Goal: Task Accomplishment & Management: Manage account settings

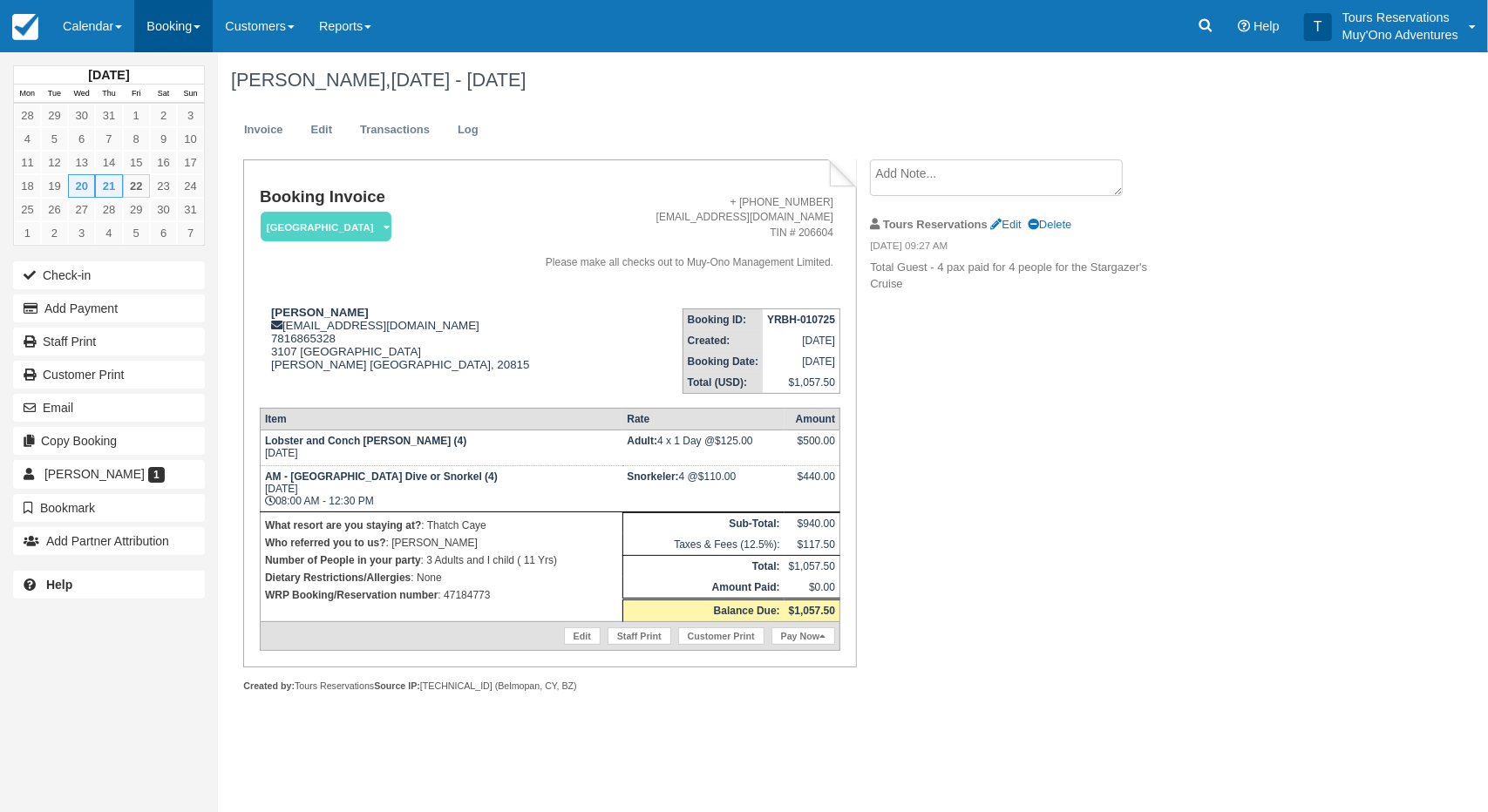
click at [158, 20] on link "Booking" at bounding box center [173, 26] width 79 height 52
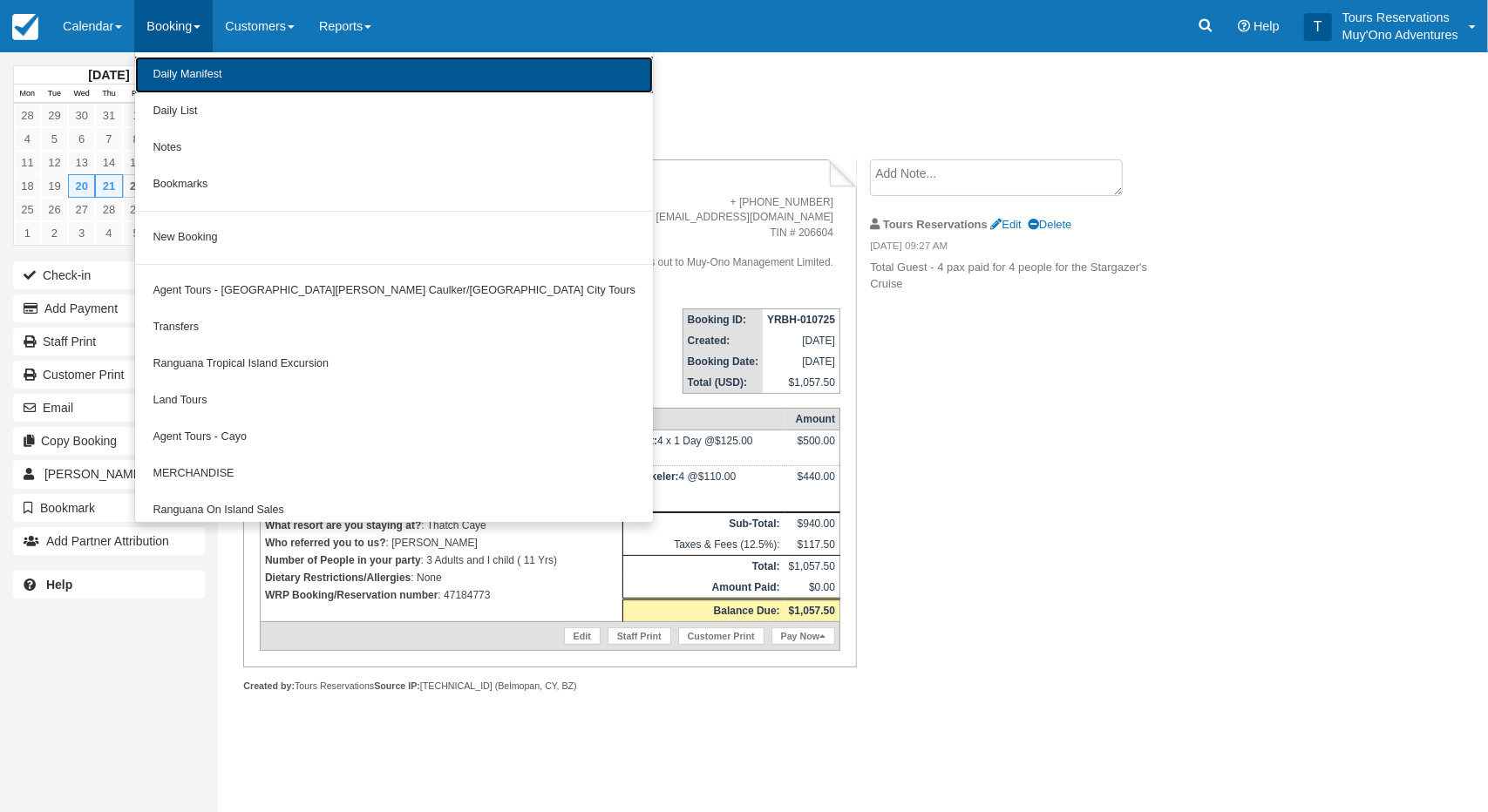
click at [201, 76] on link "Daily Manifest" at bounding box center [394, 75] width 518 height 37
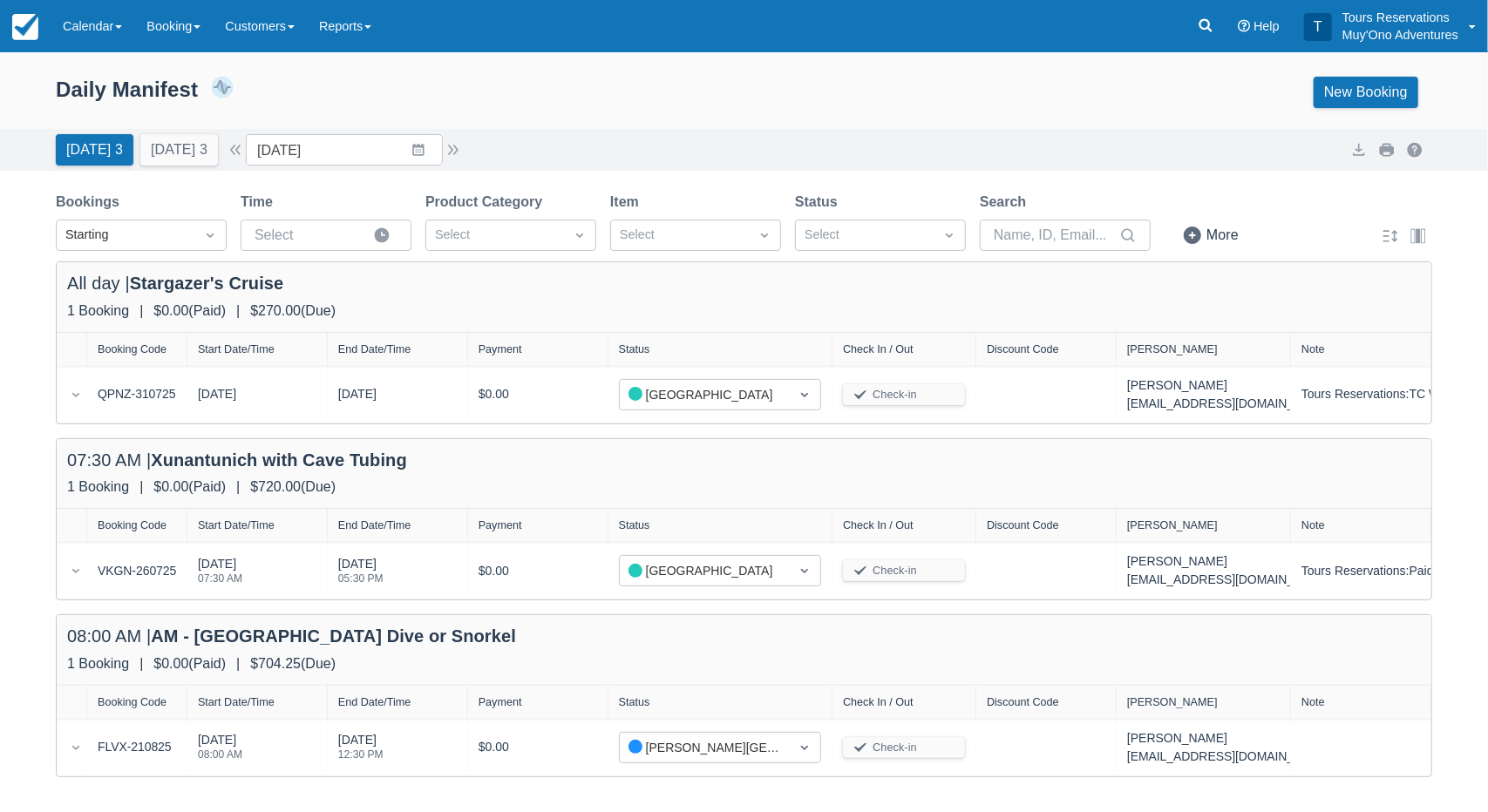
click at [744, 271] on div "All day | Stargazer's Cruise 1 Booking | $0.00 ( Paid ) | $270.00 ( Due )" at bounding box center [744, 297] width 1375 height 69
click at [651, 313] on div "1 Booking | $0.00 ( Paid ) | $270.00 ( Due )" at bounding box center [744, 311] width 1354 height 21
click at [639, 144] on div "Today 3 Tomorrow 3 Date 08/22/25 Navigate forward to interact with the calendar…" at bounding box center [744, 149] width 1377 height 31
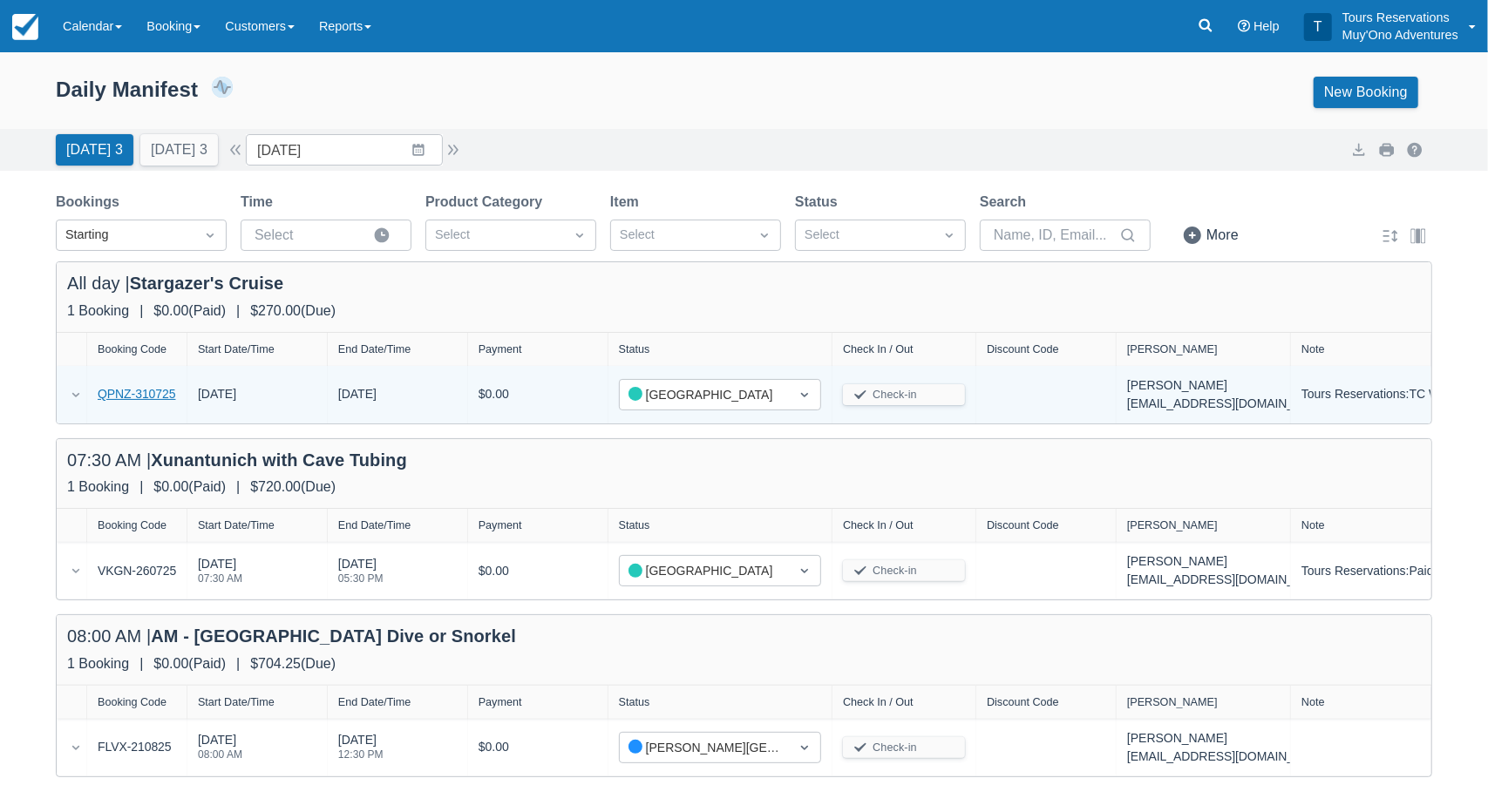
click at [119, 393] on link "QPNZ-310725" at bounding box center [137, 394] width 79 height 18
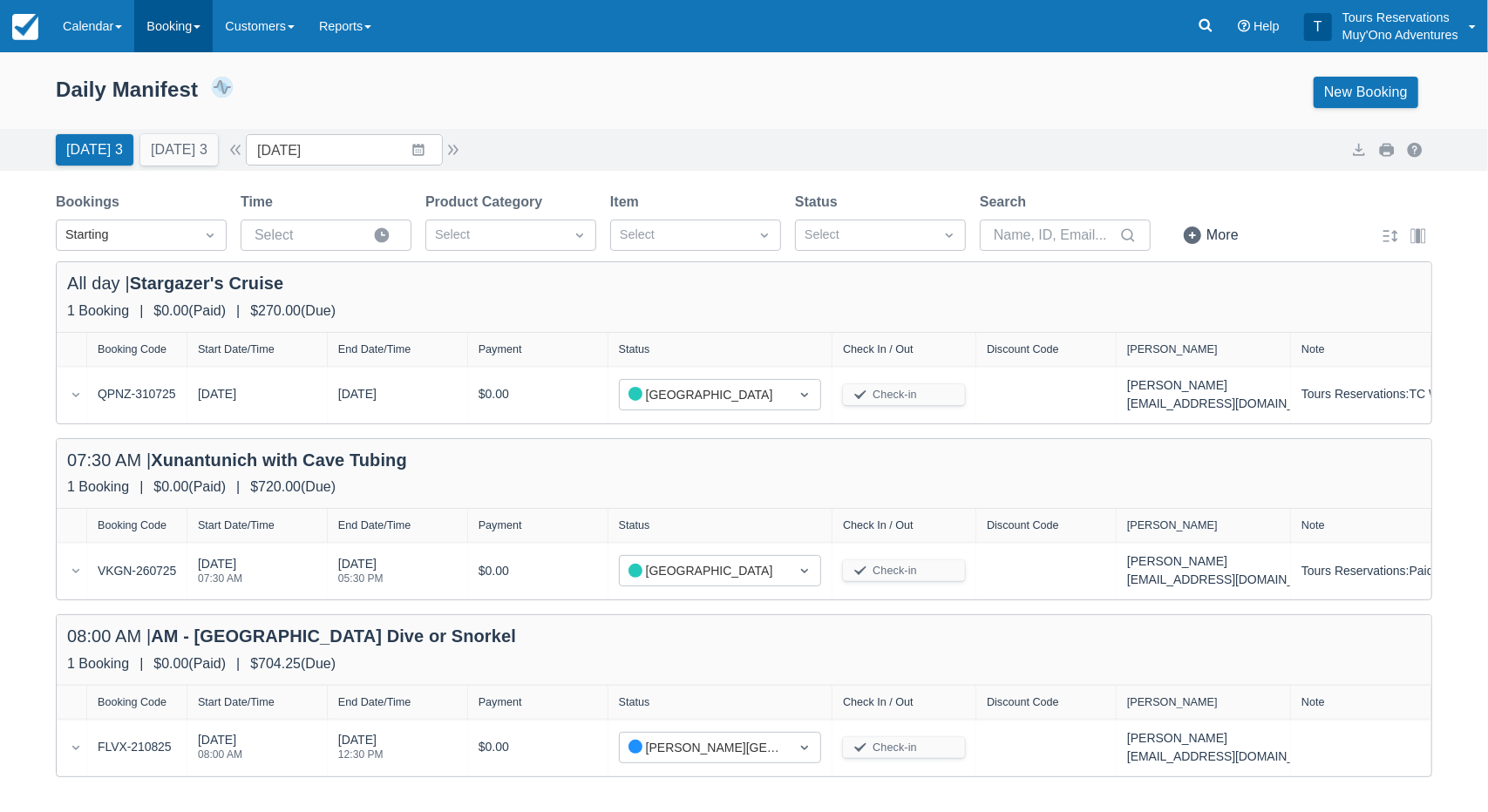
click at [140, 29] on link "Booking" at bounding box center [173, 26] width 79 height 52
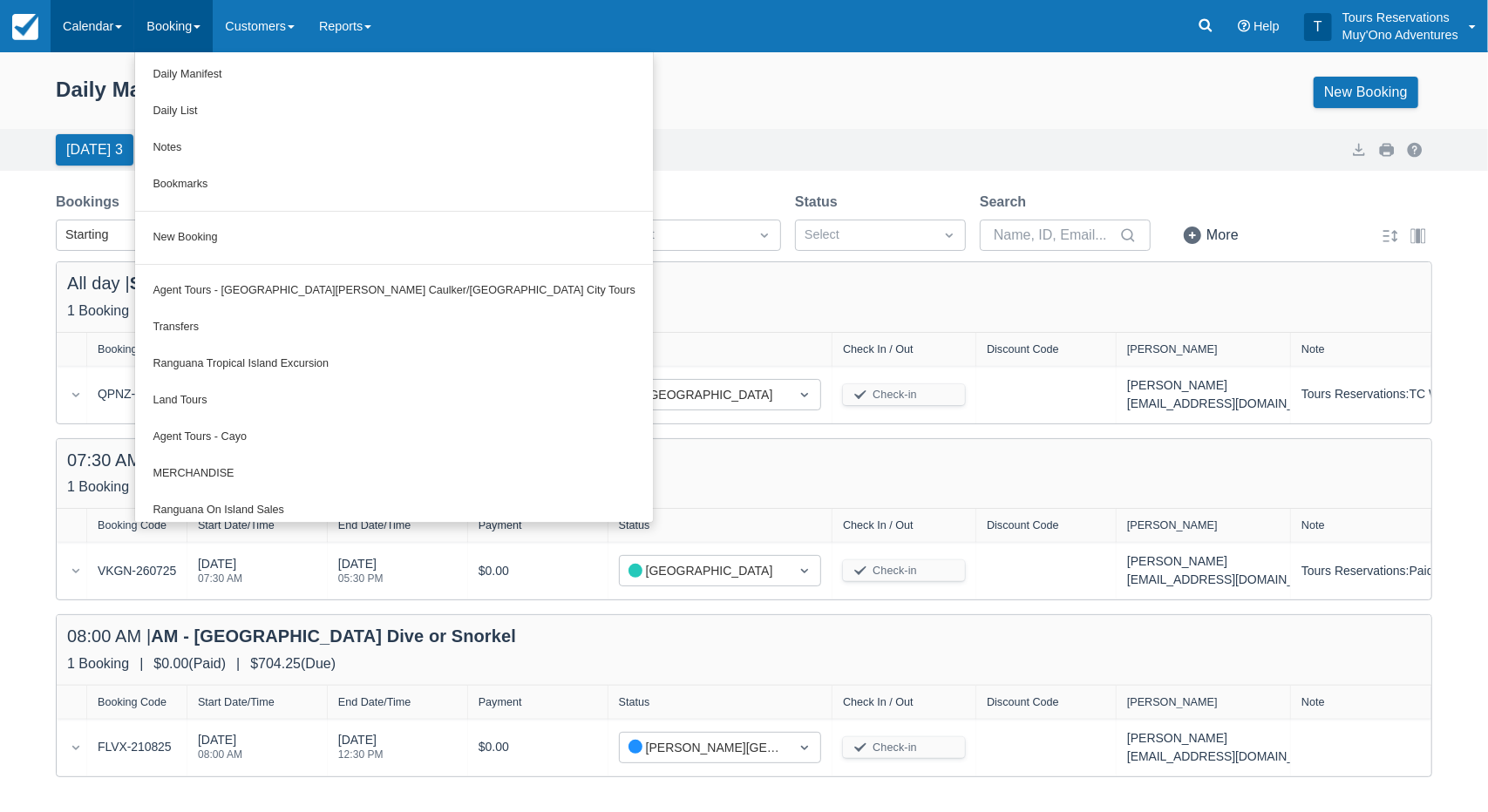
click at [123, 16] on link "Calendar" at bounding box center [92, 26] width 84 height 52
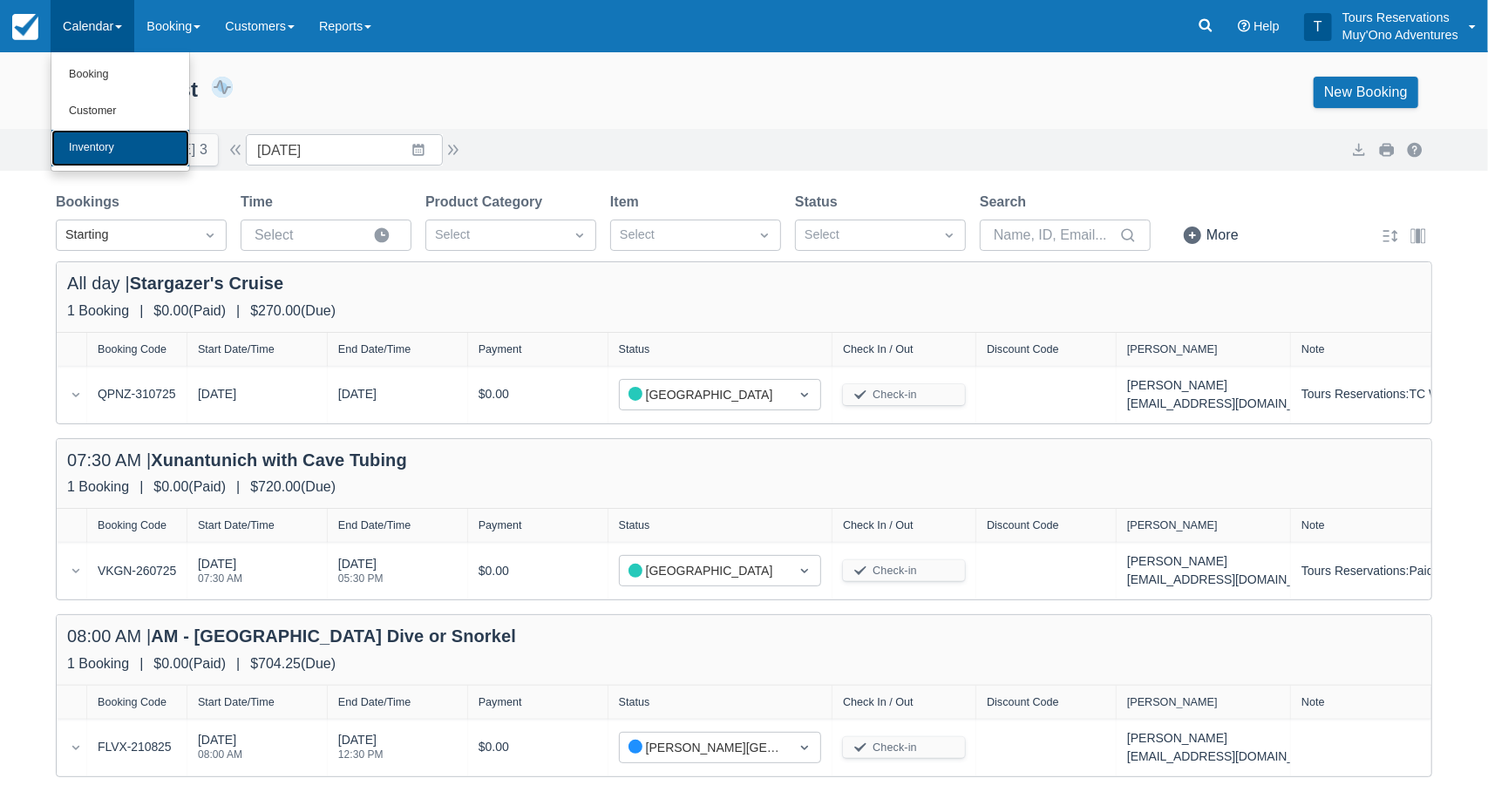
click at [131, 151] on link "Inventory" at bounding box center [120, 148] width 138 height 37
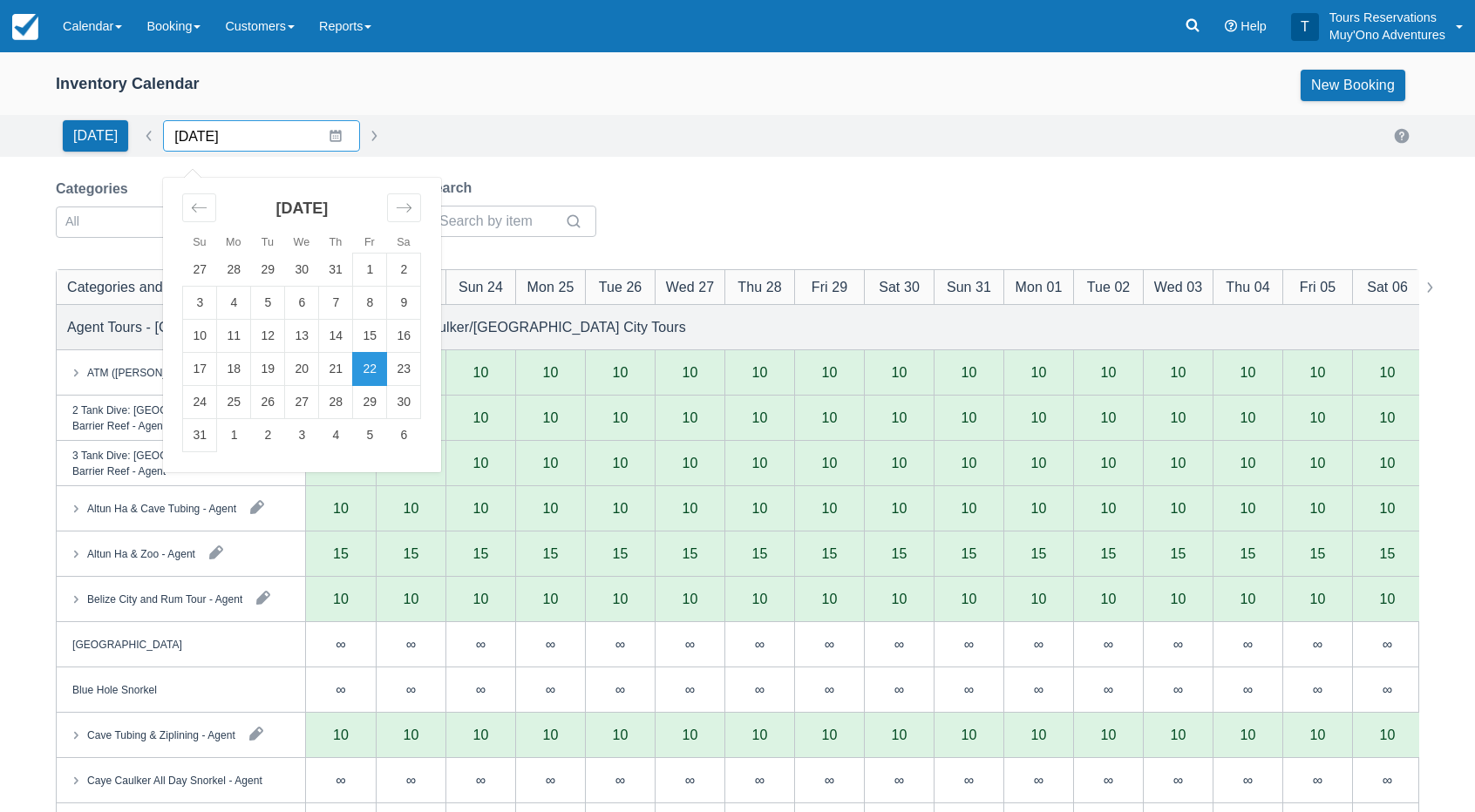
click at [239, 139] on input "08/22/25" at bounding box center [261, 136] width 197 height 31
click at [533, 121] on div "Today Date 08/22/25 Navigate forward to interact with the calendar and select a…" at bounding box center [738, 136] width 1364 height 31
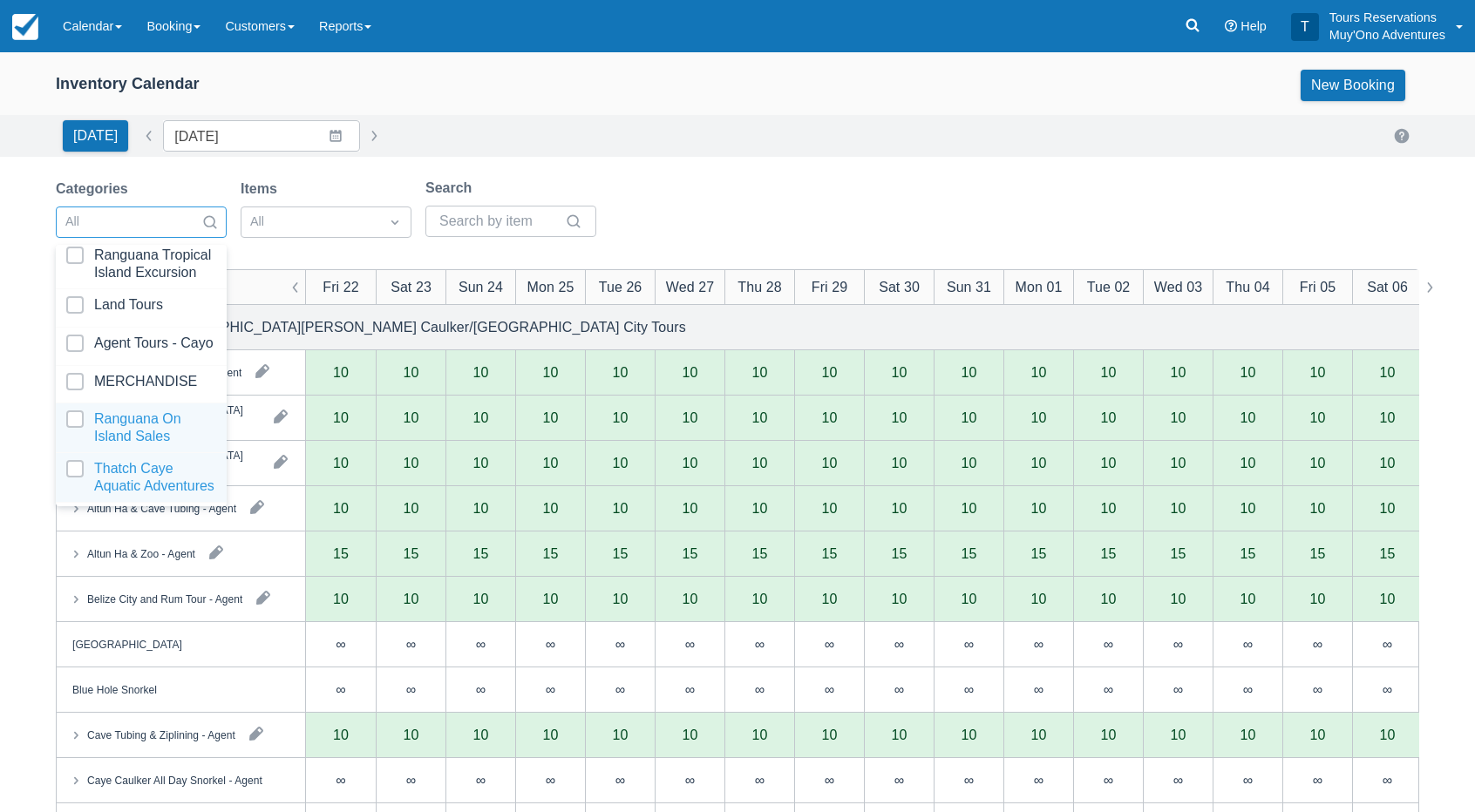
scroll to position [173, 0]
click at [149, 478] on div at bounding box center [142, 477] width 150 height 35
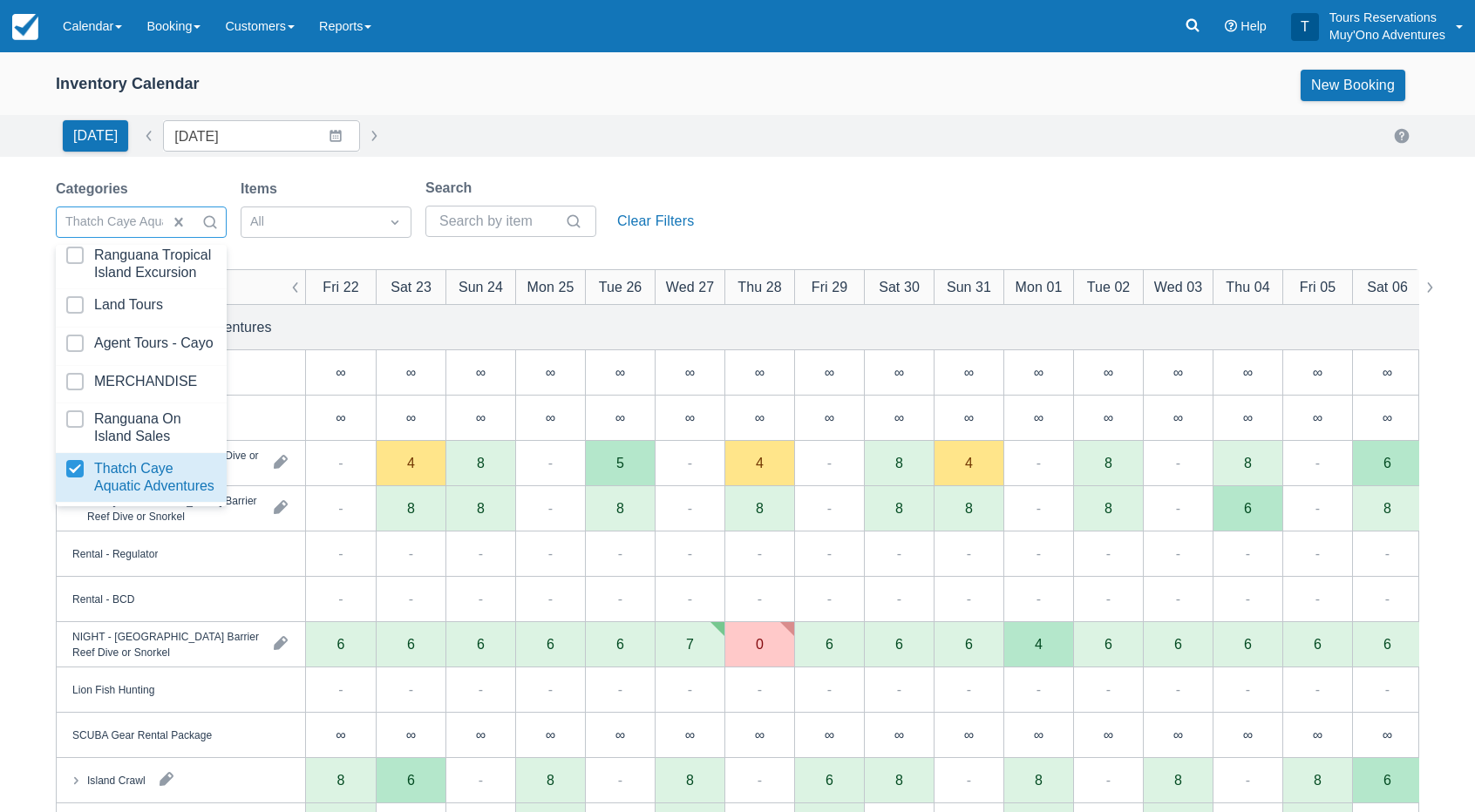
drag, startPoint x: 741, startPoint y: 120, endPoint x: 732, endPoint y: 141, distance: 22.8
click at [734, 126] on div "Today Date 08/22/25 Navigate forward to interact with the calendar and select a…" at bounding box center [738, 136] width 1364 height 31
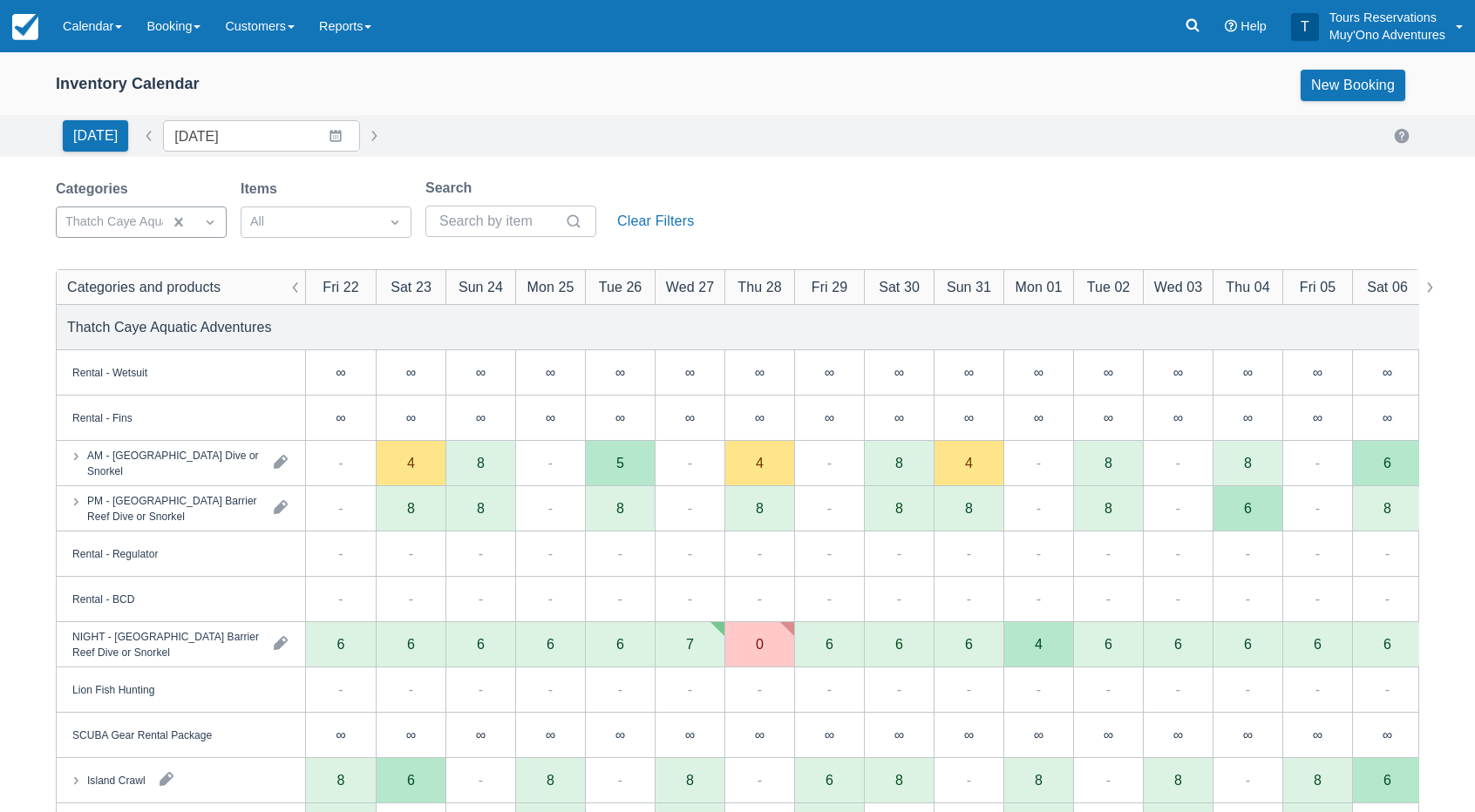
click at [802, 123] on div "Today Date 08/22/25 Navigate forward to interact with the calendar and select a…" at bounding box center [738, 136] width 1364 height 31
click at [413, 262] on div "Categories Thatch Caye Aquatic Adventures Items All Search Clear Filters Catego…" at bounding box center [738, 621] width 1364 height 887
click at [481, 116] on div "Today Date 08/22/25 Navigate forward to interact with the calendar and select a…" at bounding box center [737, 136] width 1475 height 42
click at [184, 39] on link "Booking" at bounding box center [173, 26] width 79 height 52
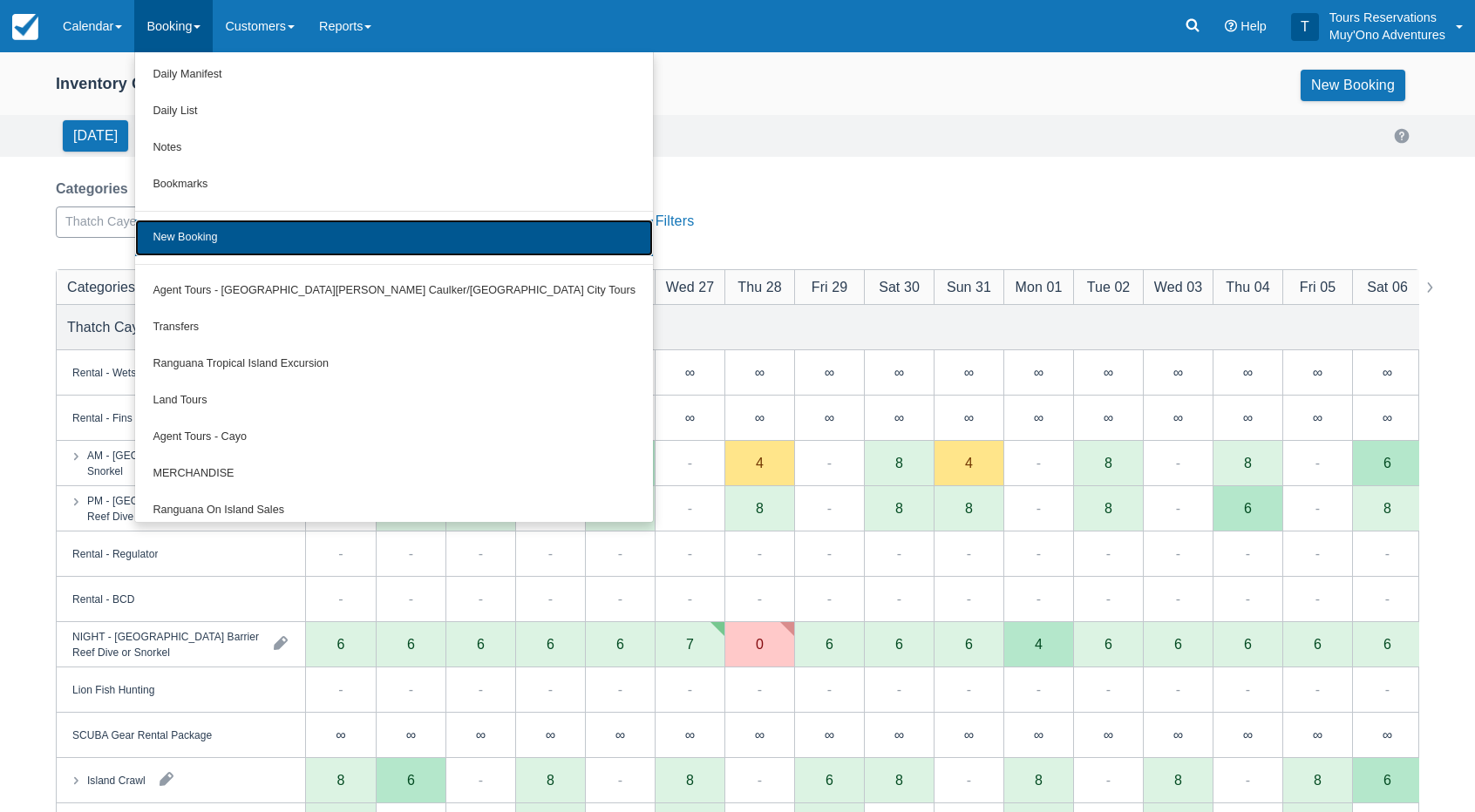
click at [246, 229] on link "New Booking" at bounding box center [394, 238] width 518 height 37
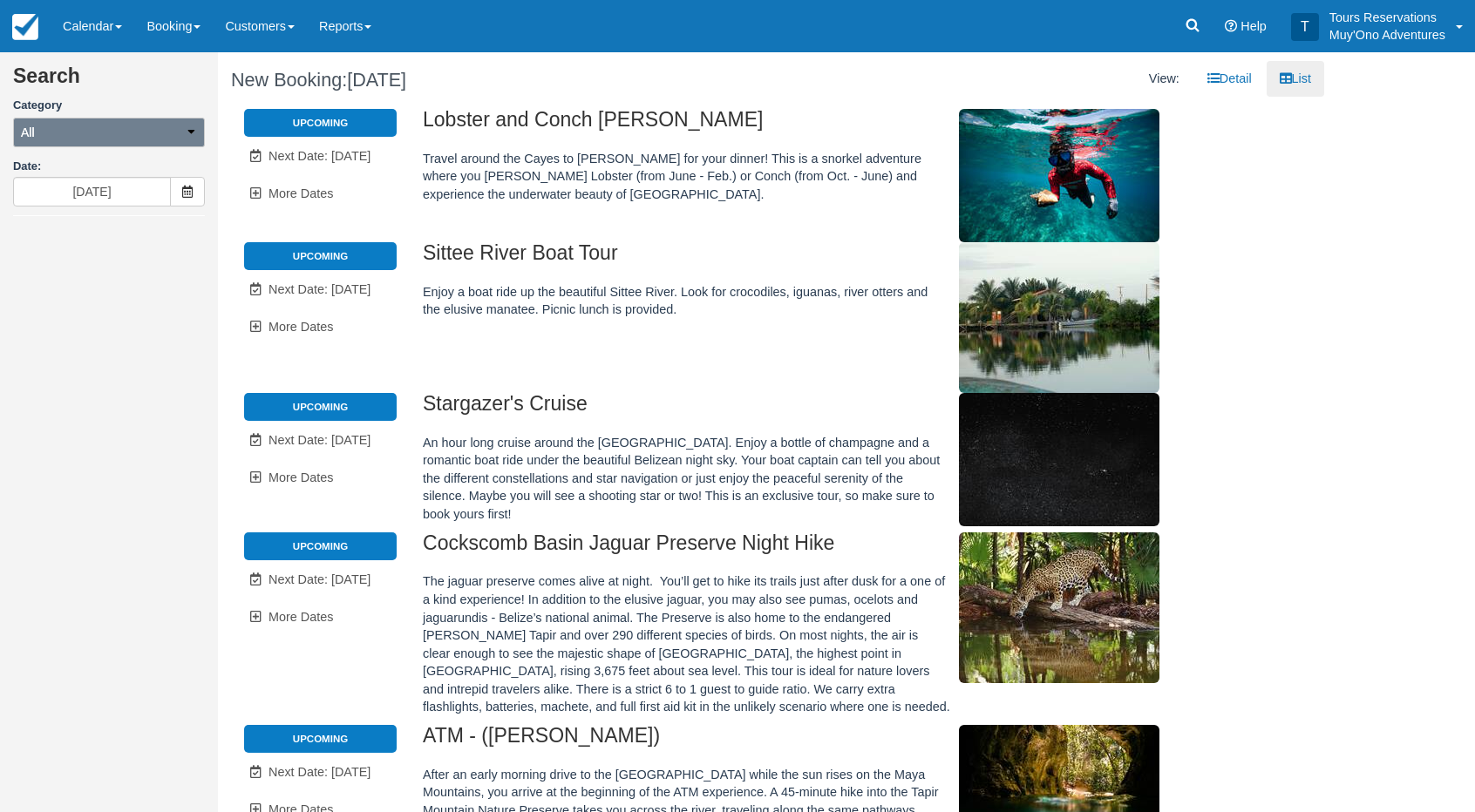
click at [62, 141] on button "All" at bounding box center [109, 132] width 192 height 29
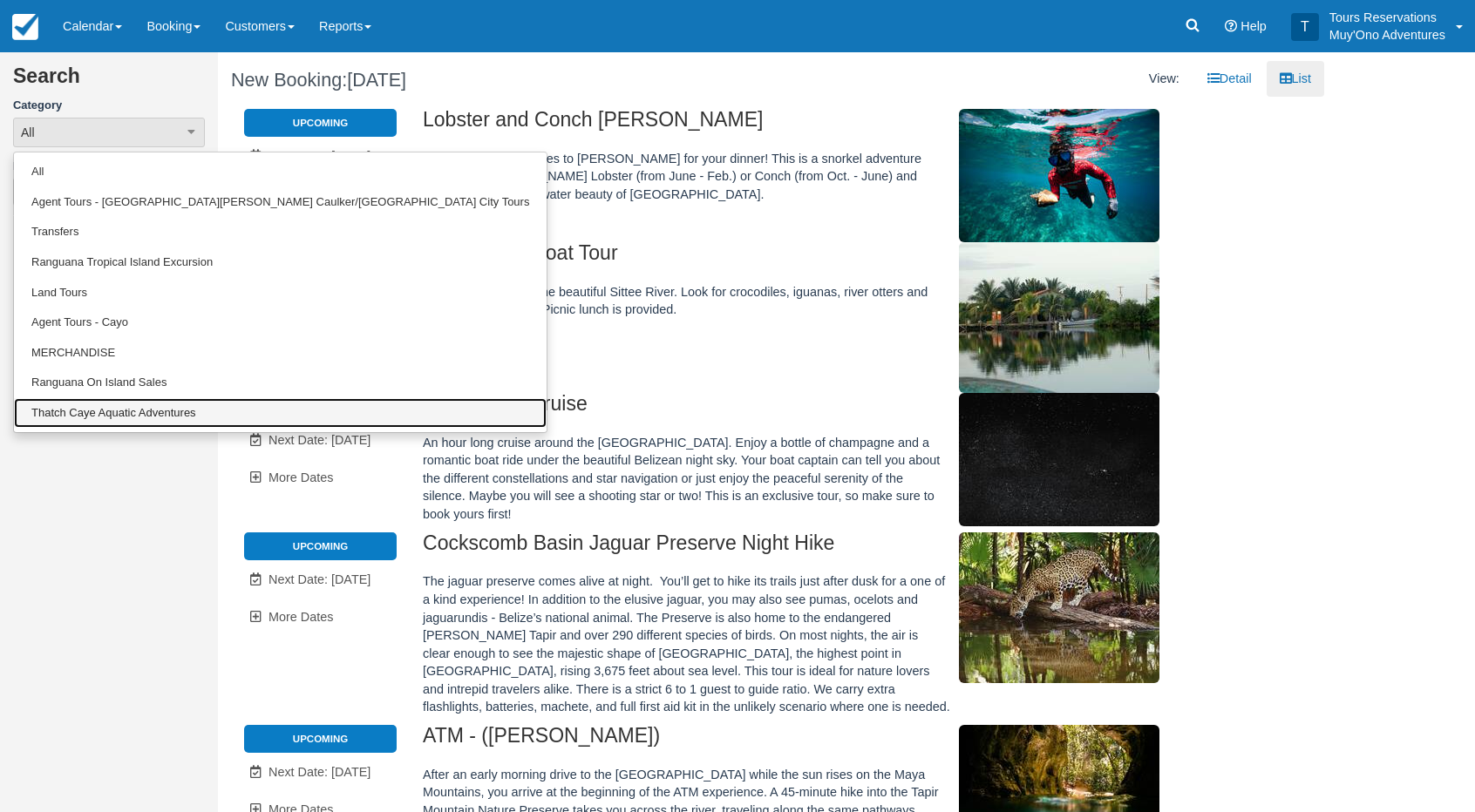
click at [131, 413] on link "Thatch Caye Aquatic Adventures" at bounding box center [281, 414] width 533 height 30
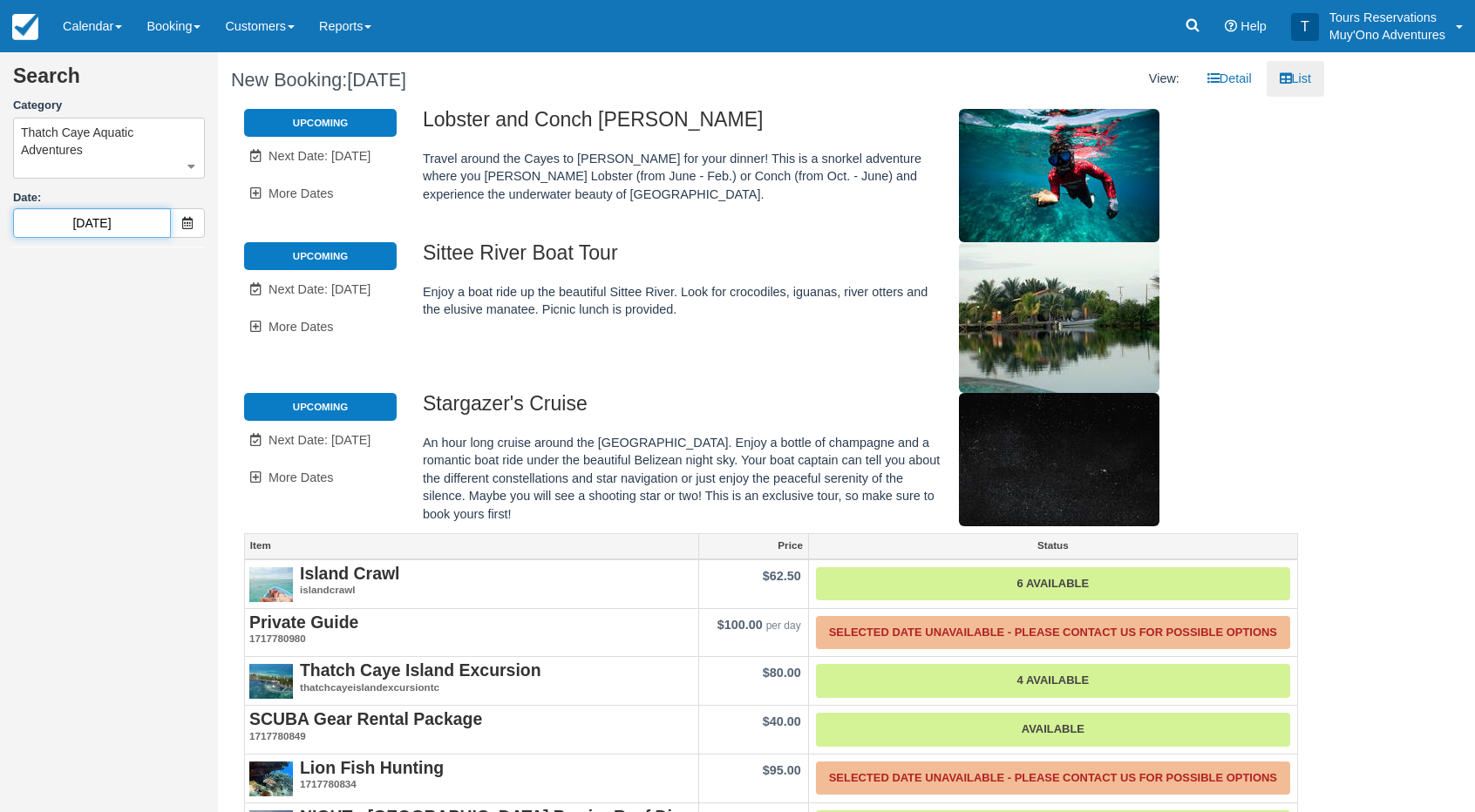
click at [111, 221] on input "08/23/25" at bounding box center [92, 222] width 158 height 29
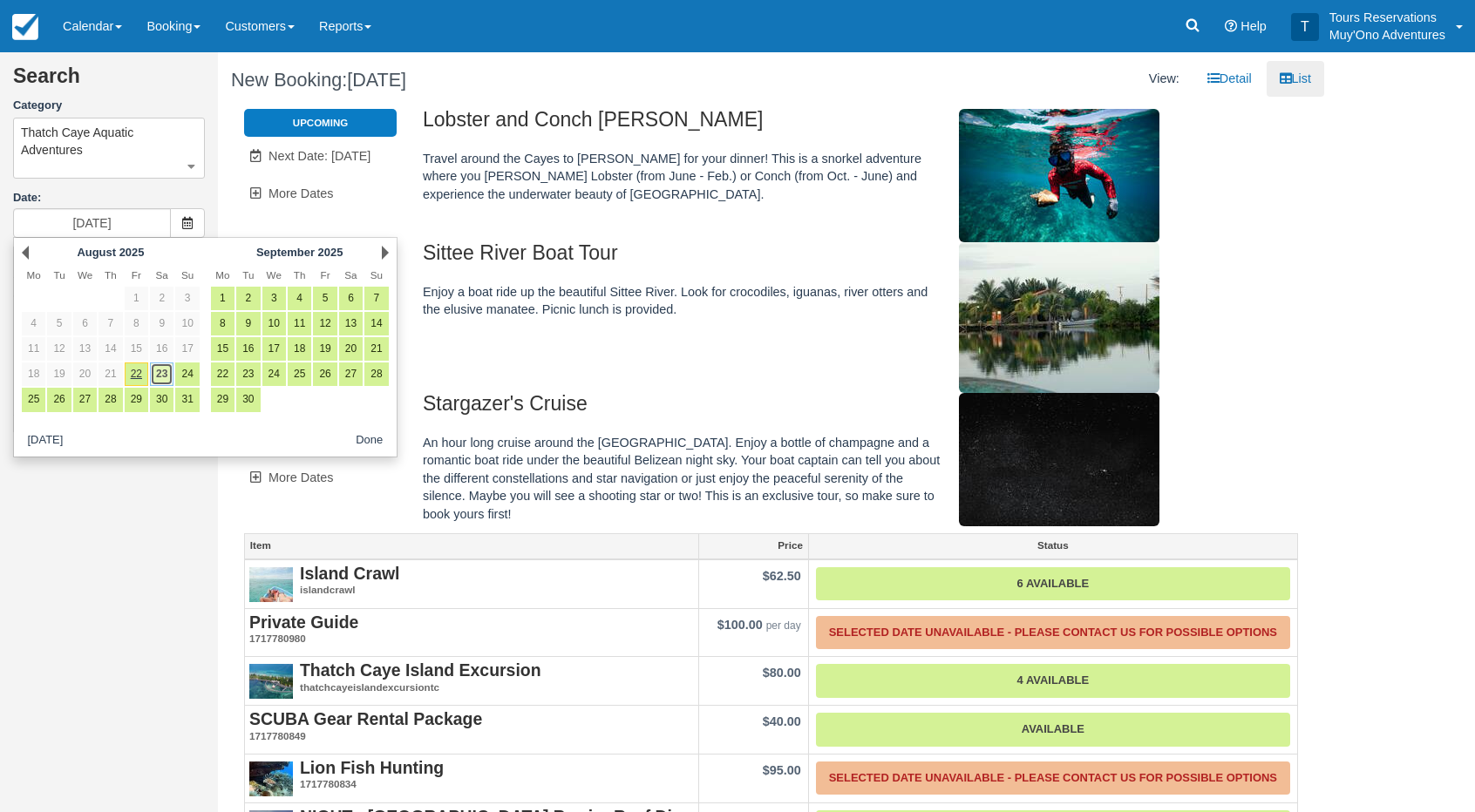
click at [163, 378] on link "23" at bounding box center [162, 374] width 24 height 24
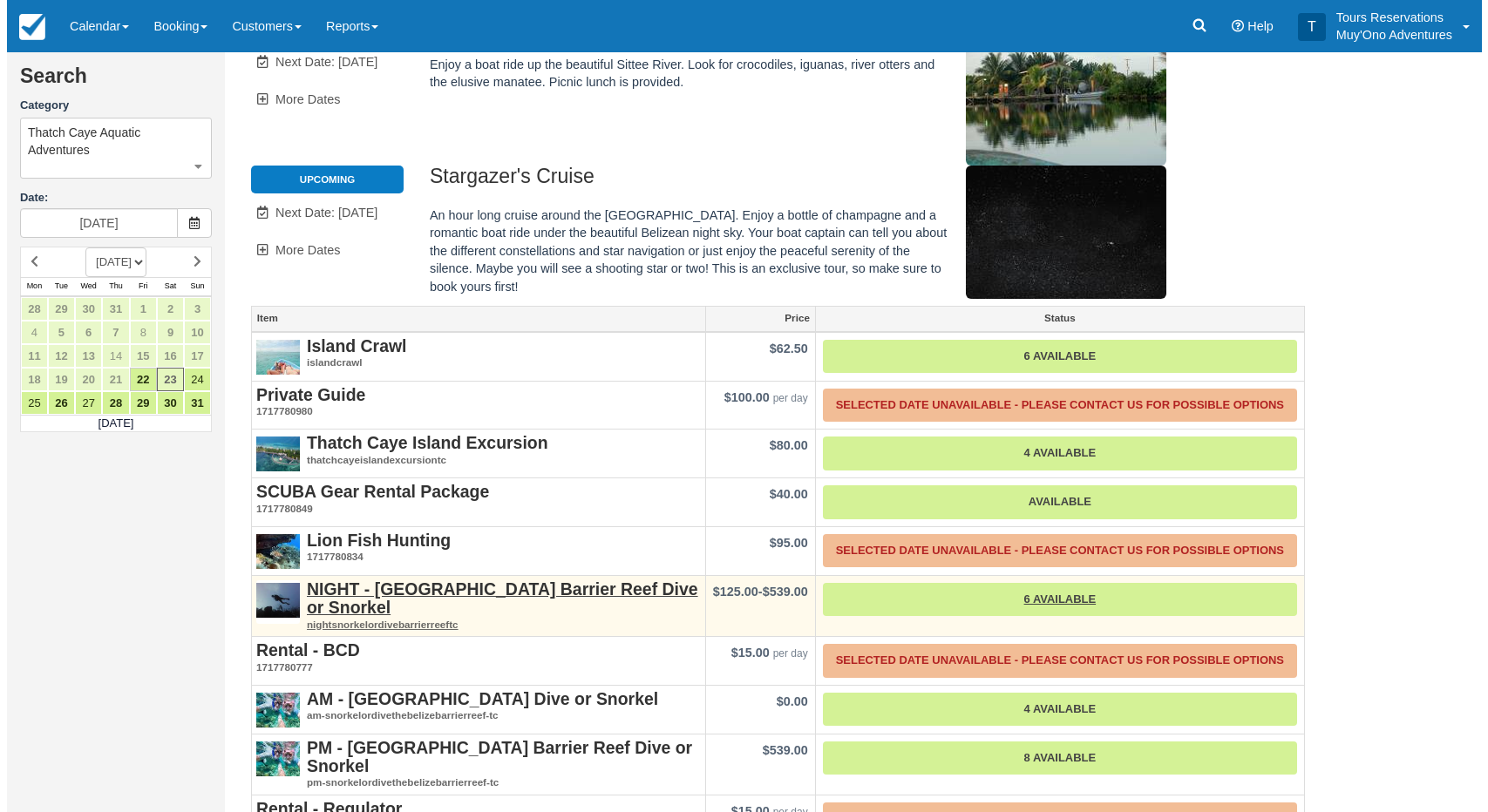
scroll to position [242, 0]
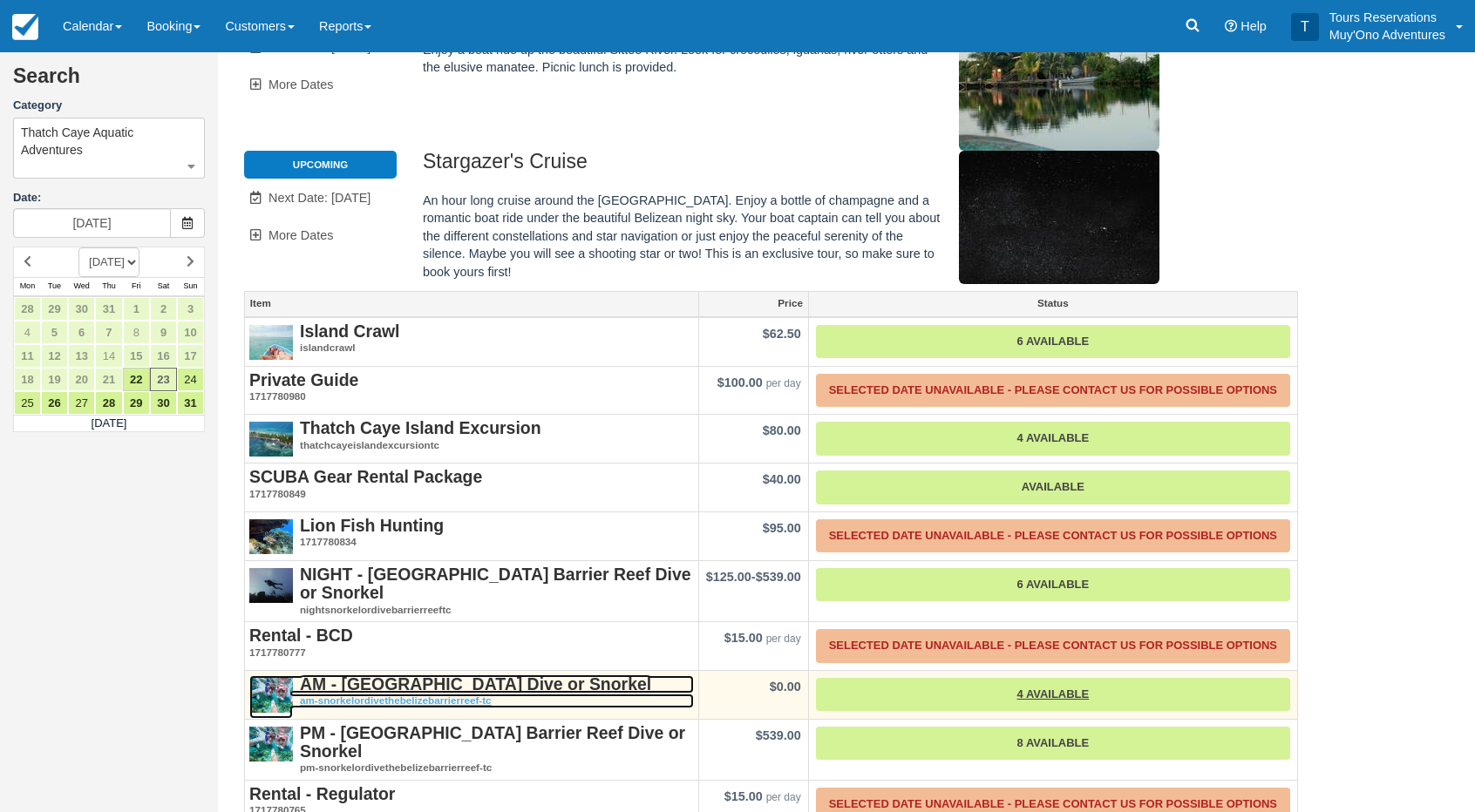
click at [497, 675] on strong "AM - [GEOGRAPHIC_DATA] Dive or Snorkel" at bounding box center [475, 685] width 351 height 19
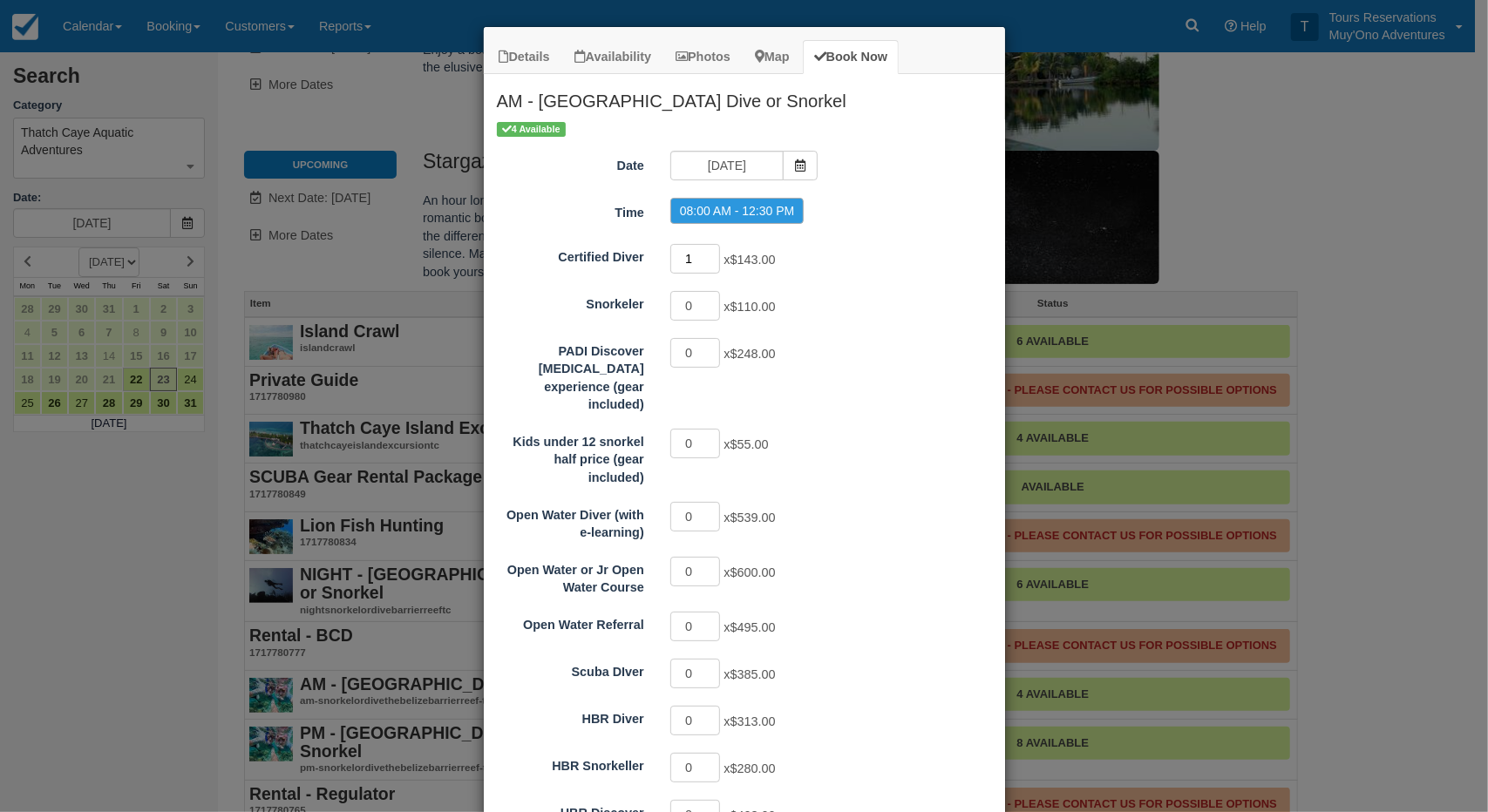
type input "1"
click at [706, 254] on input "1" at bounding box center [695, 259] width 50 height 29
click at [798, 273] on div "1 x $143.00" at bounding box center [809, 261] width 304 height 34
click at [822, 278] on div "Certified Diver 1 x $143.00 Snorkeler 0 x $110.00 PADI Discover Scuba Diving ex…" at bounding box center [744, 612] width 495 height 740
click at [825, 280] on div "Certified Diver 1 x $143.00 Snorkeler 0 x $110.00 PADI Discover Scuba Diving ex…" at bounding box center [744, 612] width 495 height 740
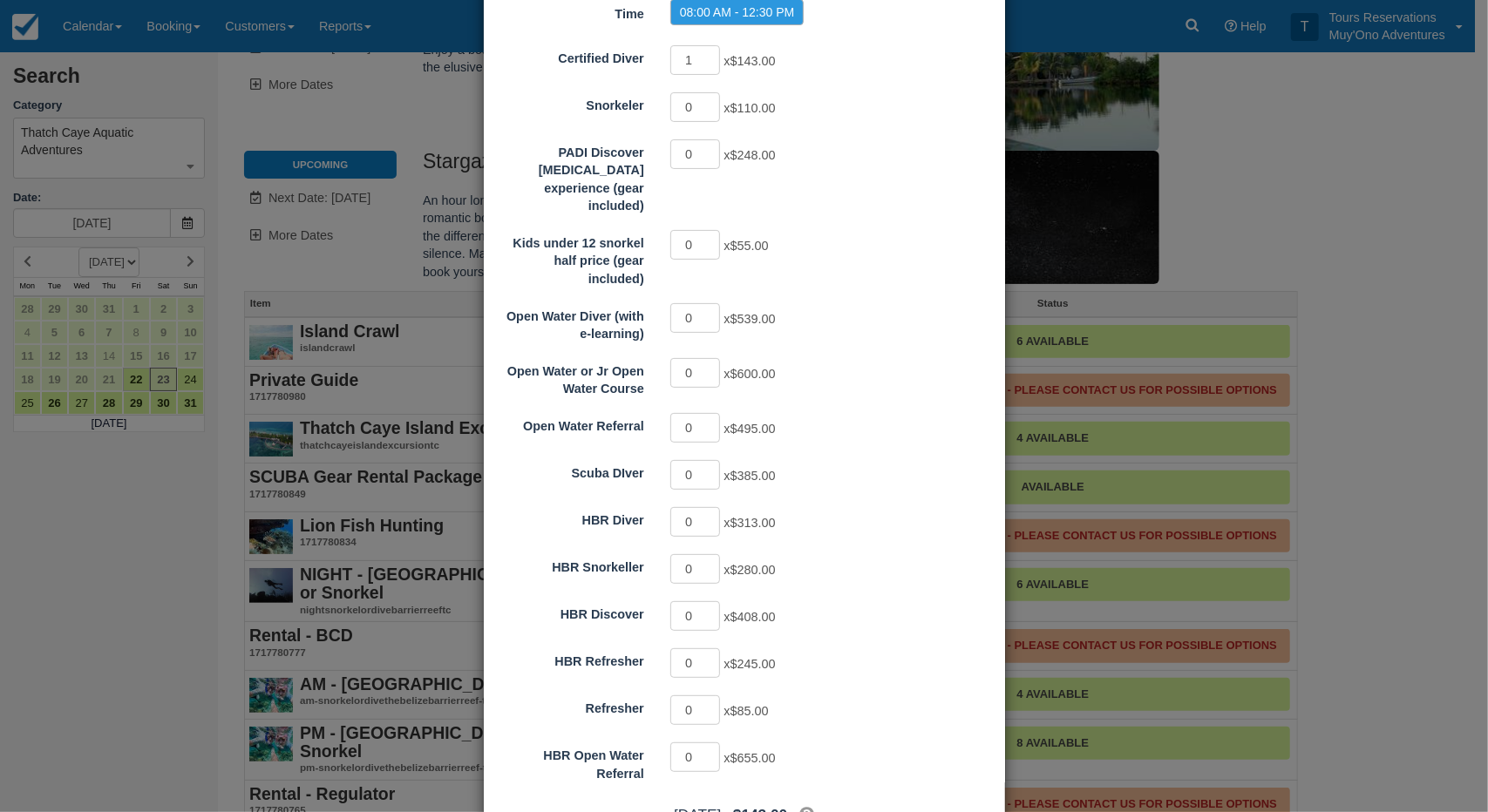
scroll to position [283, 0]
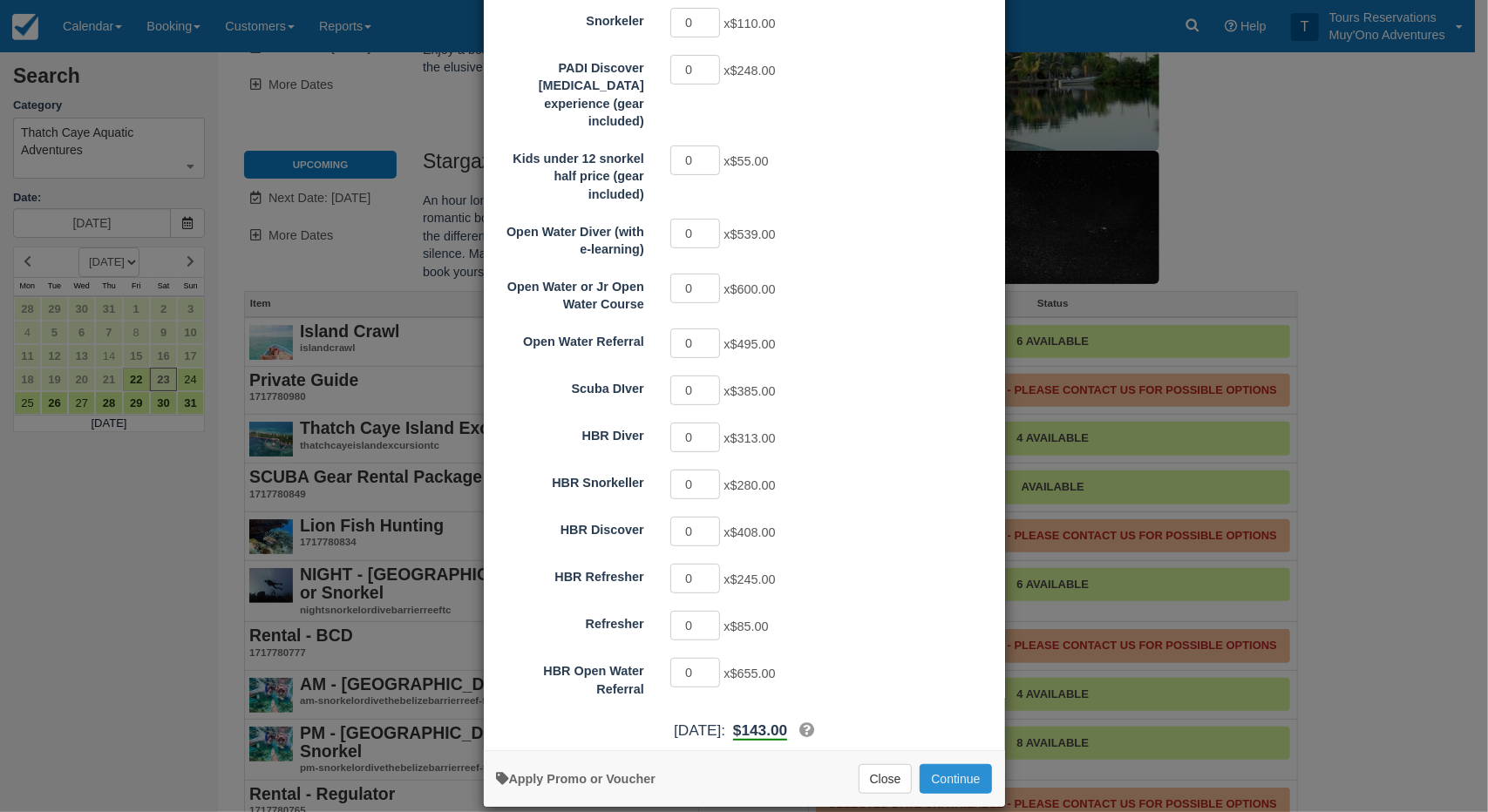
click at [948, 764] on button "Continue" at bounding box center [955, 779] width 71 height 29
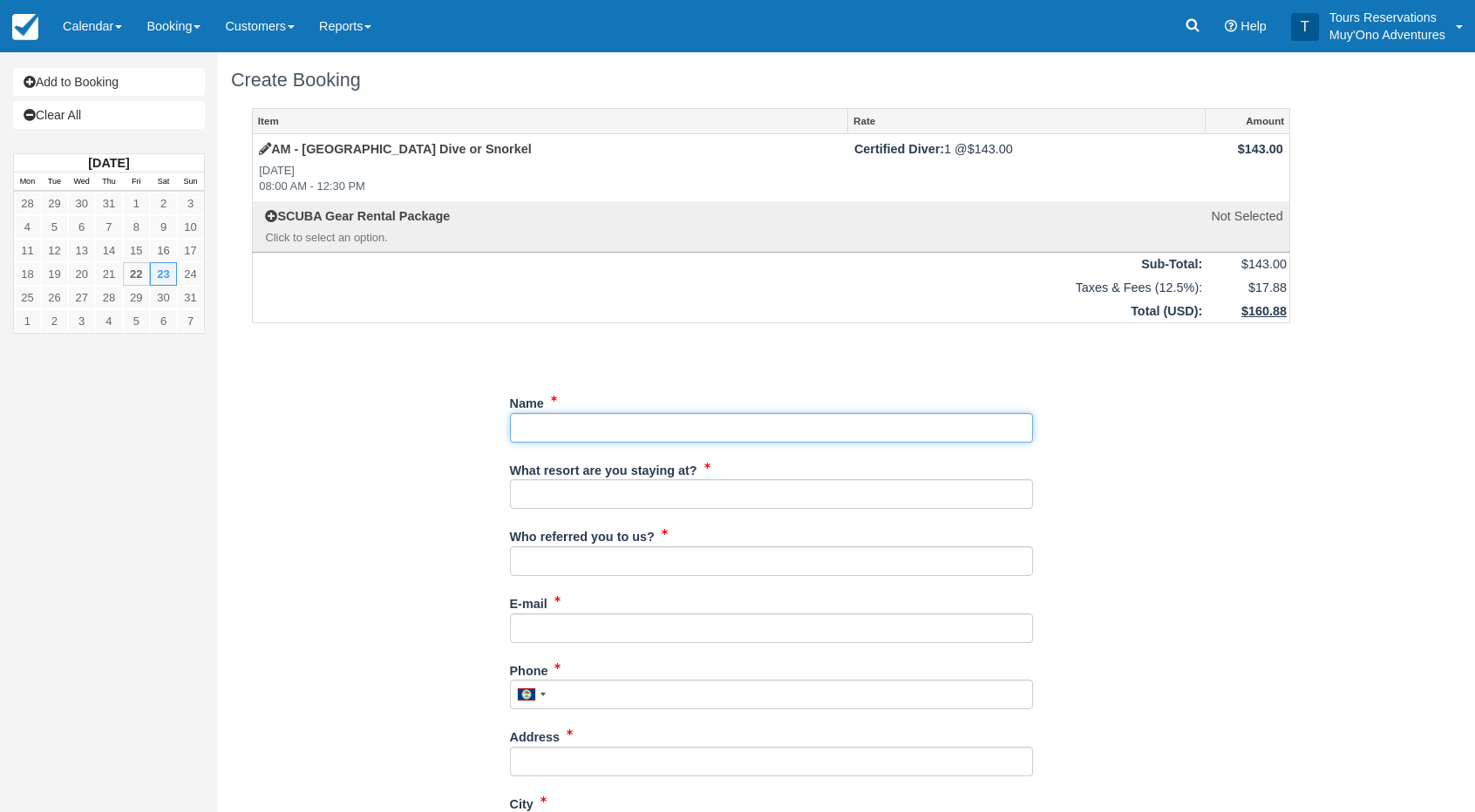
click at [590, 419] on input "Name" at bounding box center [771, 428] width 523 height 29
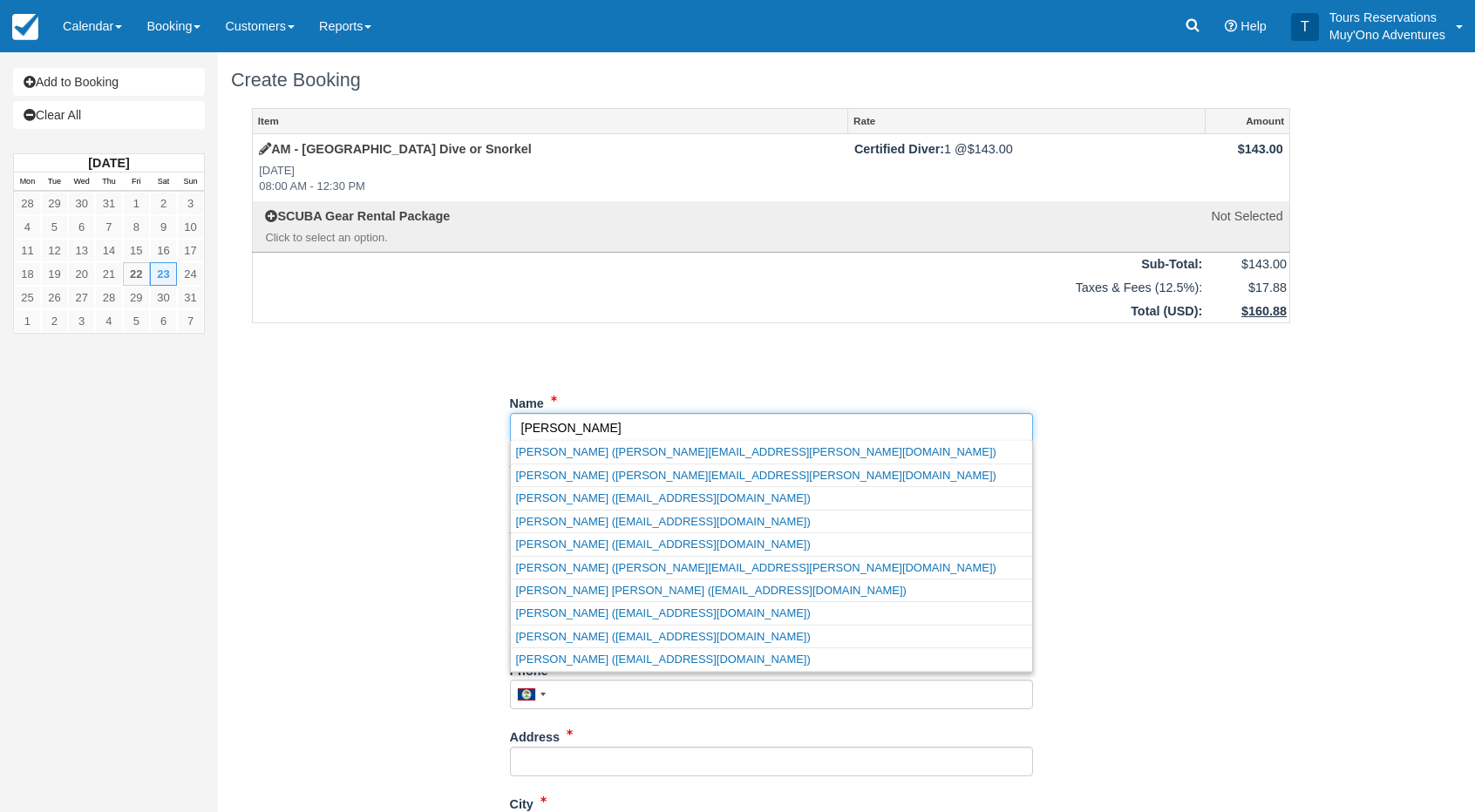
type input "[PERSON_NAME]"
click at [403, 409] on div "Item Rate Amount AM - [GEOGRAPHIC_DATA] Dive or Snorkel [DATE] 08:00 AM - 12:30…" at bounding box center [771, 765] width 1080 height 1314
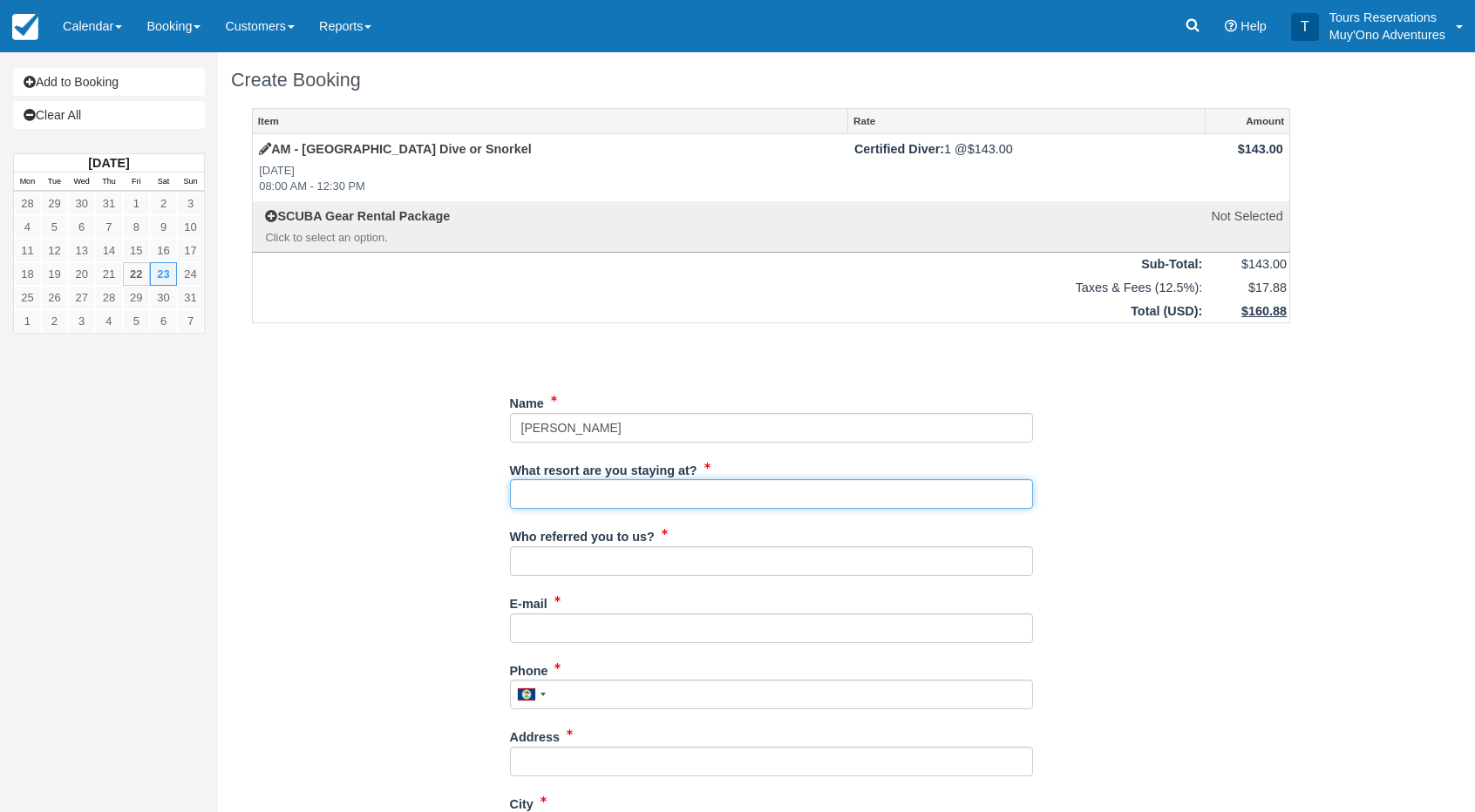
click at [586, 499] on input "What resort are you staying at?" at bounding box center [771, 493] width 523 height 29
type input "Thatch Caye"
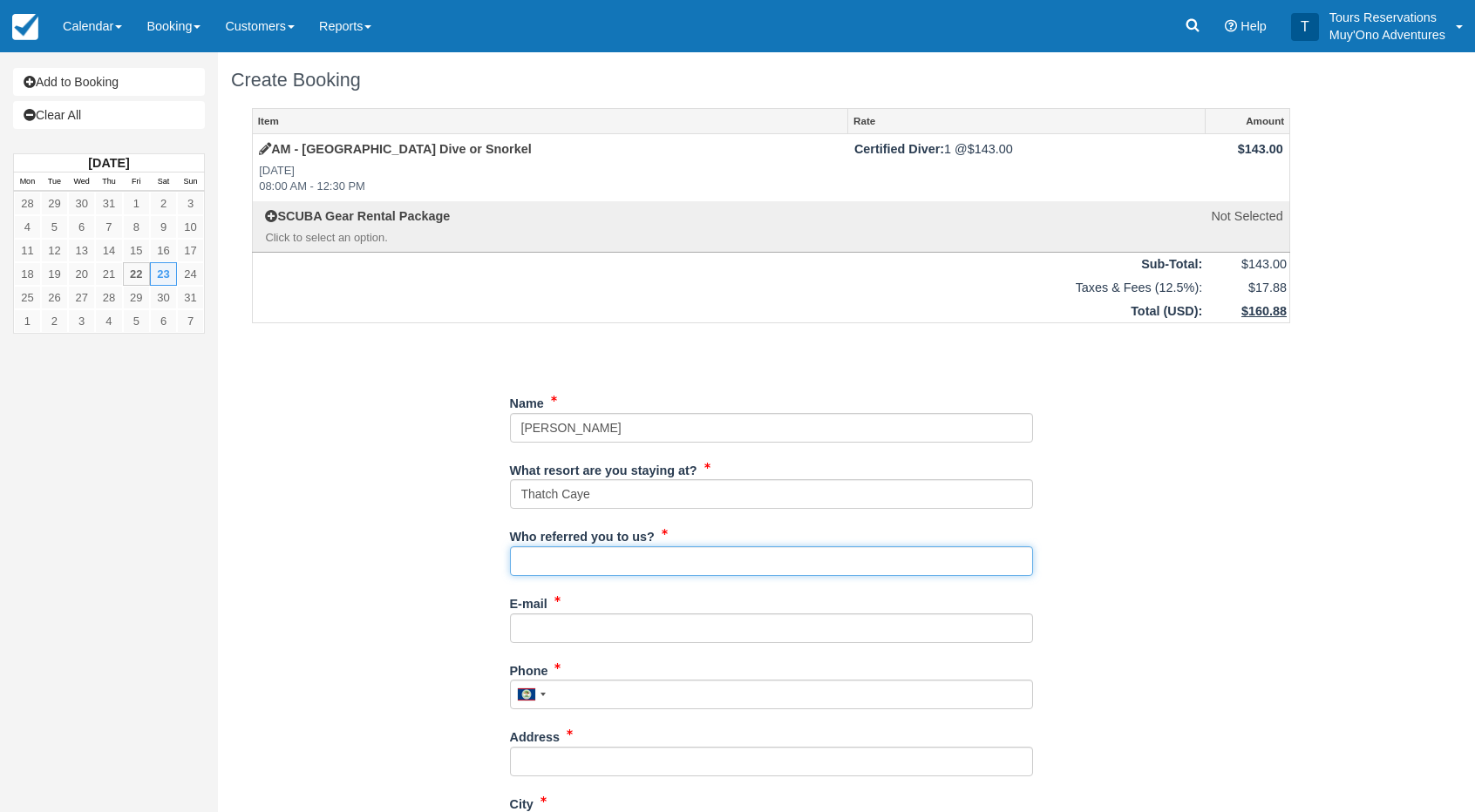
click at [566, 553] on input "Who referred you to us?" at bounding box center [771, 561] width 523 height 29
type input "an"
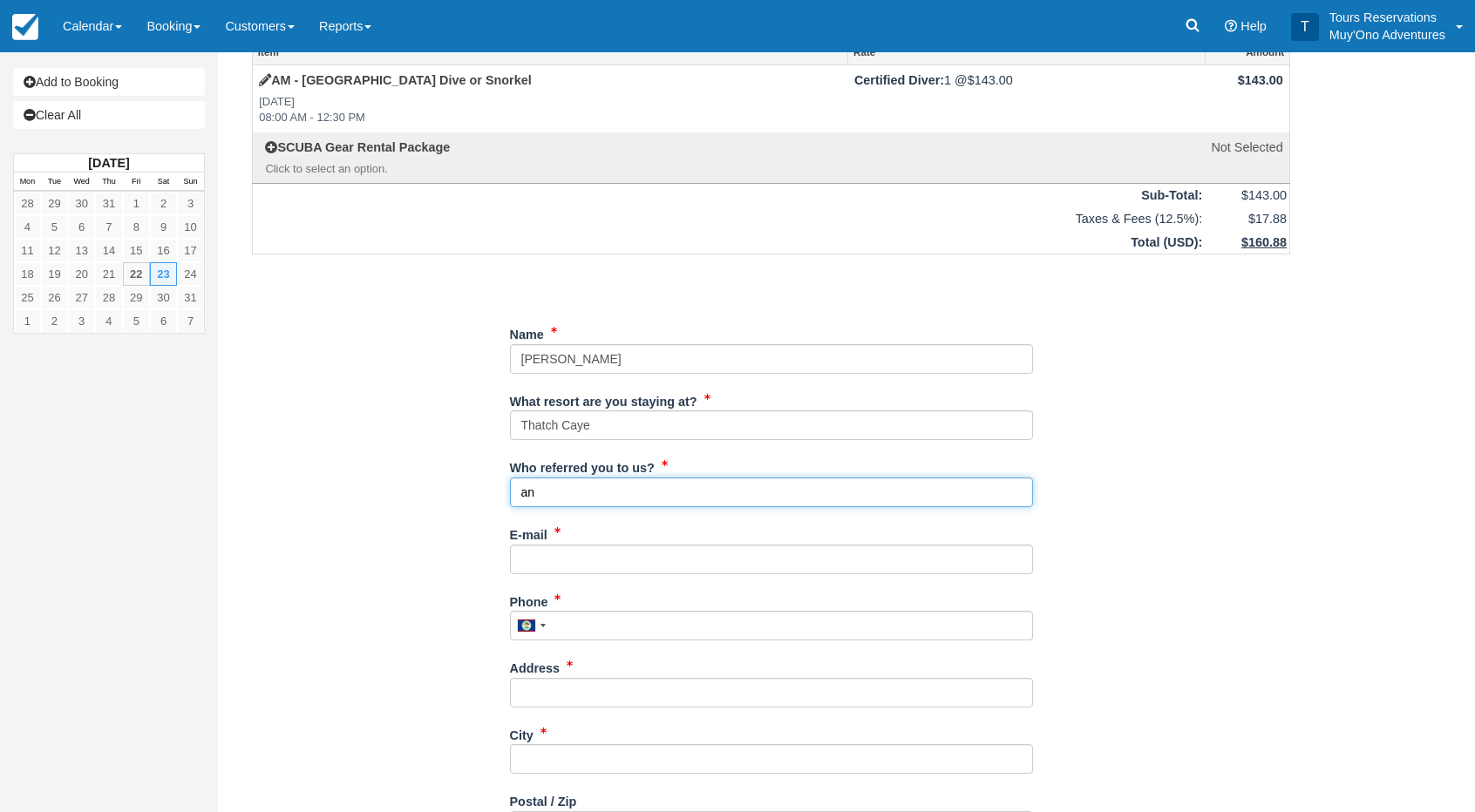
scroll to position [174, 0]
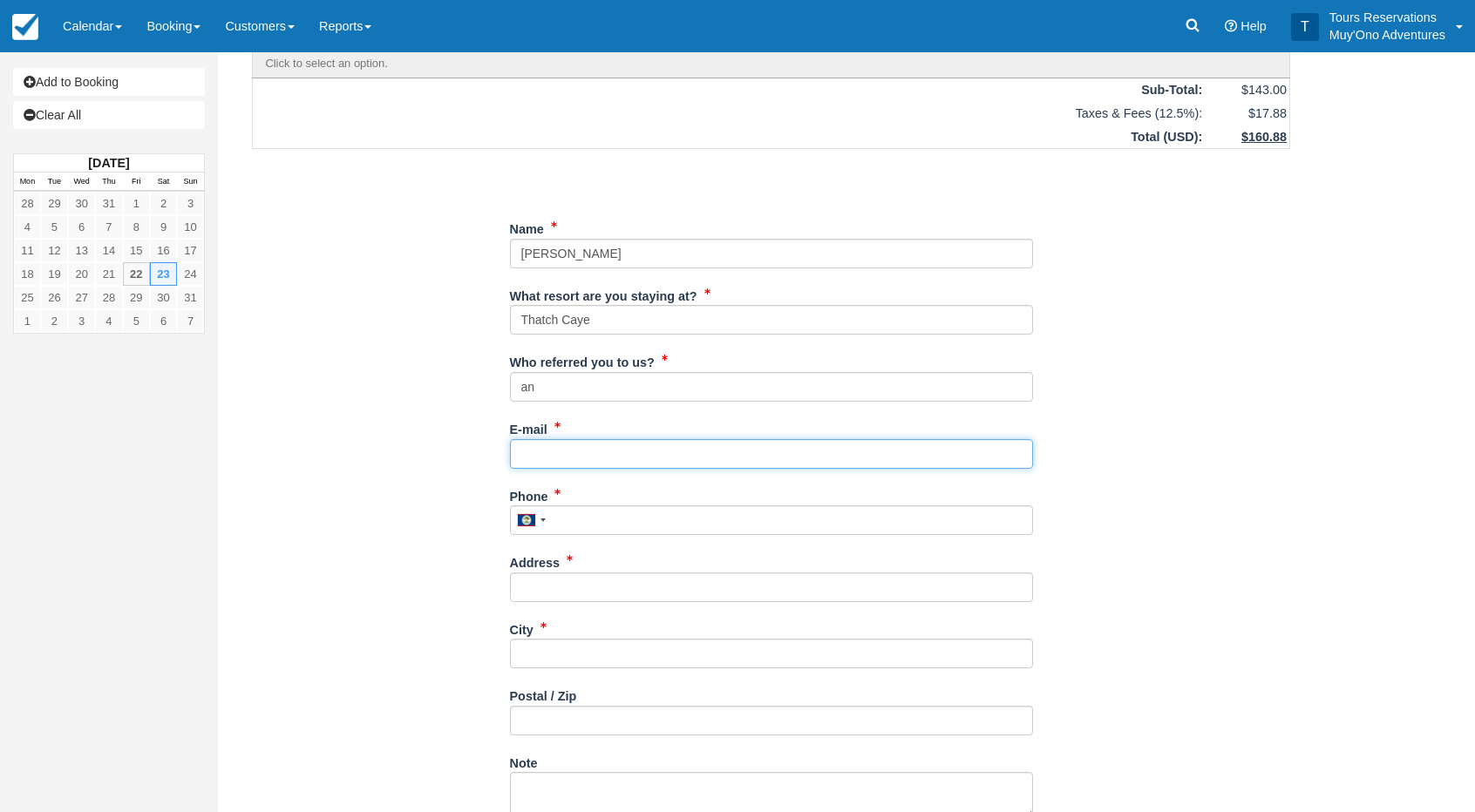
click at [560, 453] on input "E-mail" at bounding box center [771, 454] width 523 height 29
click at [617, 461] on input "E-mail" at bounding box center [771, 454] width 523 height 29
paste input "[EMAIL_ADDRESS][DOMAIN_NAME]"
type input "[EMAIL_ADDRESS][DOMAIN_NAME]"
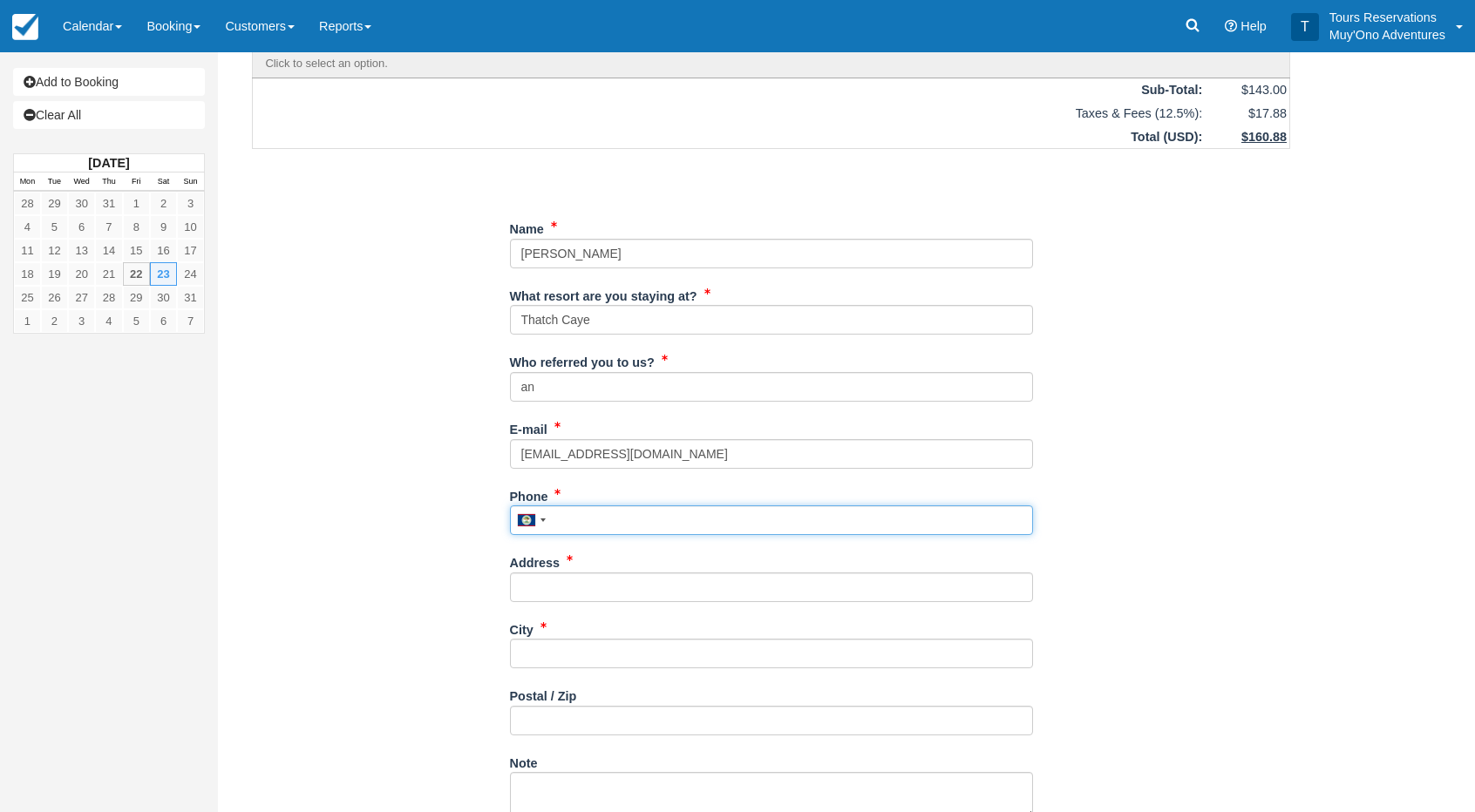
drag, startPoint x: 594, startPoint y: 505, endPoint x: 592, endPoint y: 425, distance: 80.0
click at [593, 506] on input "Phone" at bounding box center [771, 520] width 523 height 29
click at [578, 521] on input "Phone" at bounding box center [771, 520] width 523 height 29
type input "---"
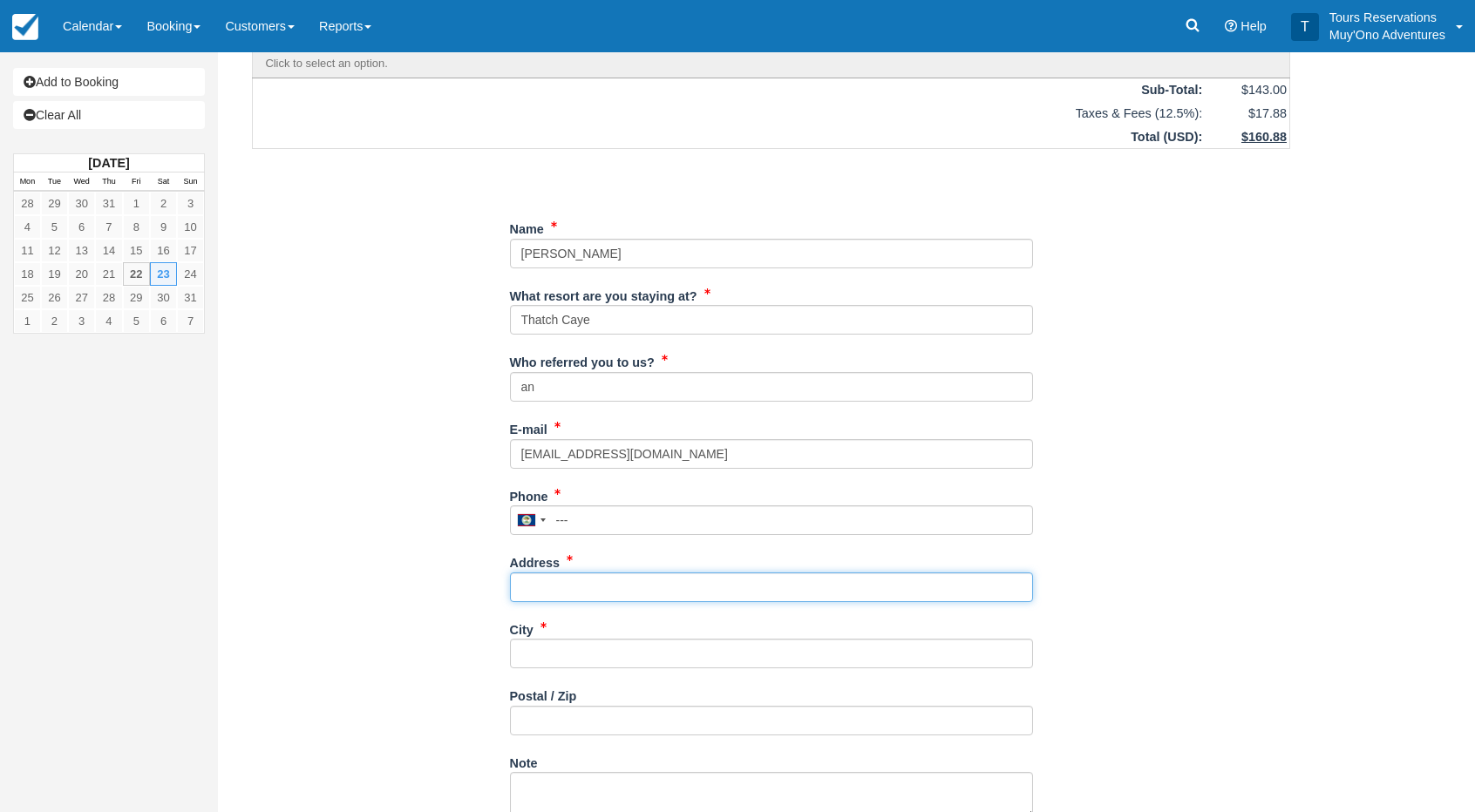
click at [573, 584] on input "Address" at bounding box center [771, 587] width 523 height 29
type input "---"
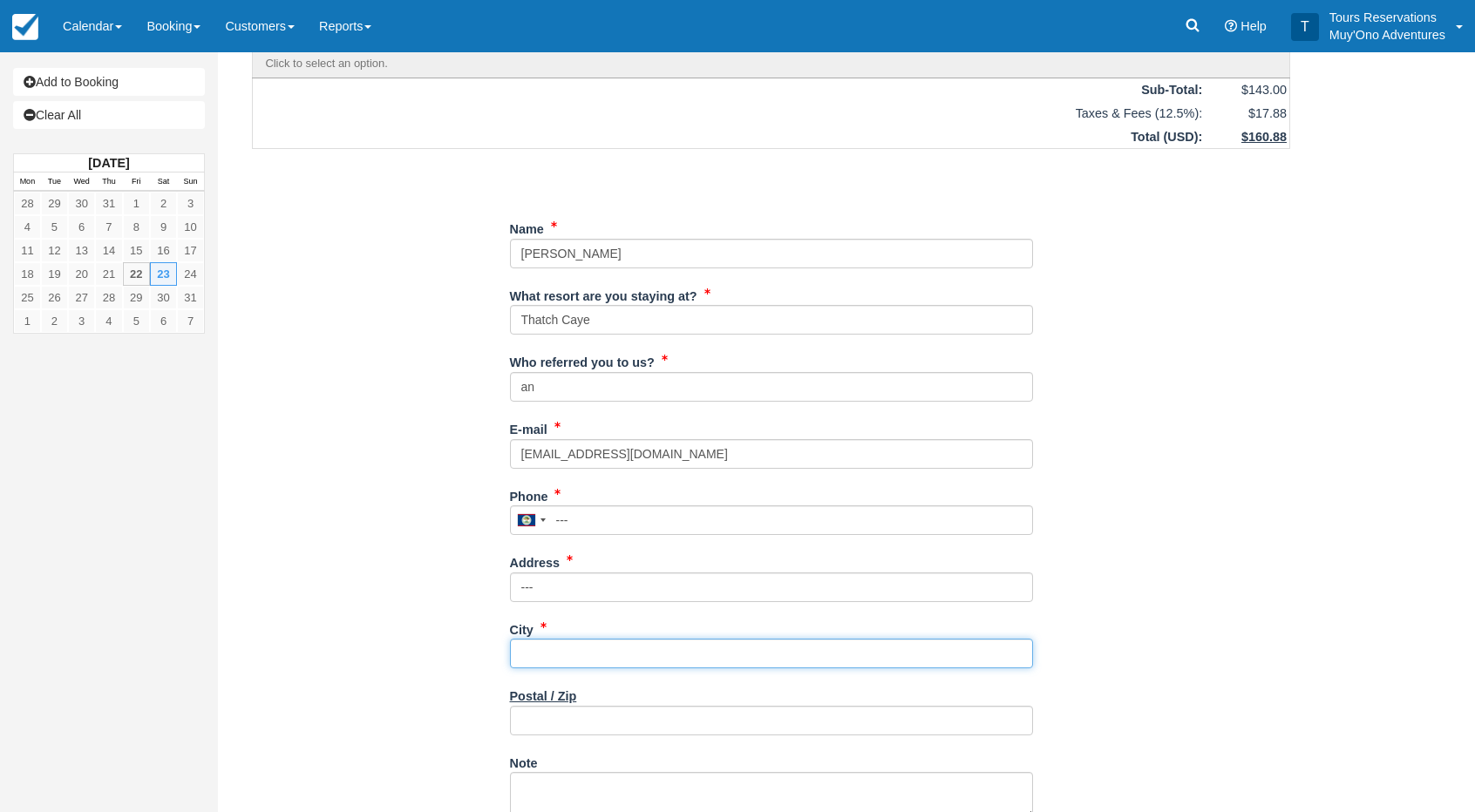
drag, startPoint x: 547, startPoint y: 656, endPoint x: 563, endPoint y: 697, distance: 44.0
click at [547, 656] on input "City" at bounding box center [771, 653] width 523 height 29
type input "--"
drag, startPoint x: 546, startPoint y: 724, endPoint x: 565, endPoint y: 725, distance: 19.0
click at [546, 724] on input "Postal / Zip" at bounding box center [771, 721] width 523 height 29
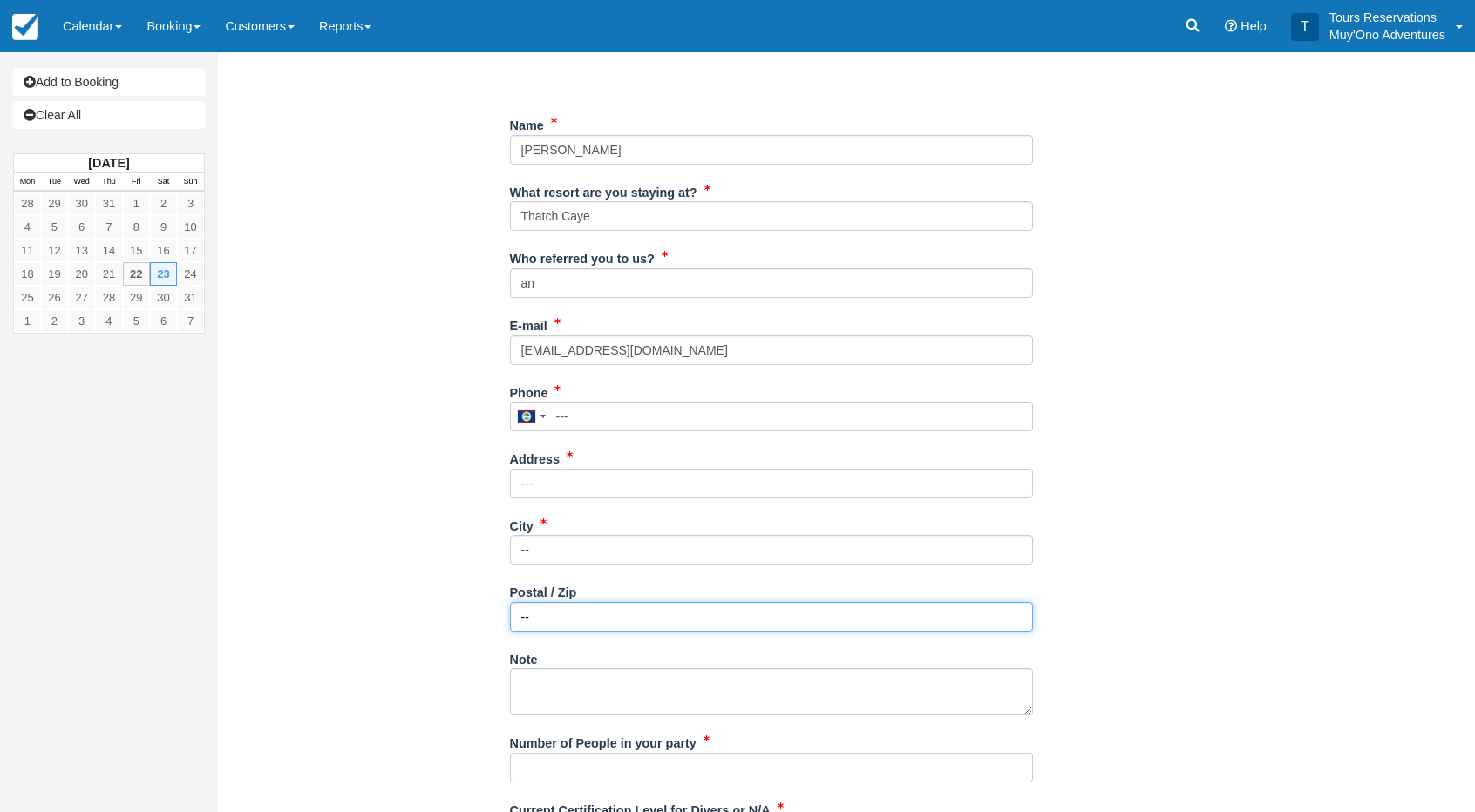
scroll to position [435, 0]
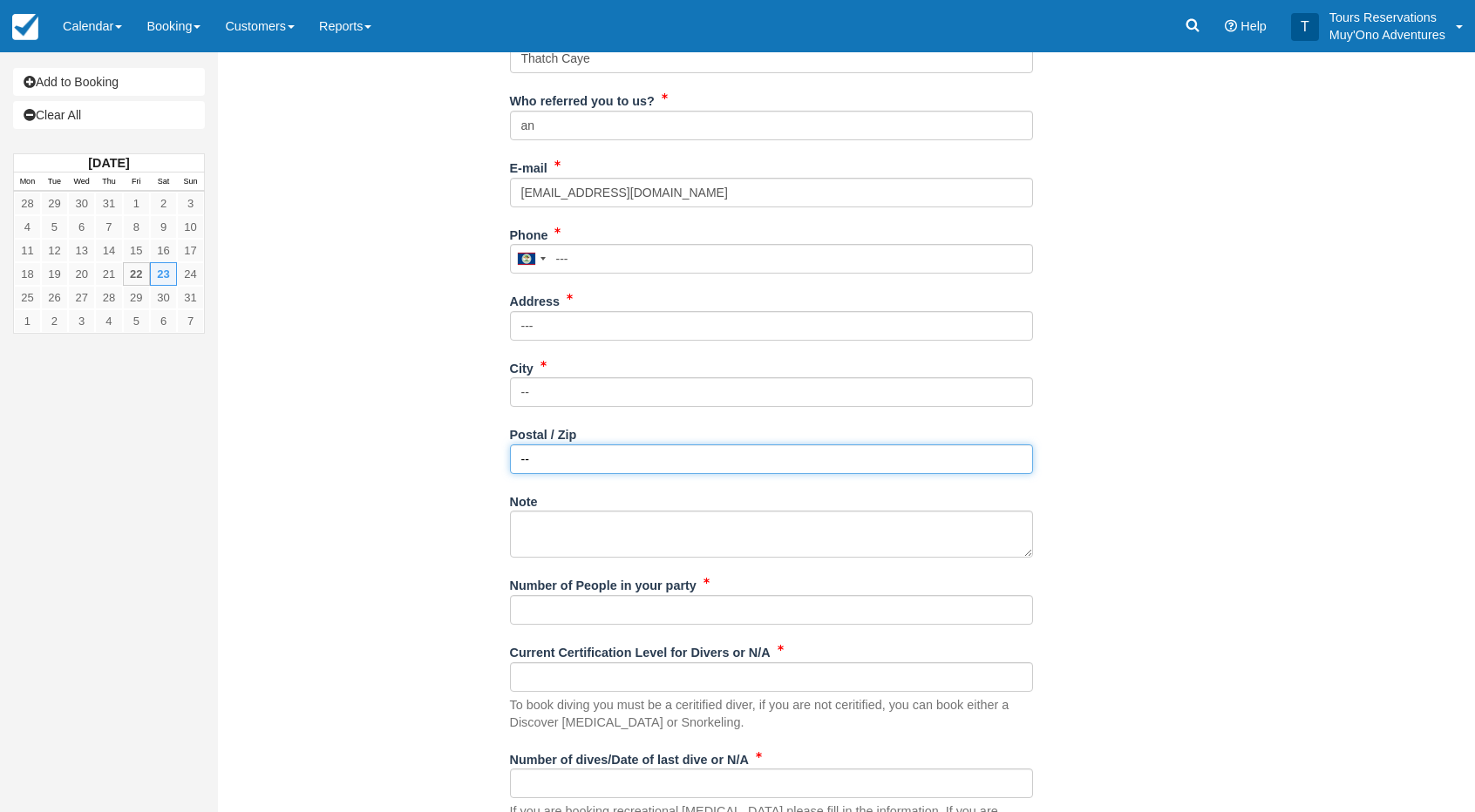
type input "--"
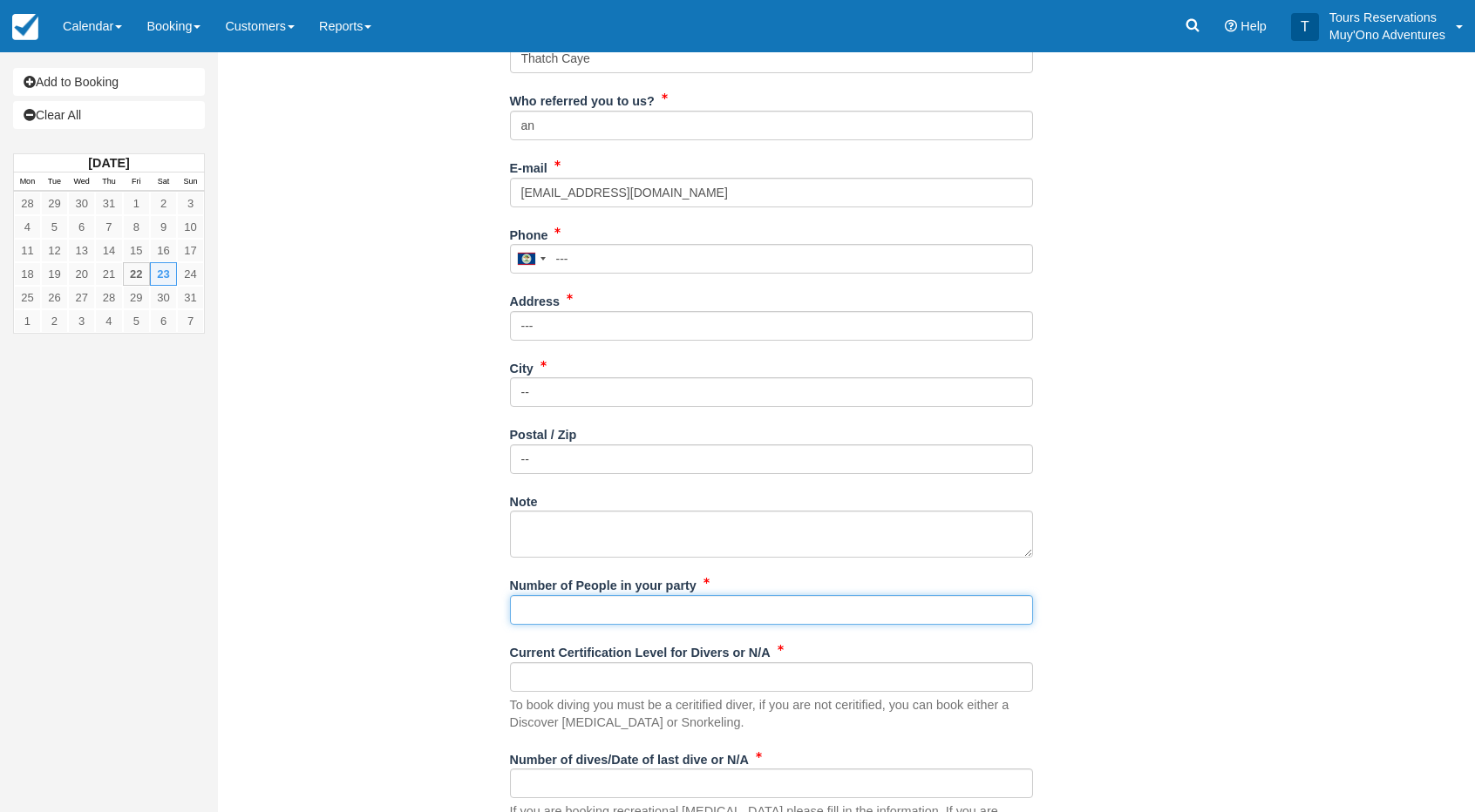
click at [529, 607] on input "Number of People in your party" at bounding box center [771, 609] width 523 height 29
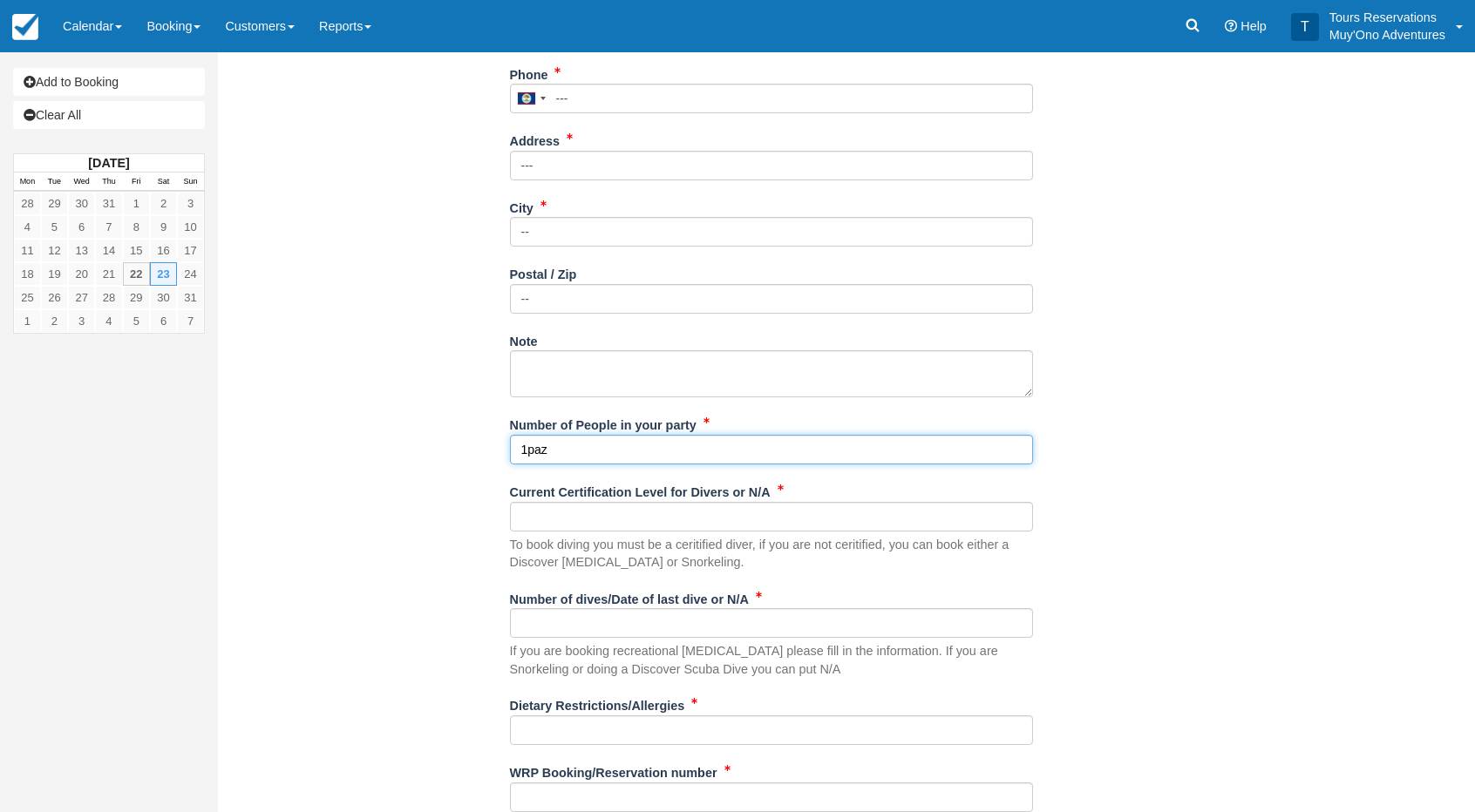
scroll to position [610, 0]
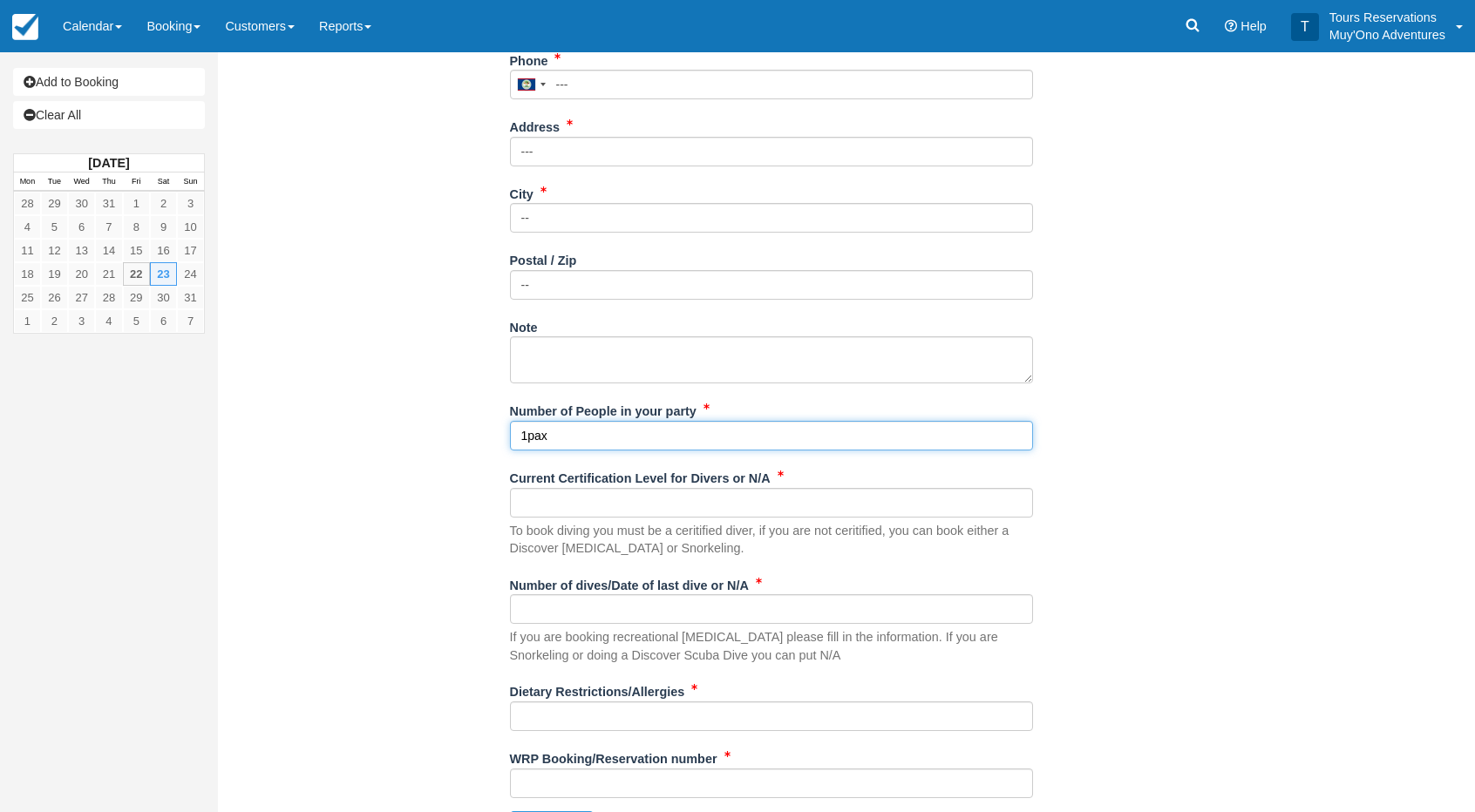
type input "1pax"
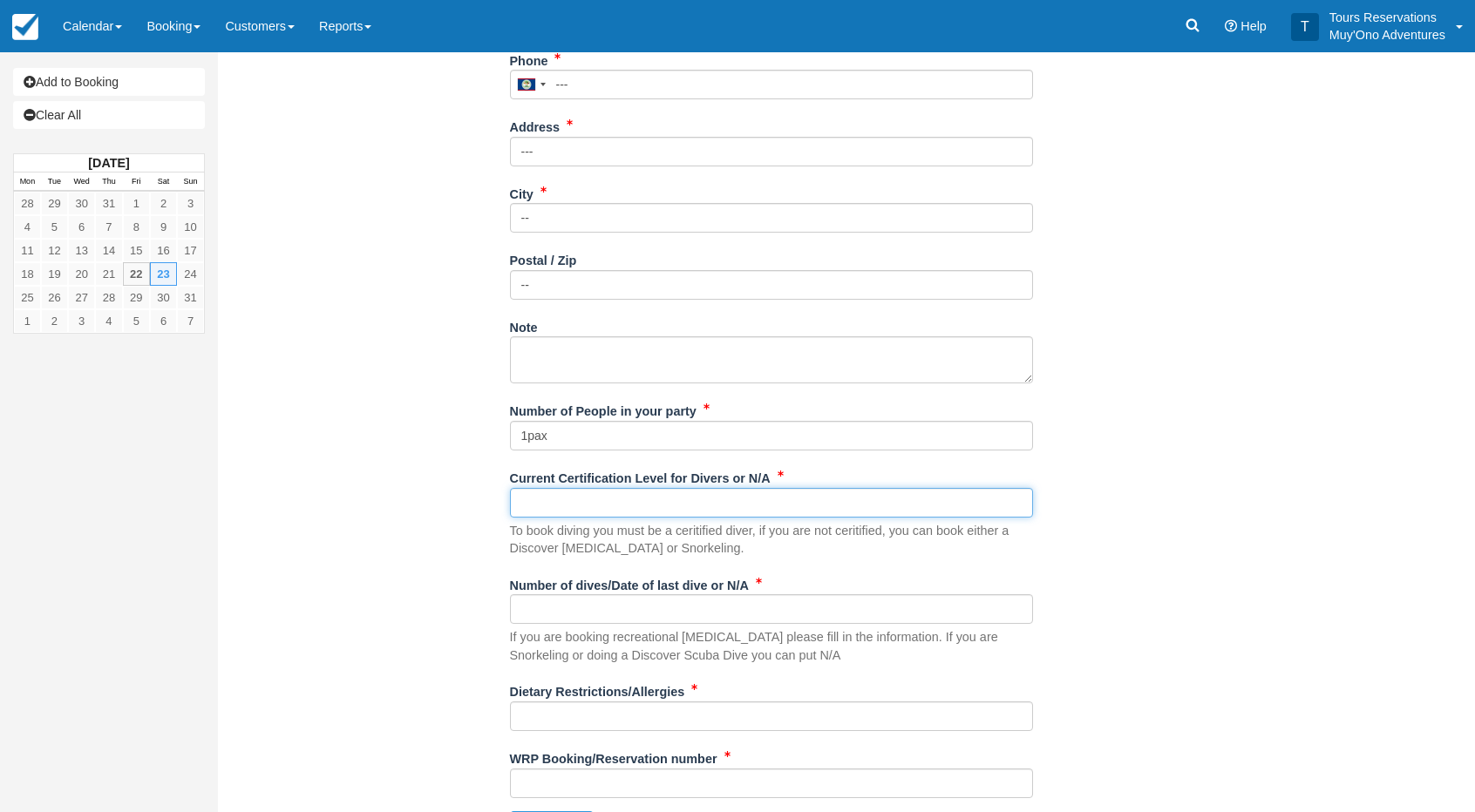
click at [565, 496] on input "Current Certification Level for Divers or N/A" at bounding box center [771, 502] width 523 height 29
type input "advanced diver"
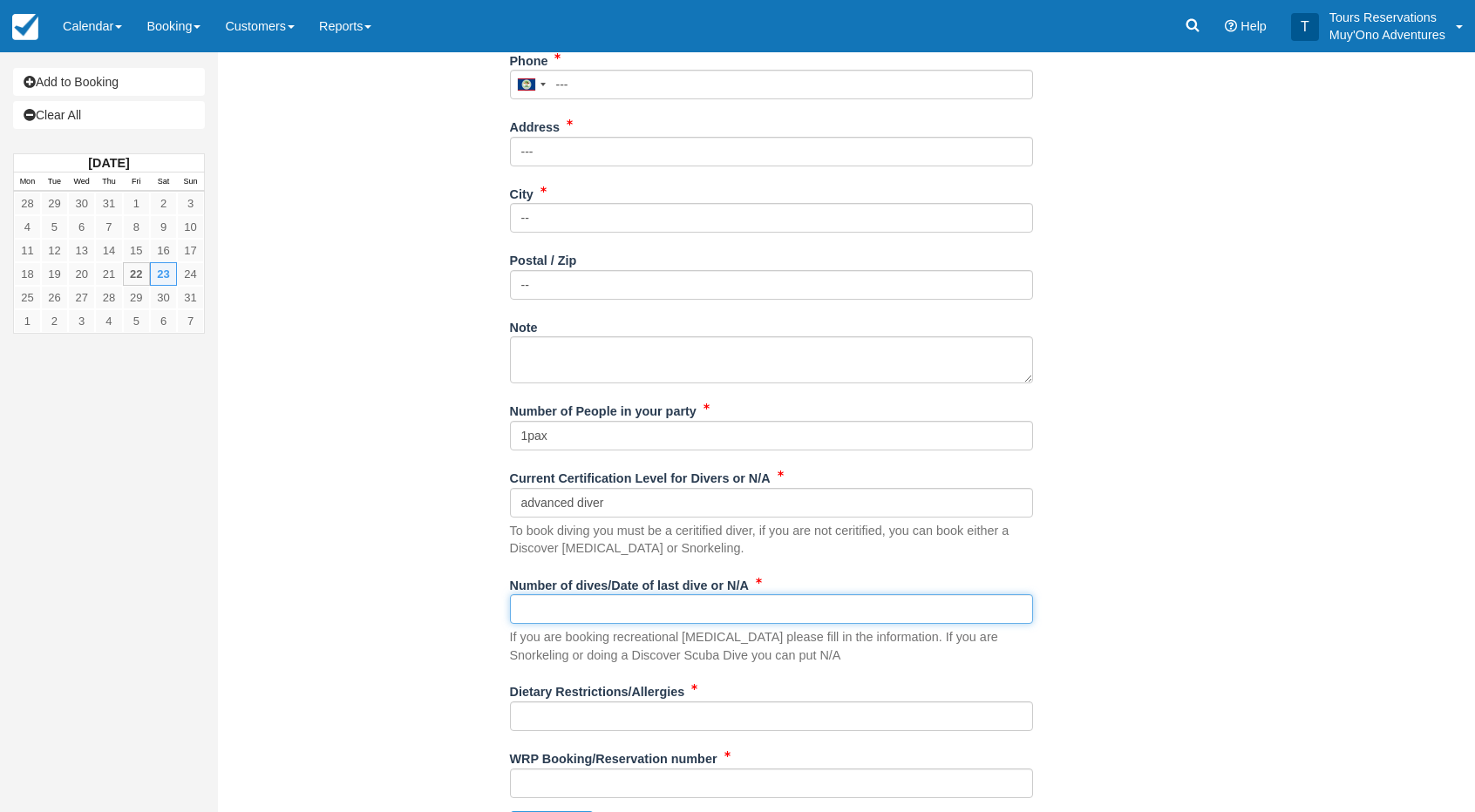
click at [608, 614] on input "Number of dives/Date of last dive or N/A" at bounding box center [771, 609] width 523 height 29
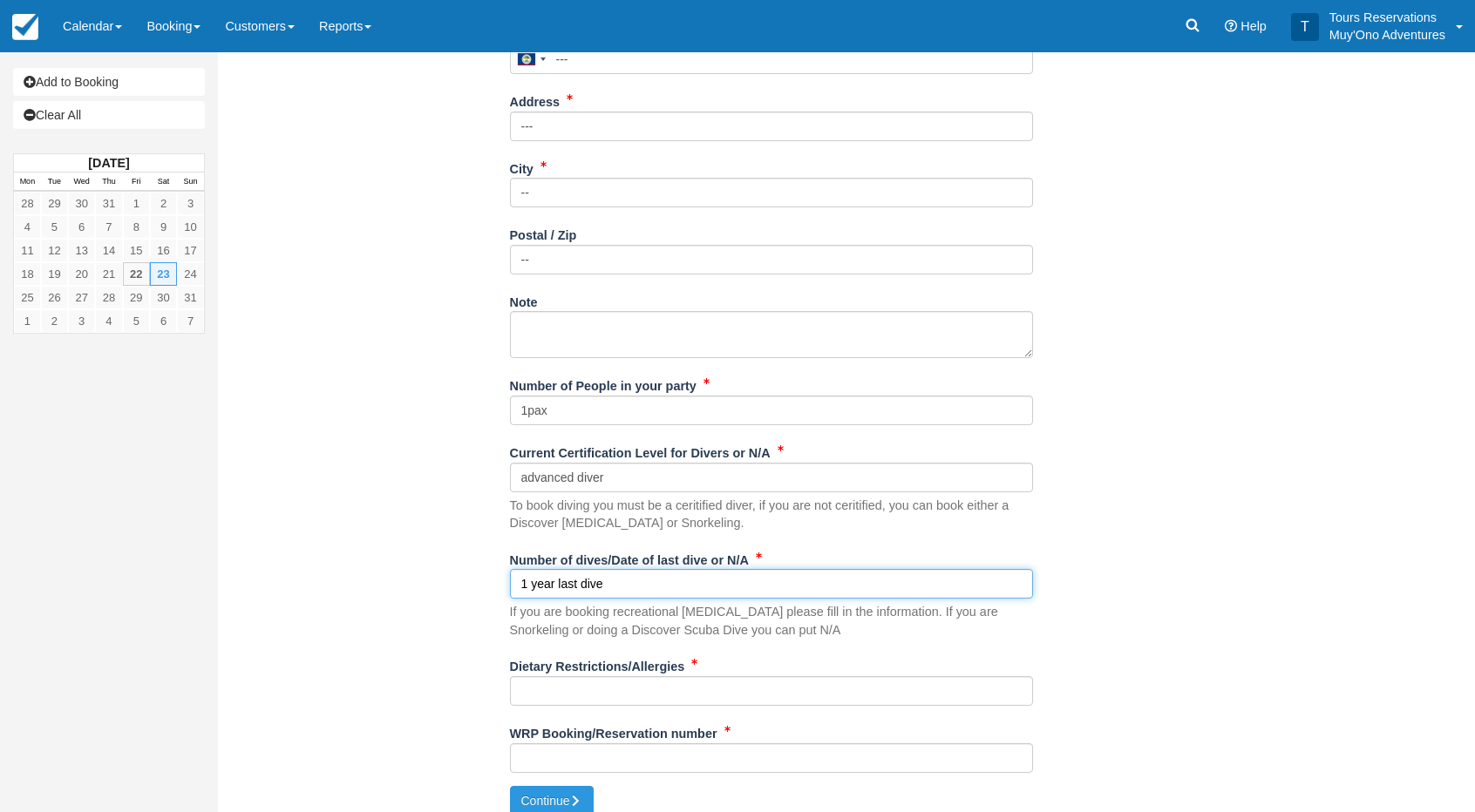
scroll to position [648, 0]
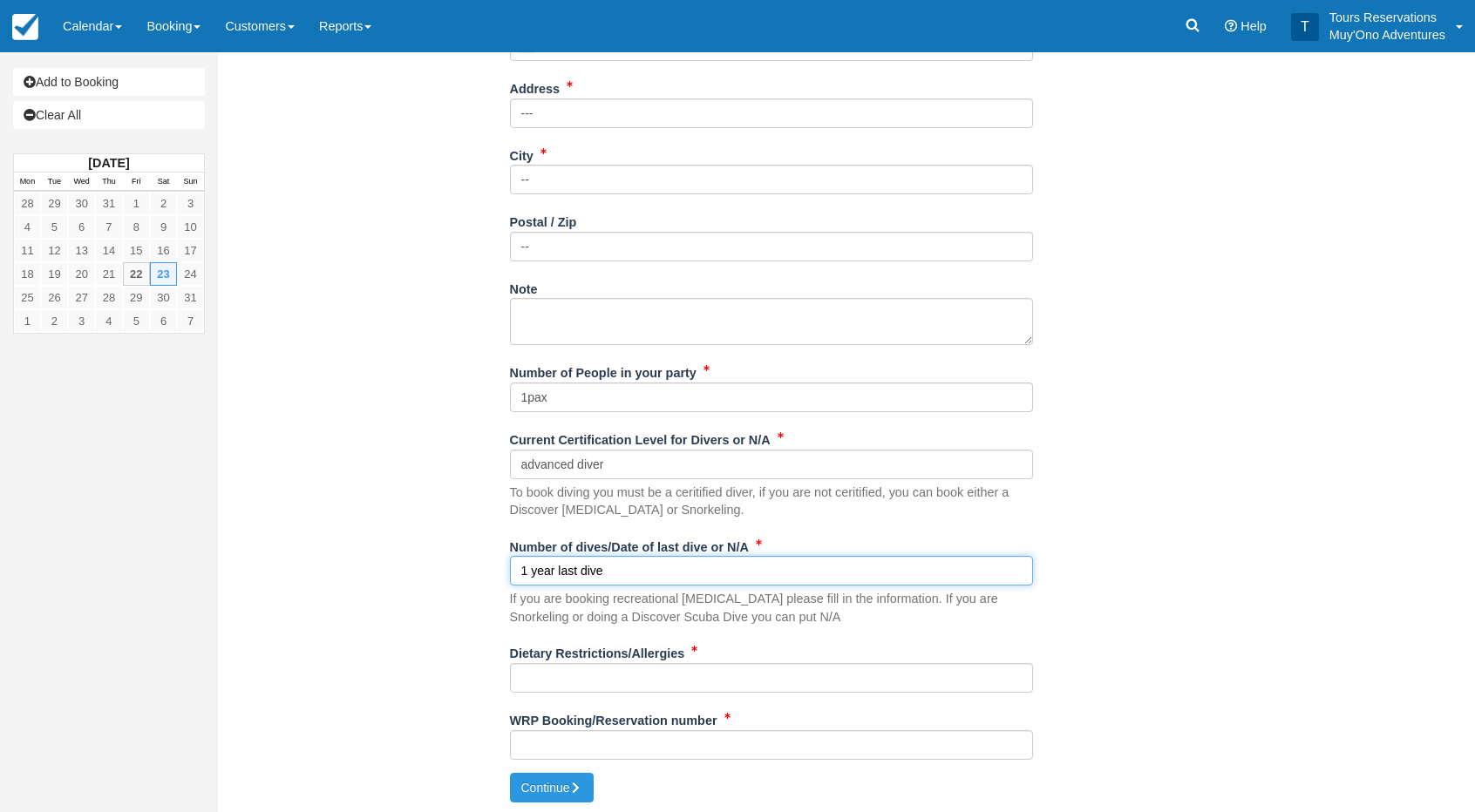
type input "1 year last dive"
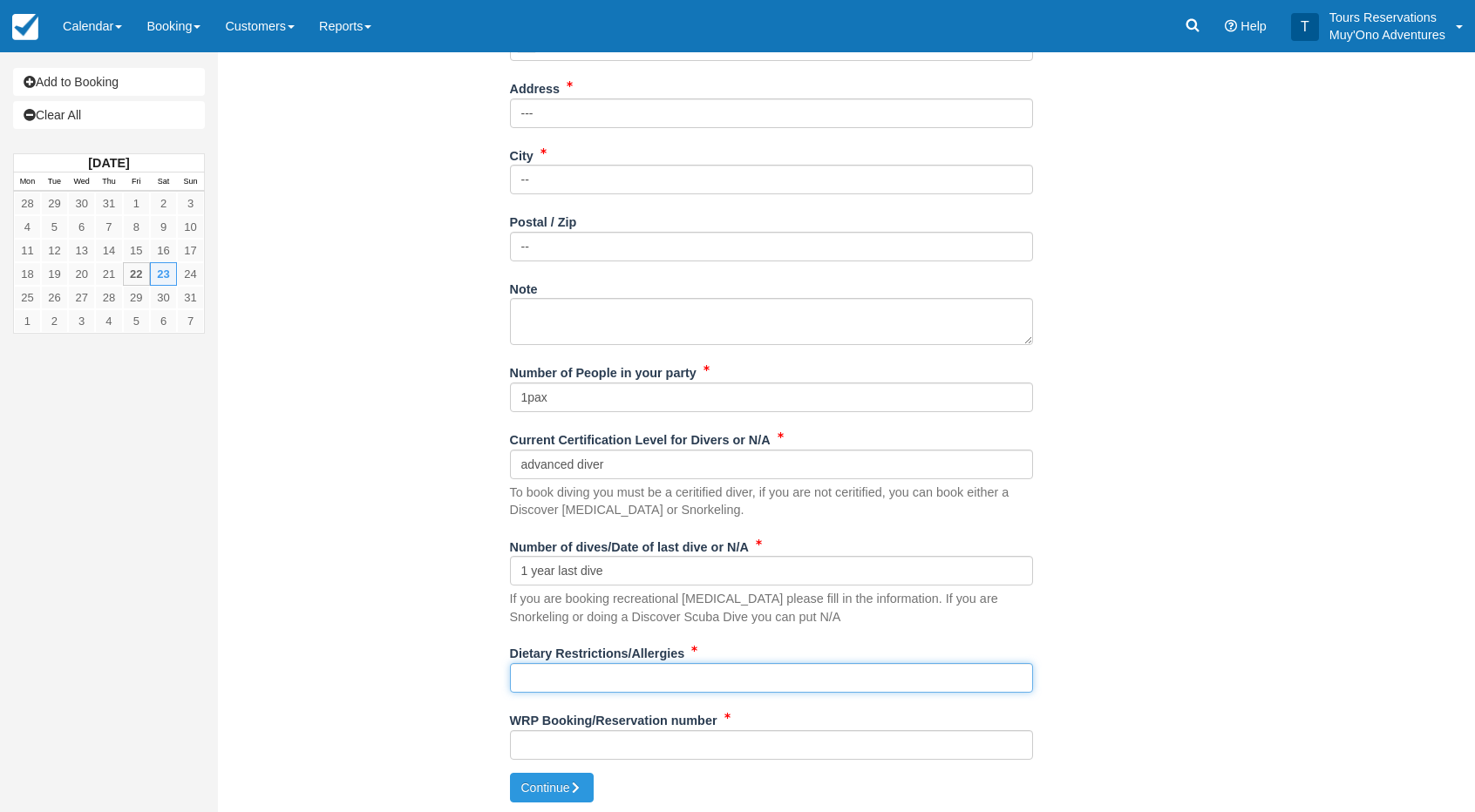
click at [588, 678] on input "Dietary Restrictions/Allergies" at bounding box center [771, 678] width 523 height 29
click at [535, 683] on input "Dietary Restrictions/Allergies" at bounding box center [771, 678] width 523 height 29
type input "none"
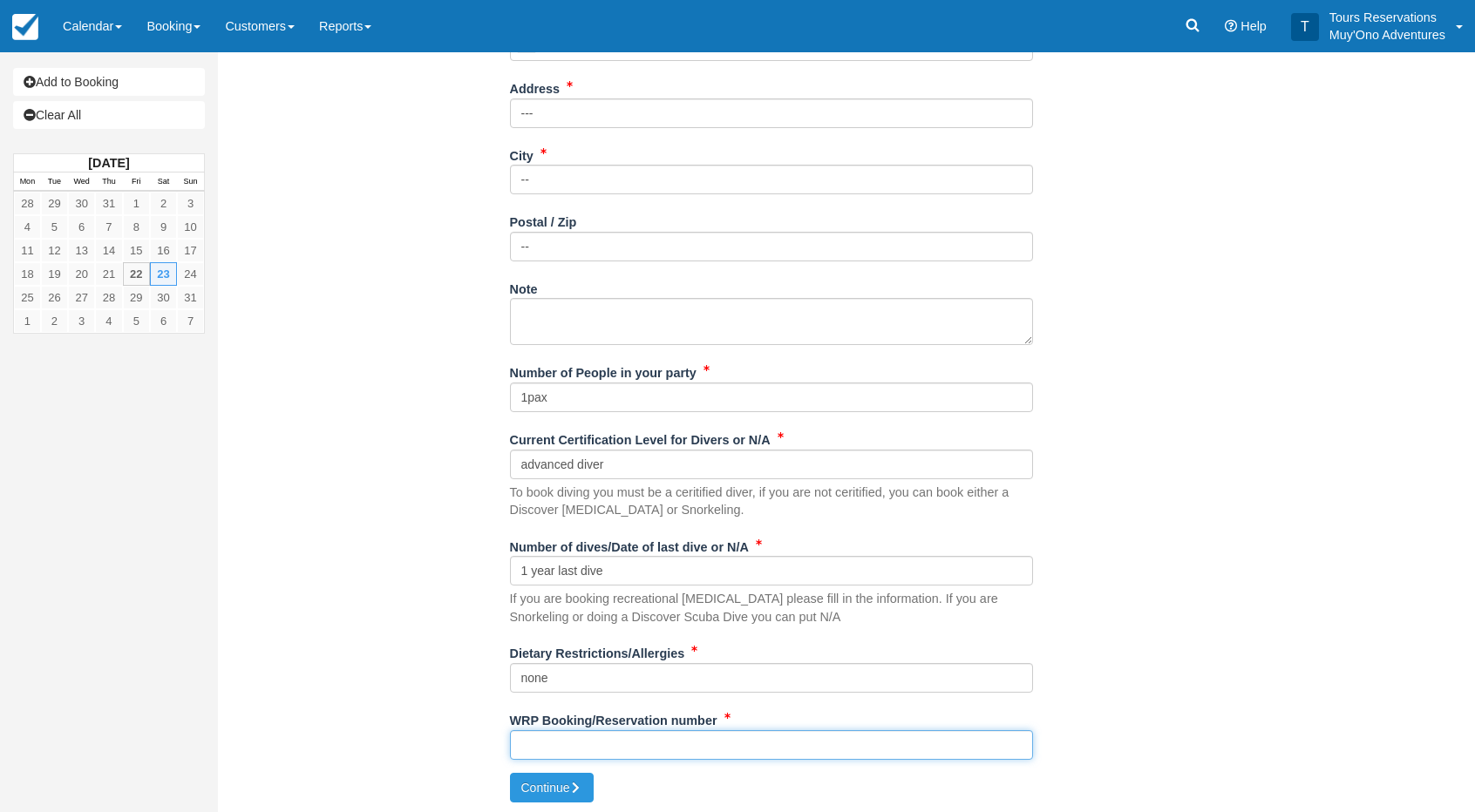
click at [552, 741] on input "WRP Booking/Reservation number" at bounding box center [771, 744] width 523 height 29
click at [641, 731] on input "WRP Booking/Reservation number" at bounding box center [771, 744] width 523 height 29
paste input "47762501"
type input "47762501"
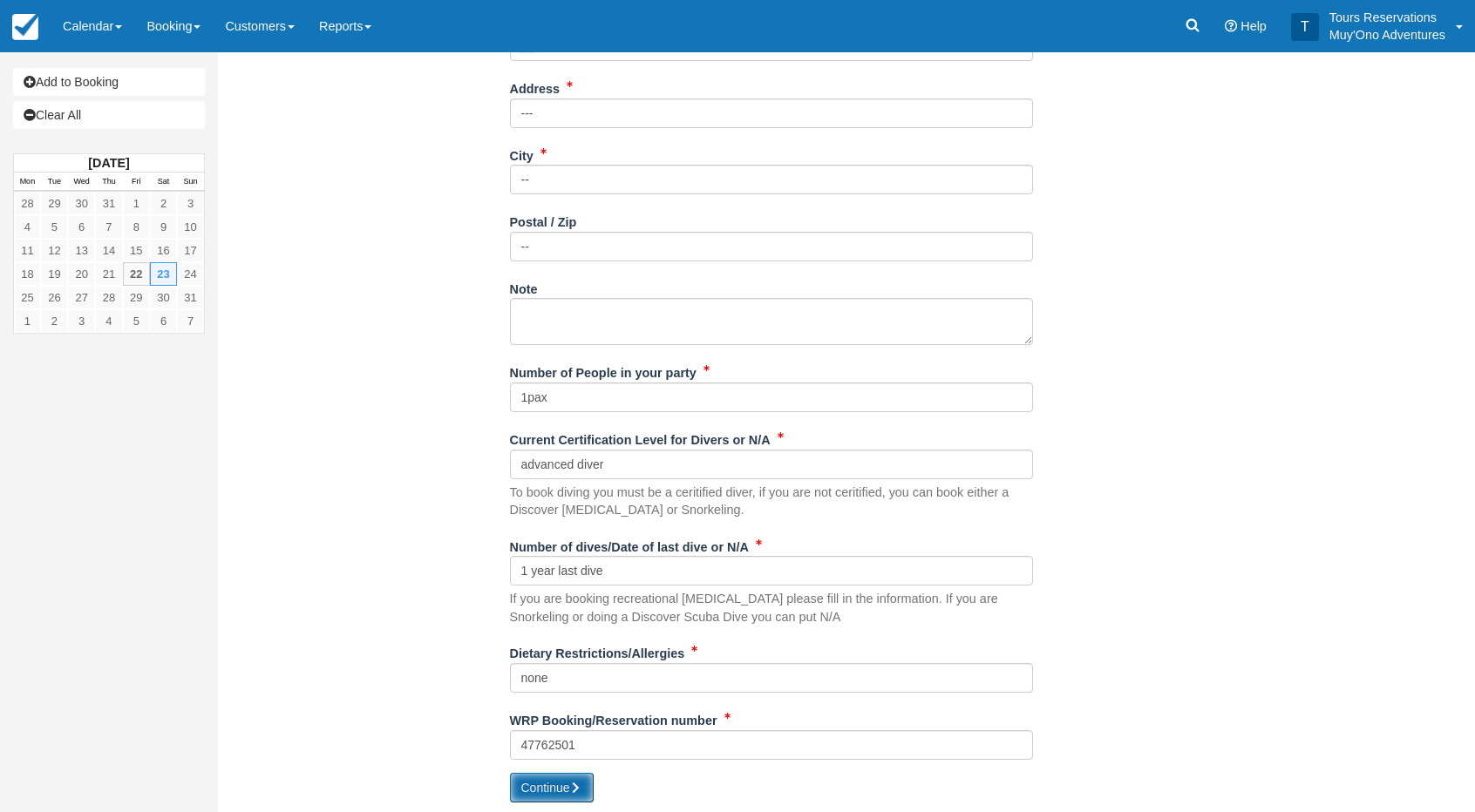
click at [573, 784] on icon "submit" at bounding box center [576, 787] width 12 height 12
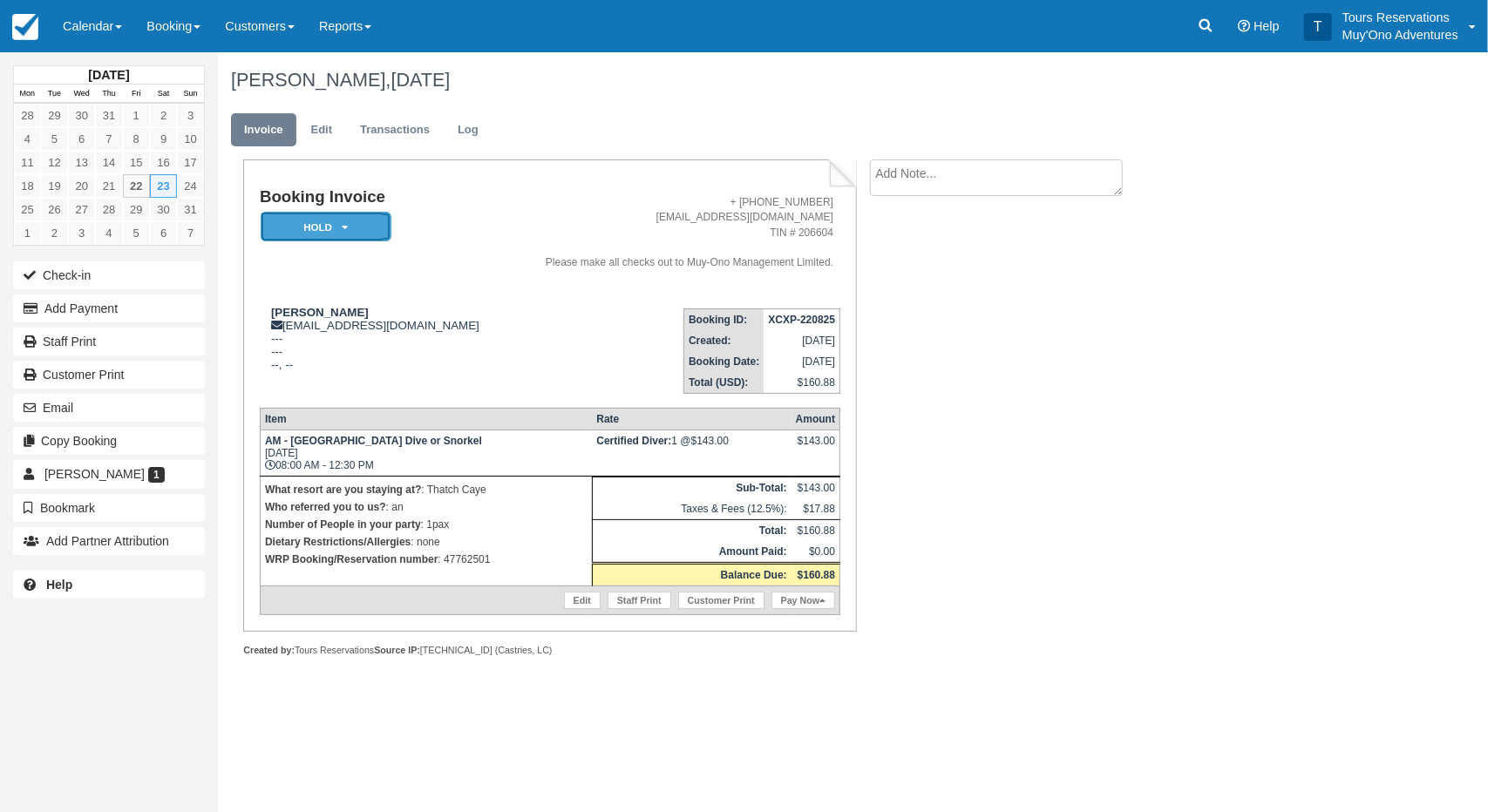
click at [327, 226] on em "HOLD" at bounding box center [326, 227] width 131 height 30
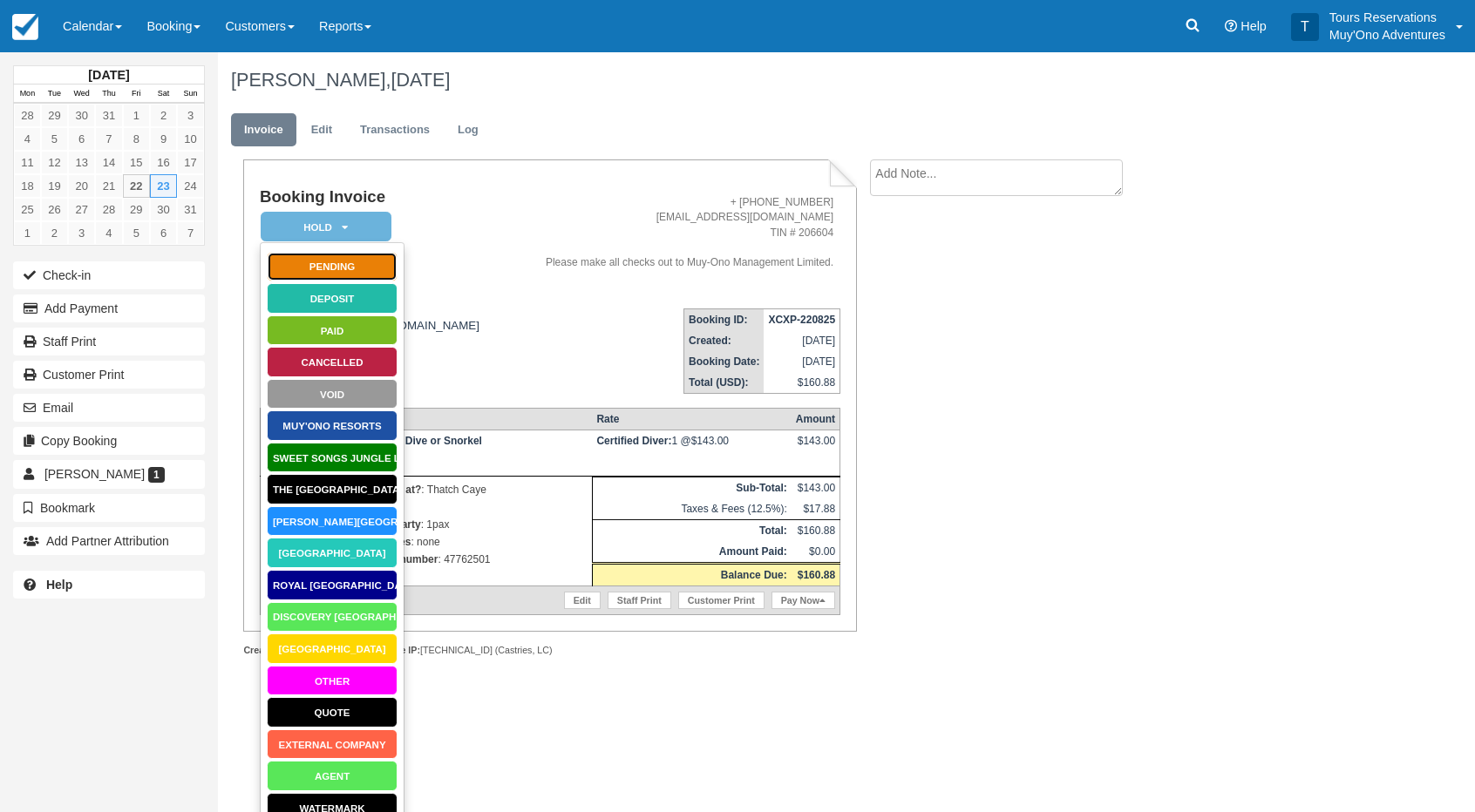
click at [330, 271] on link "Pending" at bounding box center [333, 267] width 131 height 30
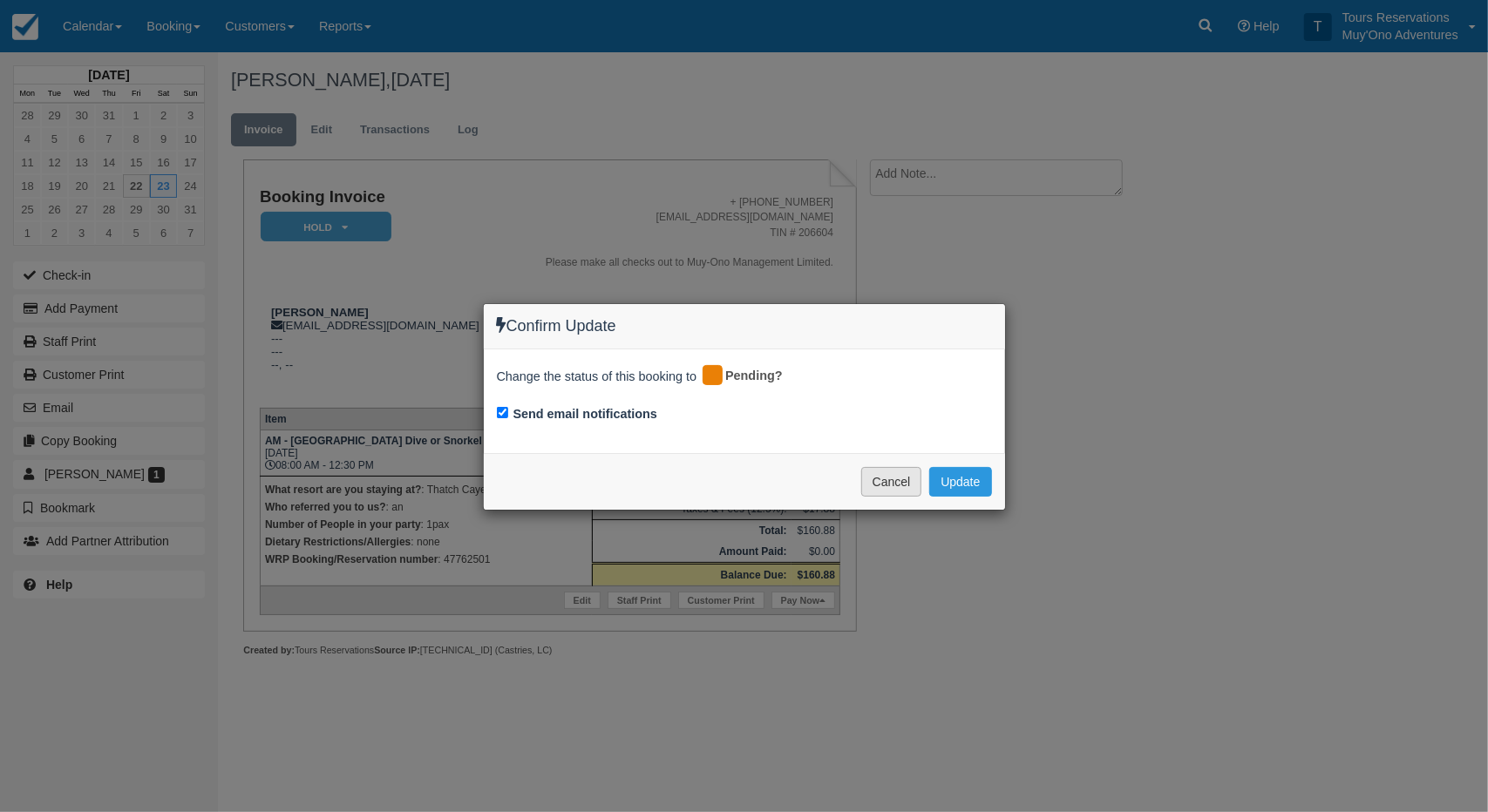
click at [901, 480] on button "Cancel" at bounding box center [892, 481] width 61 height 29
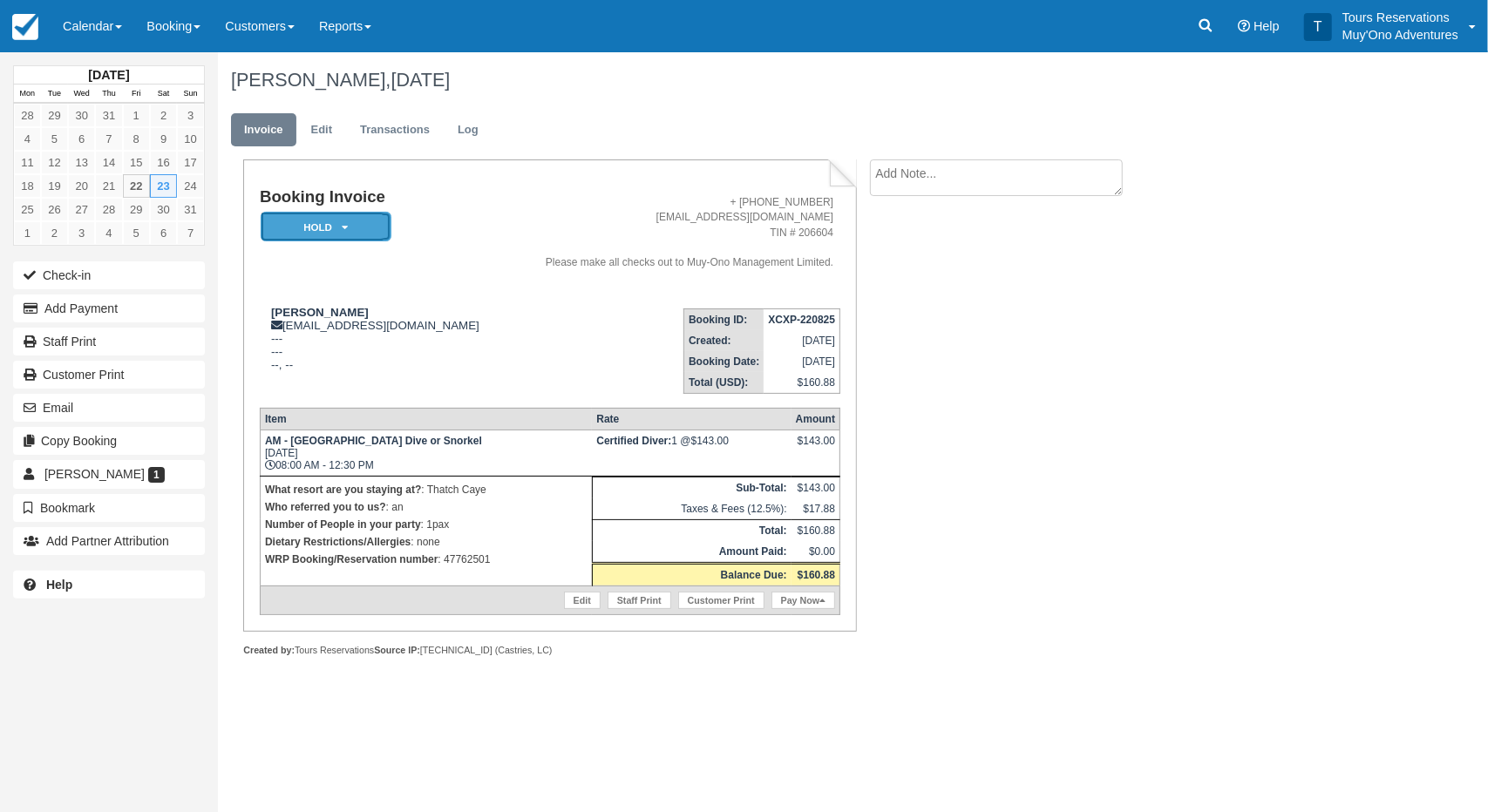
click at [324, 222] on em "HOLD" at bounding box center [326, 227] width 131 height 30
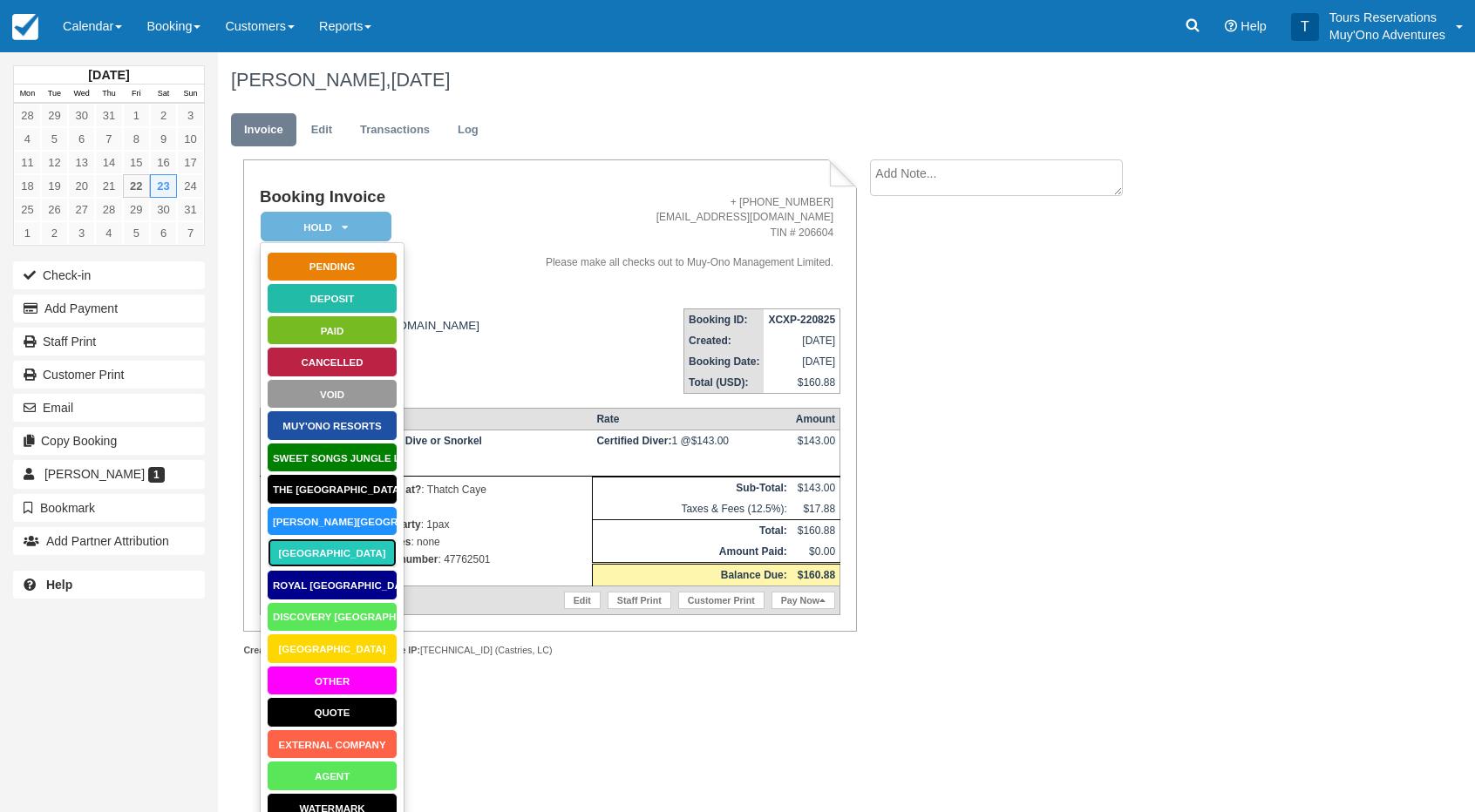
click at [309, 555] on link "[GEOGRAPHIC_DATA]" at bounding box center [333, 553] width 131 height 30
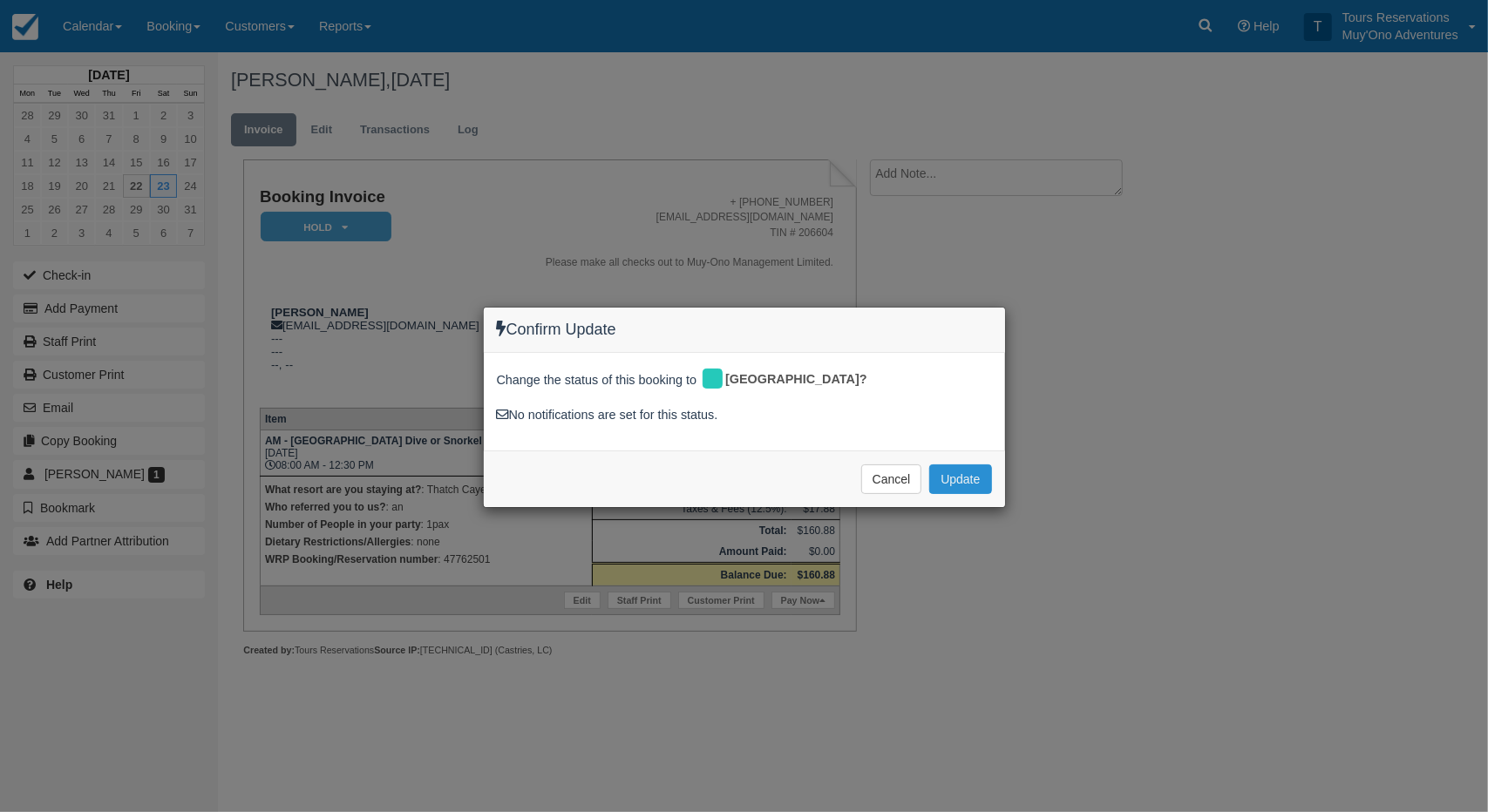
click at [985, 472] on button "Update" at bounding box center [959, 479] width 62 height 29
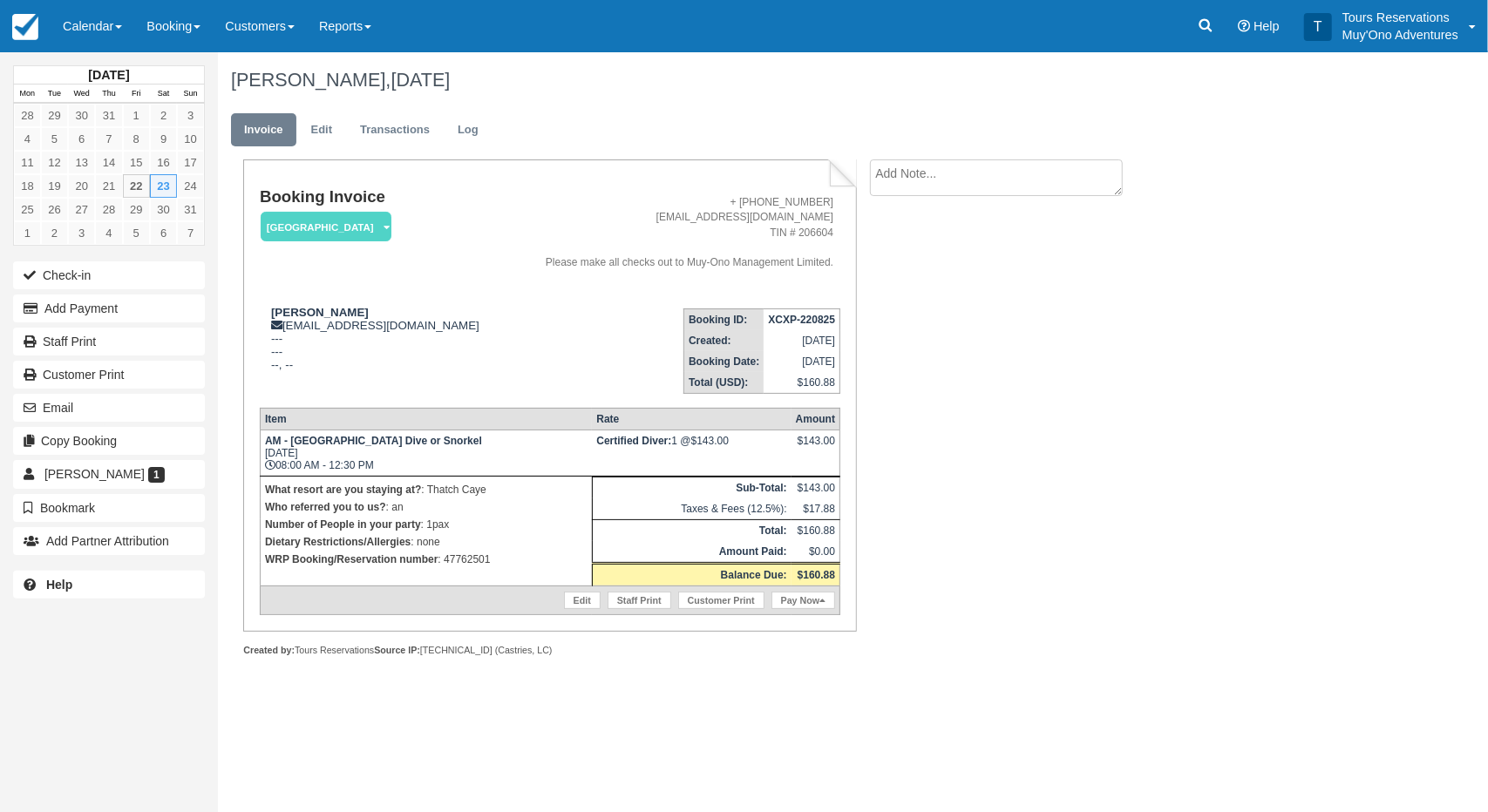
click at [912, 190] on textarea at bounding box center [996, 178] width 253 height 37
paste textarea "47762501"
type textarea "47762501 - GingerLily"
click at [884, 281] on icon "button" at bounding box center [891, 277] width 19 height 12
click at [791, 319] on strong "XCXP-220825" at bounding box center [802, 319] width 68 height 12
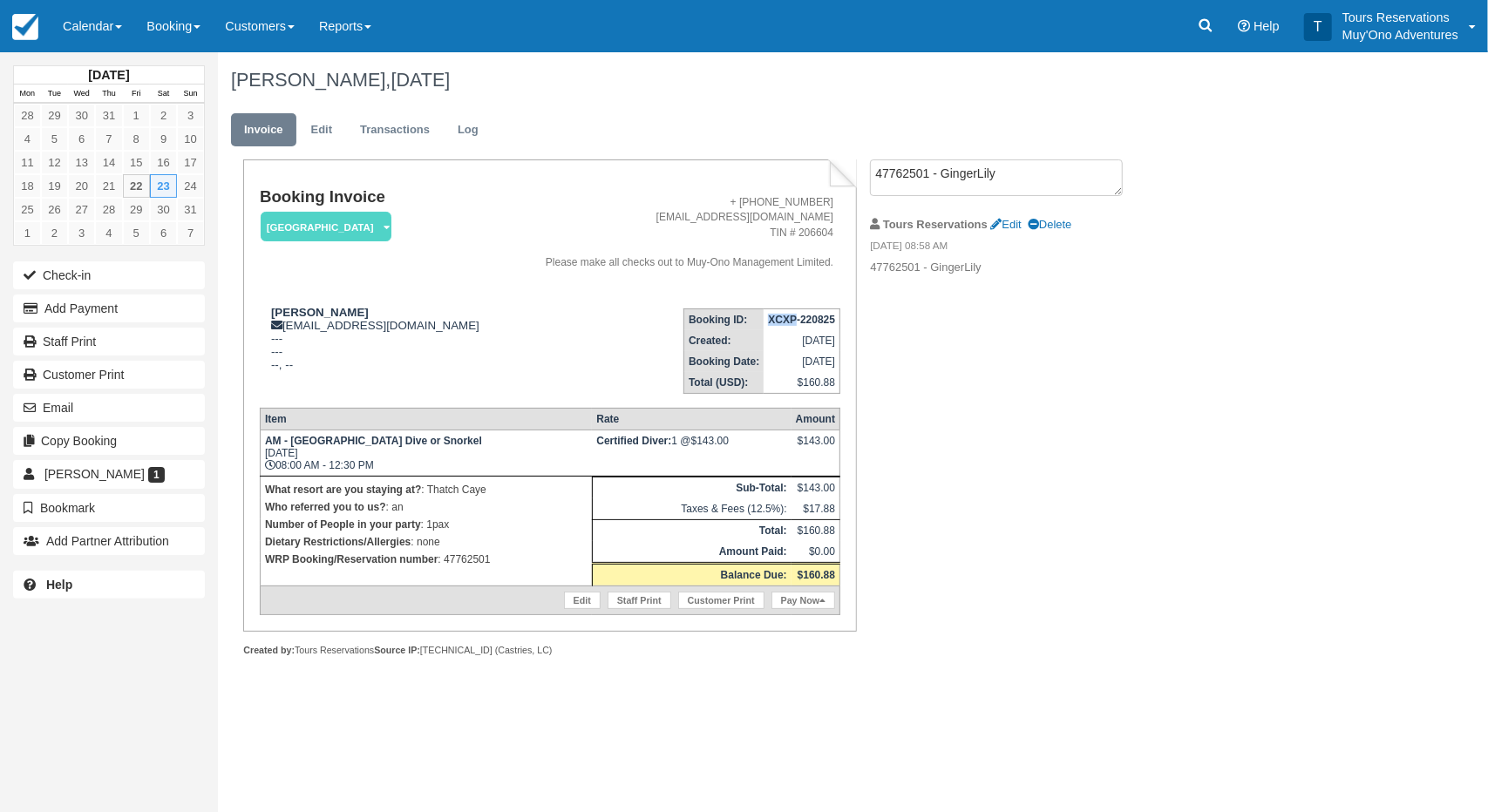
click at [791, 318] on strong "XCXP-220825" at bounding box center [802, 319] width 68 height 12
click at [832, 319] on strong "XCXP-220825" at bounding box center [802, 319] width 68 height 12
click at [830, 319] on strong "XCXP-220825" at bounding box center [802, 319] width 68 height 12
click at [825, 319] on strong "XCXP-220825" at bounding box center [802, 319] width 68 height 12
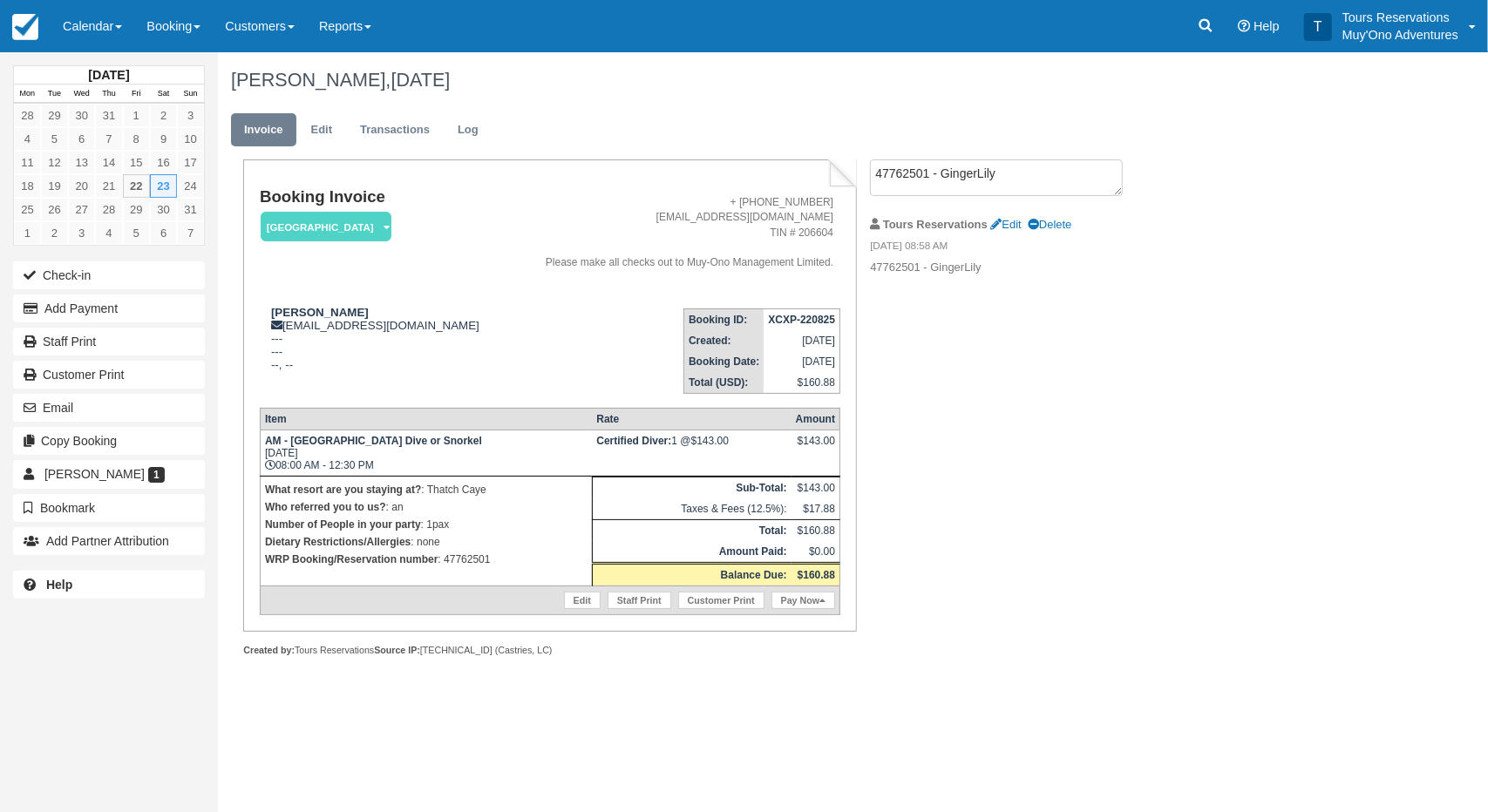
click at [823, 319] on strong "XCXP-220825" at bounding box center [802, 319] width 68 height 12
click at [823, 318] on strong "XCXP-220825" at bounding box center [802, 319] width 68 height 12
click at [821, 315] on strong "XCXP-220825" at bounding box center [802, 319] width 68 height 12
click at [781, 315] on strong "XCXP-220825" at bounding box center [802, 319] width 68 height 12
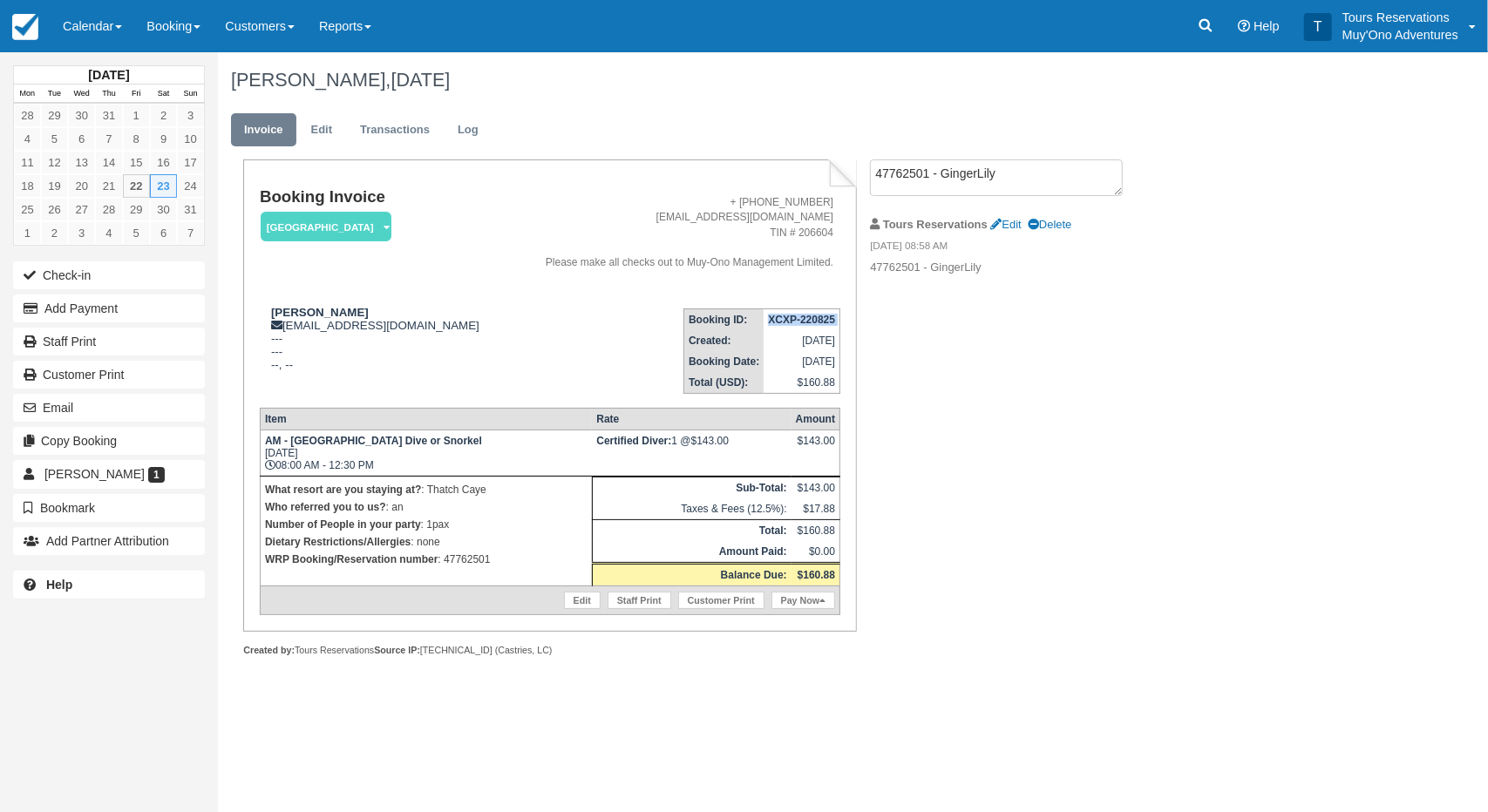
click at [782, 315] on strong "XCXP-220825" at bounding box center [802, 319] width 68 height 12
copy tbody "XCXP-220825"
click at [979, 451] on div "Booking Invoice Thatch Caye Resort   Pending HOLD Deposit Paid Cancelled Void M…" at bounding box center [697, 427] width 958 height 535
click at [869, 602] on div "Booking Invoice Thatch Caye Resort   Pending HOLD Deposit Paid Cancelled Void M…" at bounding box center [697, 427] width 958 height 535
click at [340, 115] on link "Edit" at bounding box center [322, 130] width 48 height 34
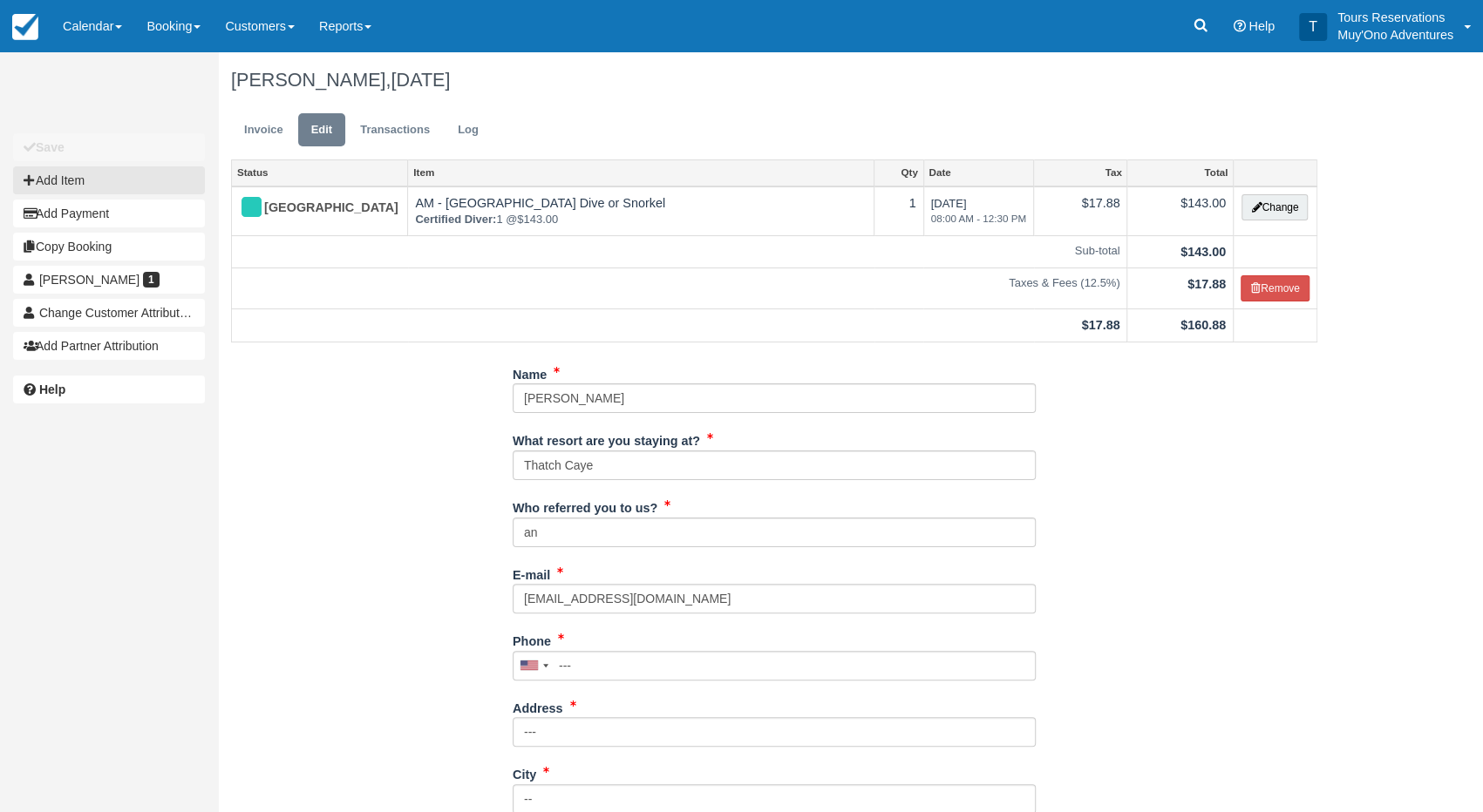
click at [100, 181] on button "Add Item" at bounding box center [109, 180] width 192 height 28
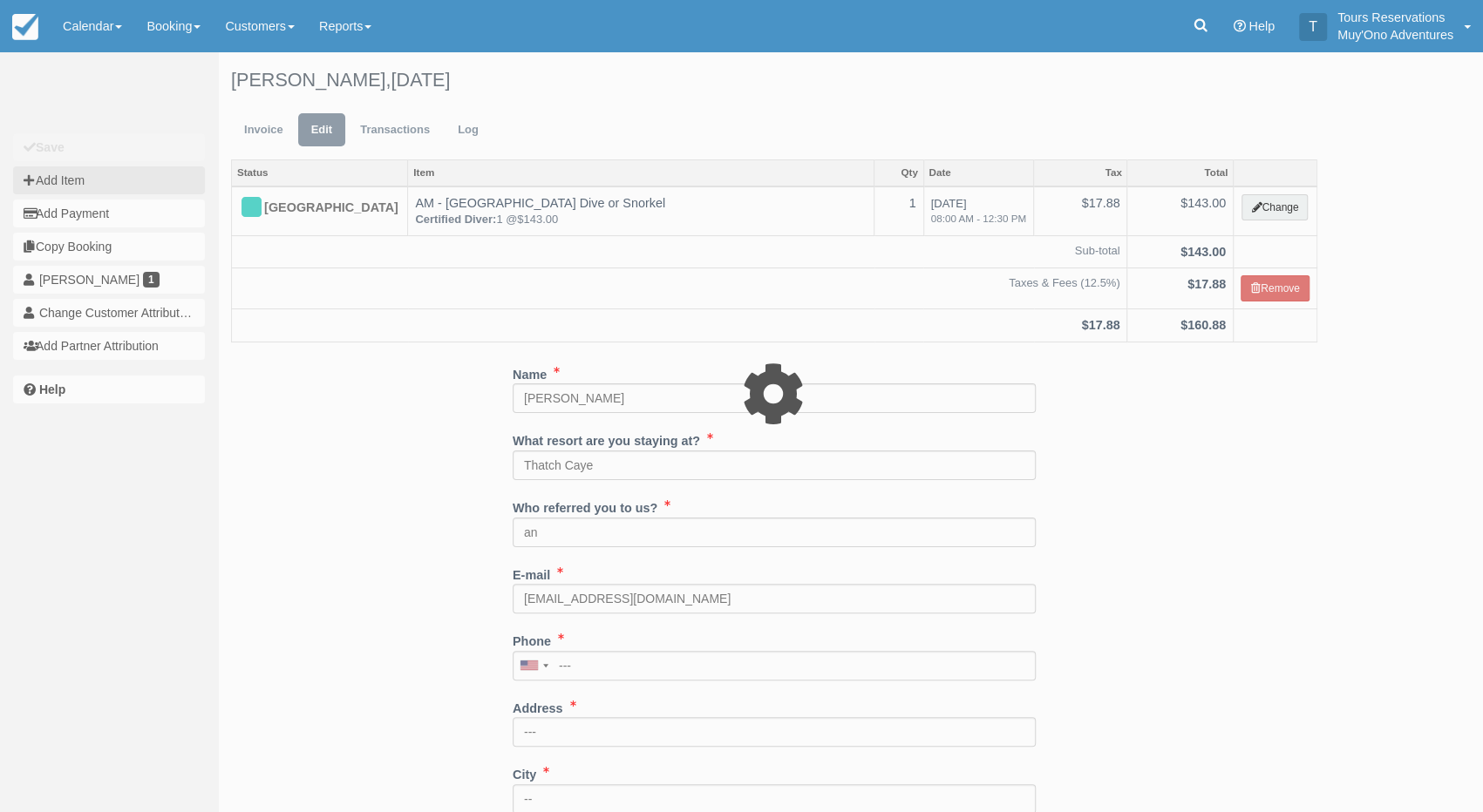
type input "0.00"
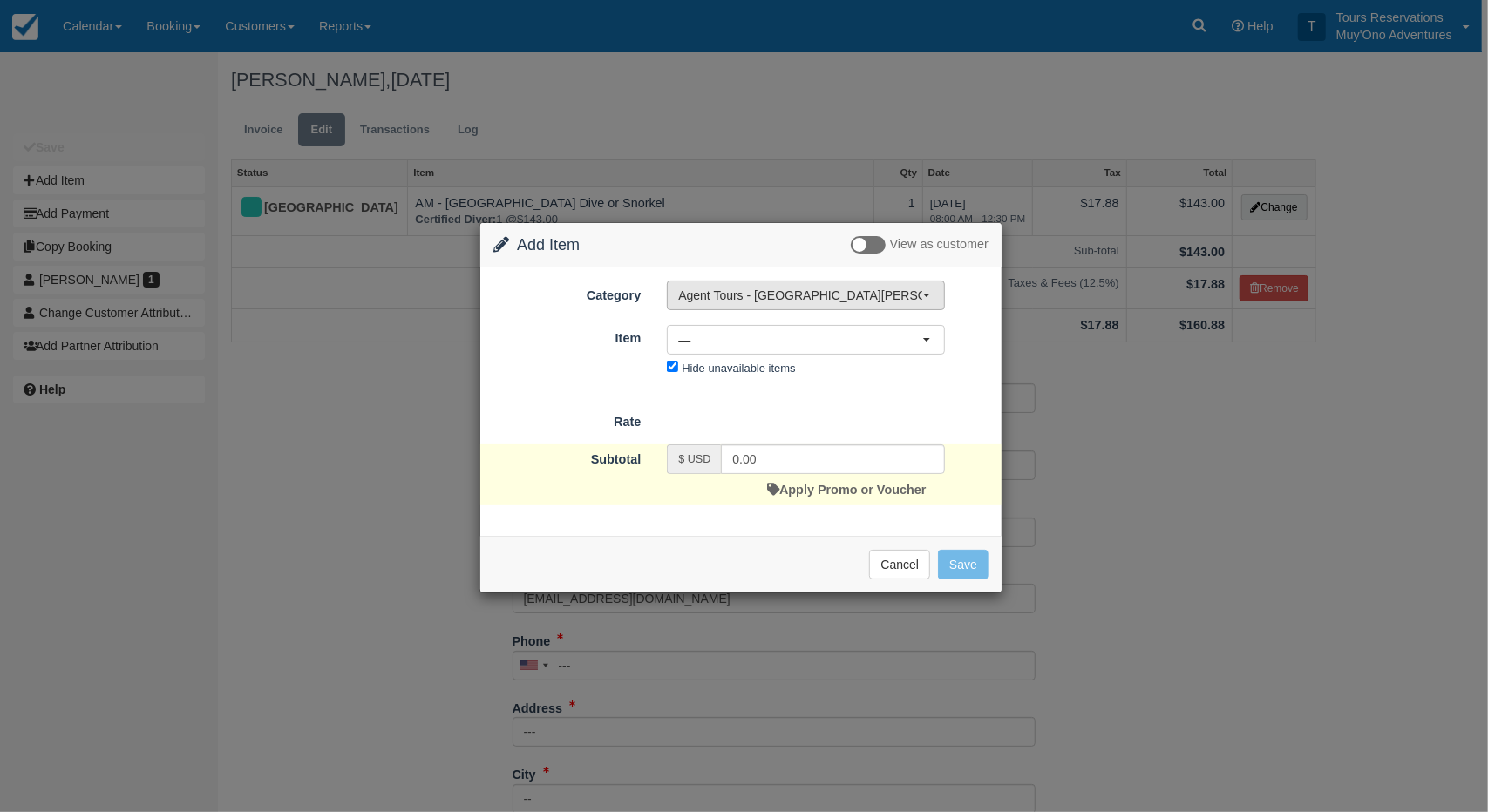
click at [753, 303] on button "Agent Tours - [GEOGRAPHIC_DATA][PERSON_NAME] Caulker/[GEOGRAPHIC_DATA] City Tou…" at bounding box center [805, 295] width 278 height 29
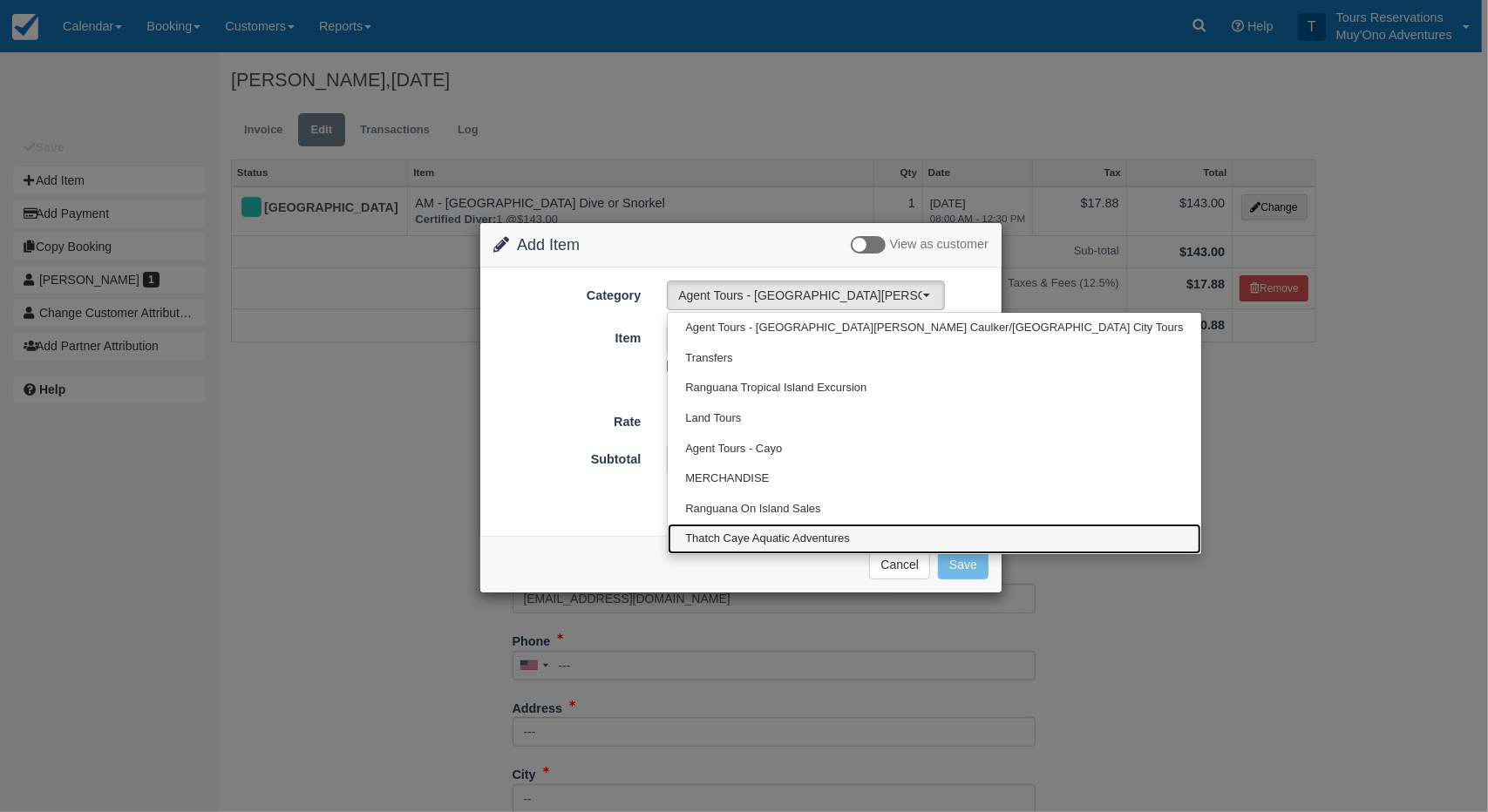
click at [764, 537] on span "Thatch Caye Aquatic Adventures" at bounding box center [767, 538] width 164 height 16
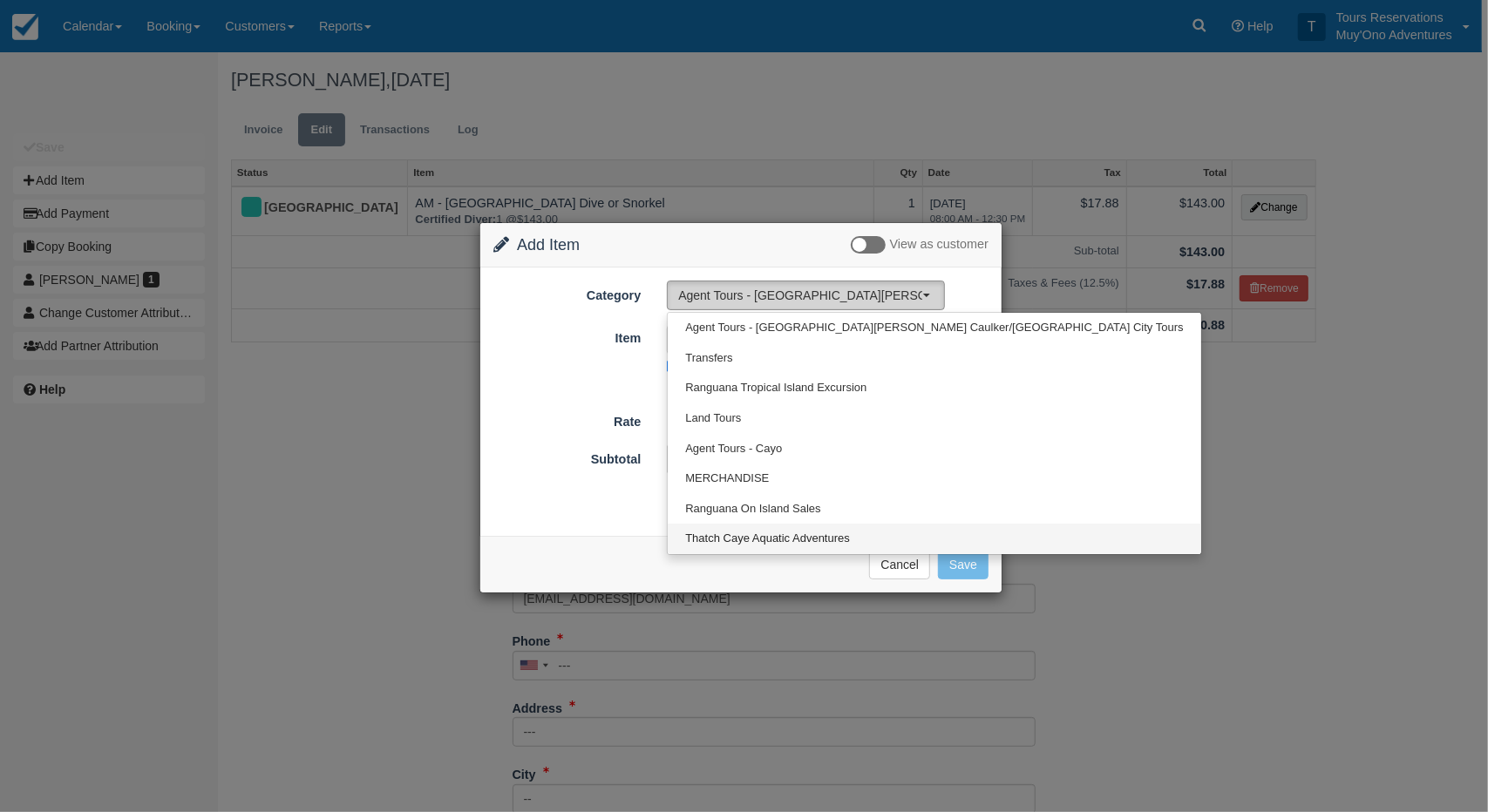
select select "64"
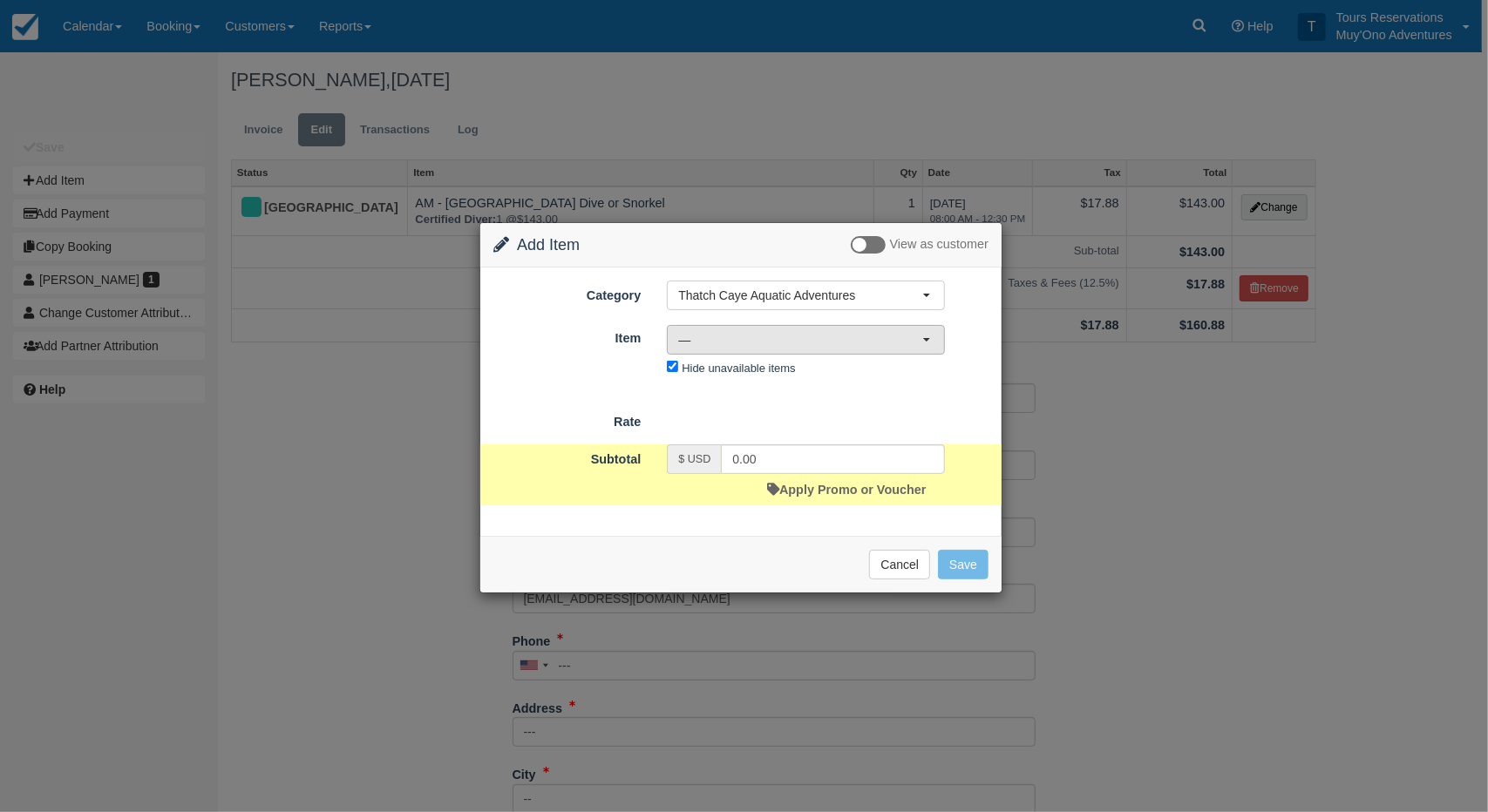
click at [845, 346] on span "—" at bounding box center [800, 339] width 244 height 17
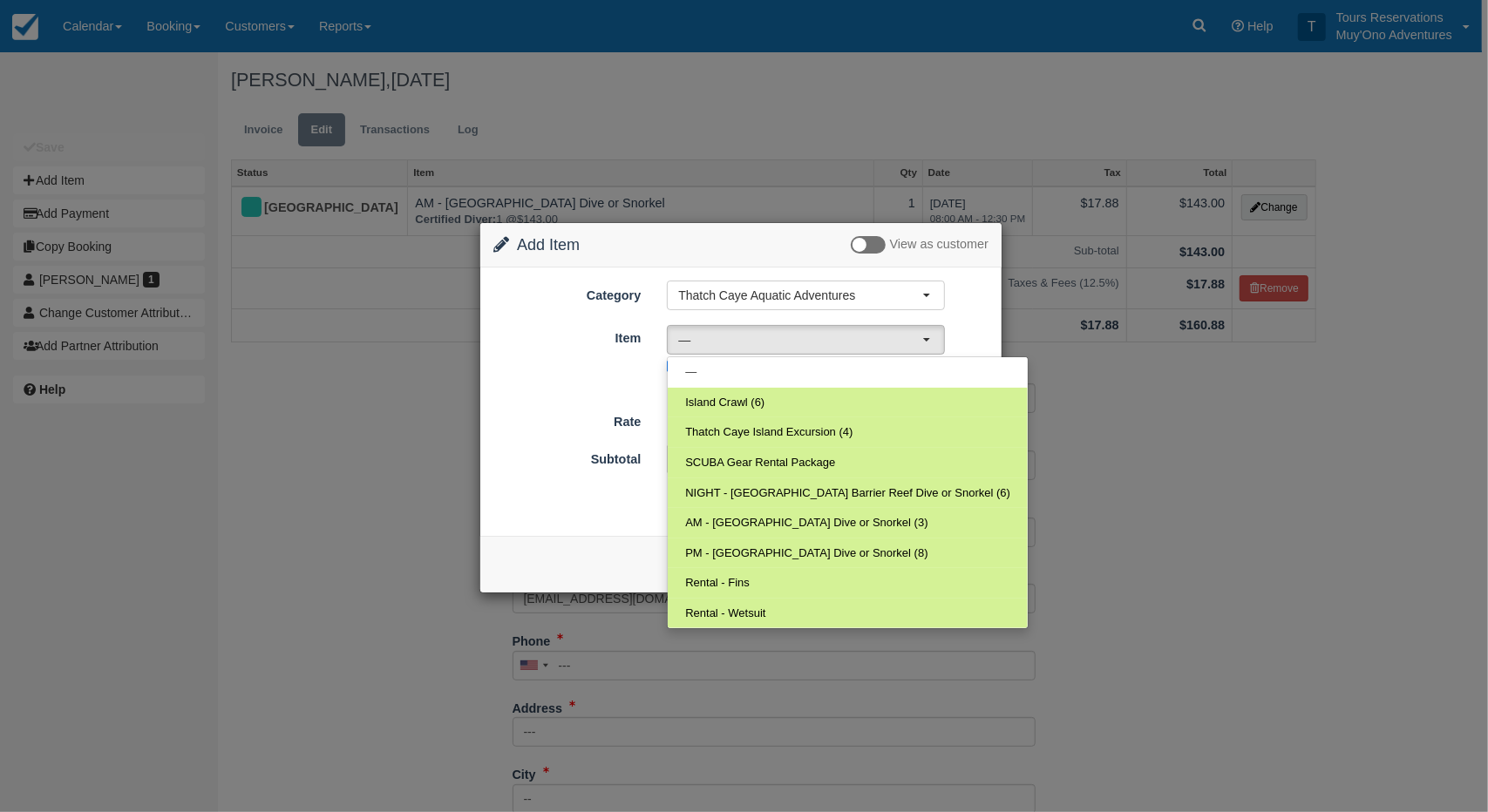
click at [495, 522] on div "Category Thatch Caye Aquatic Adventures Agent Tours - San Pedro/Caye Caulker/Be…" at bounding box center [741, 400] width 521 height 267
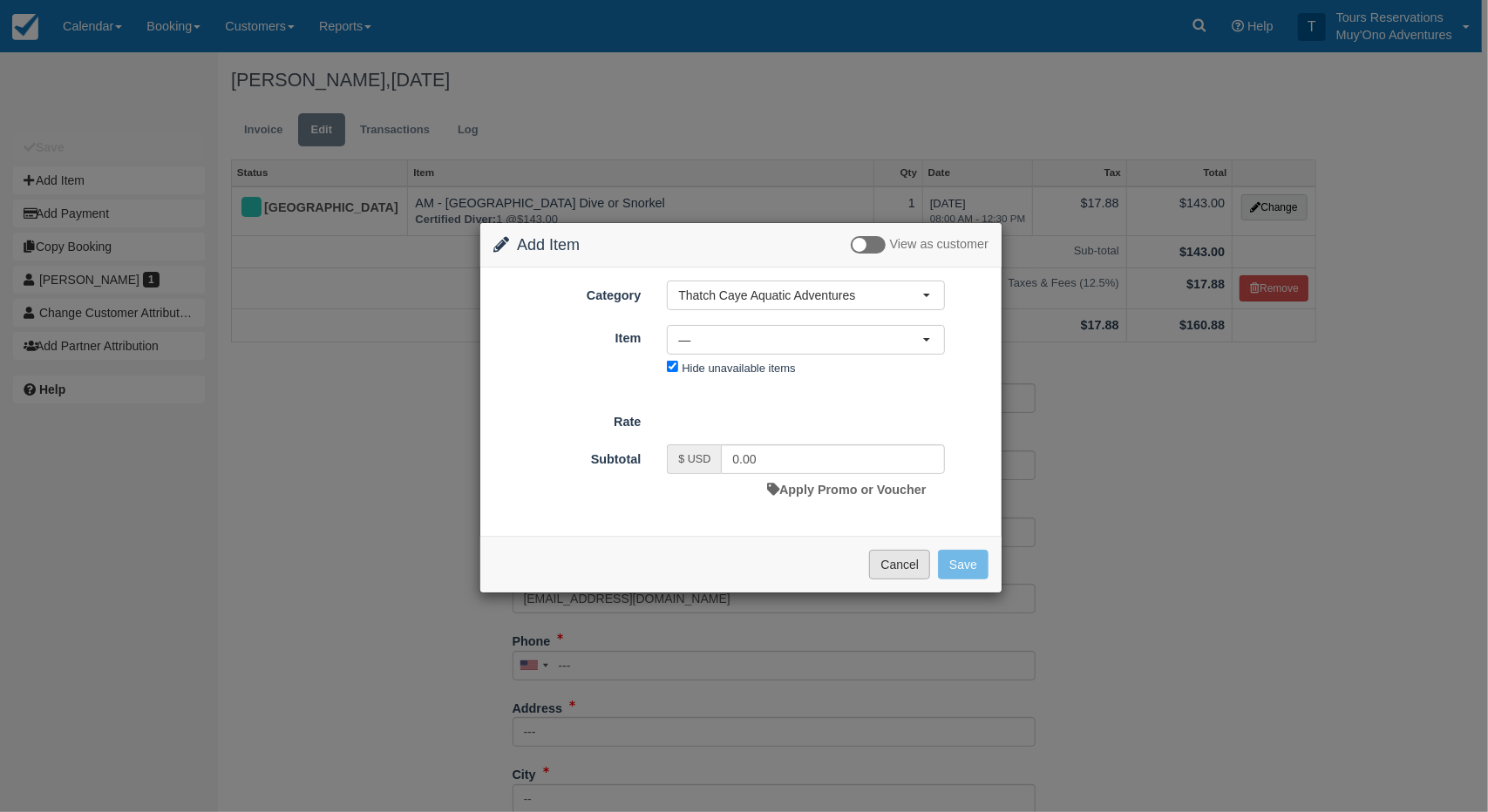
click at [894, 565] on button "Cancel" at bounding box center [899, 564] width 61 height 29
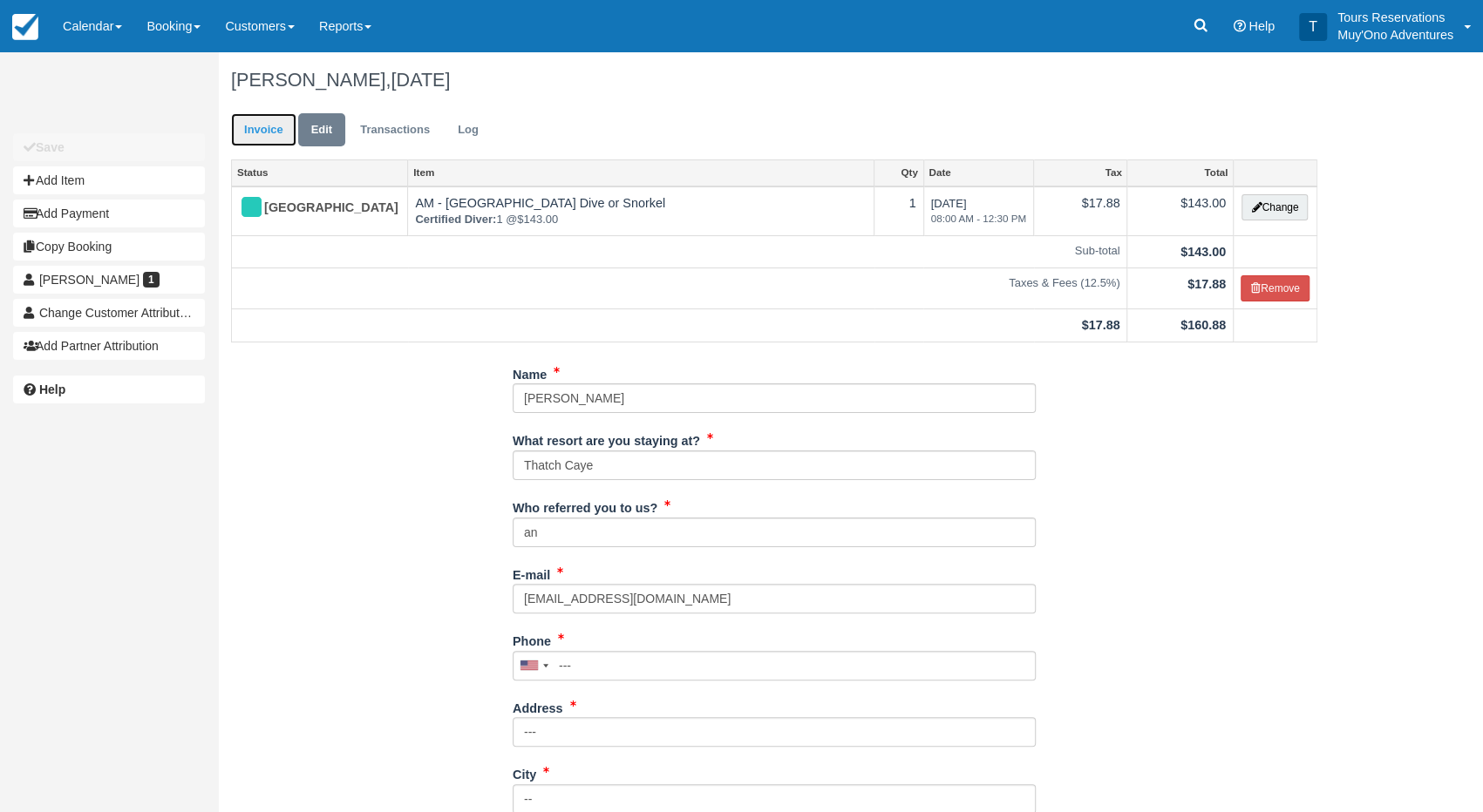
click at [267, 131] on link "Invoice" at bounding box center [263, 130] width 66 height 34
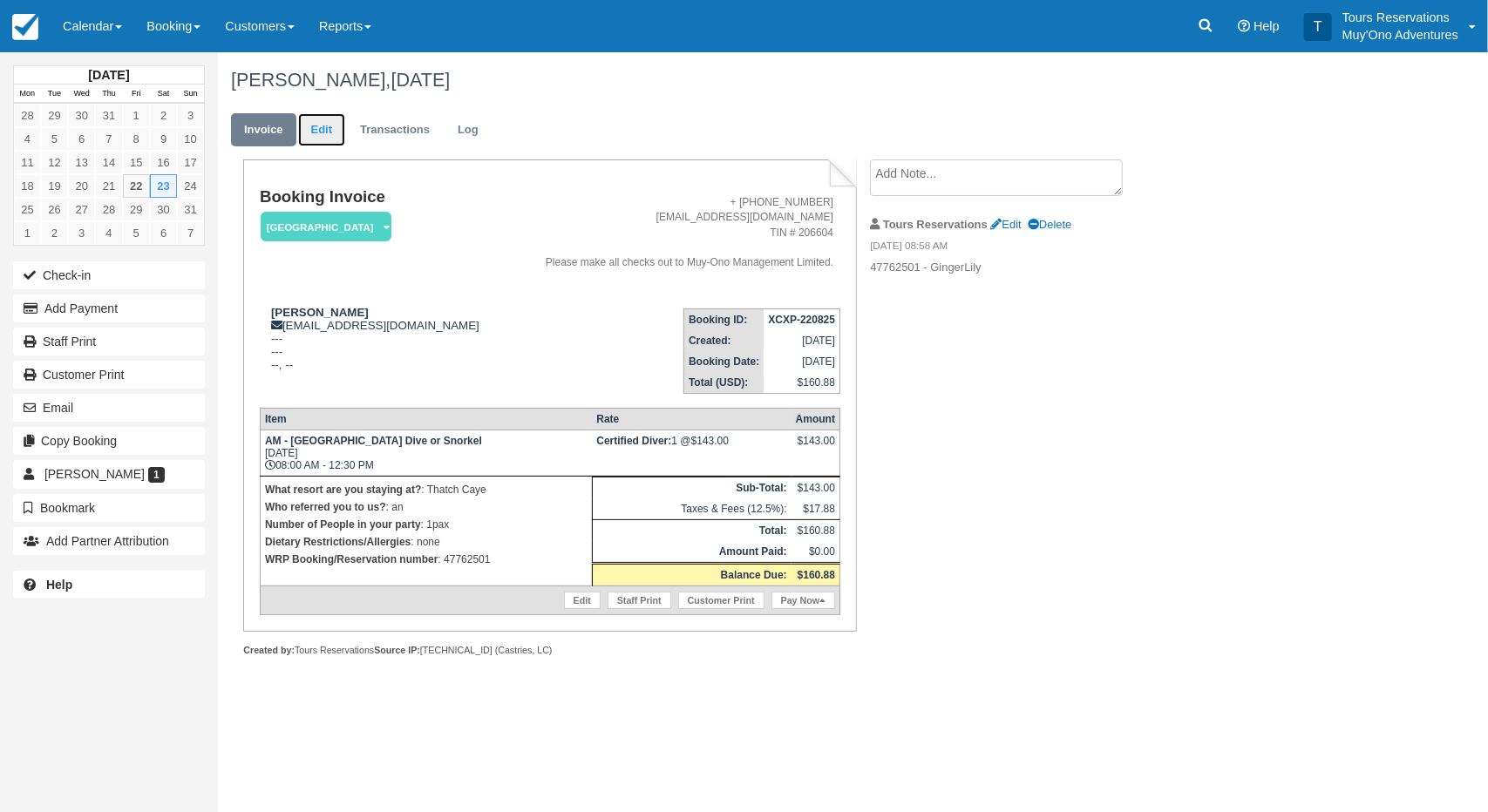
click at [344, 141] on link "Edit" at bounding box center [322, 130] width 48 height 34
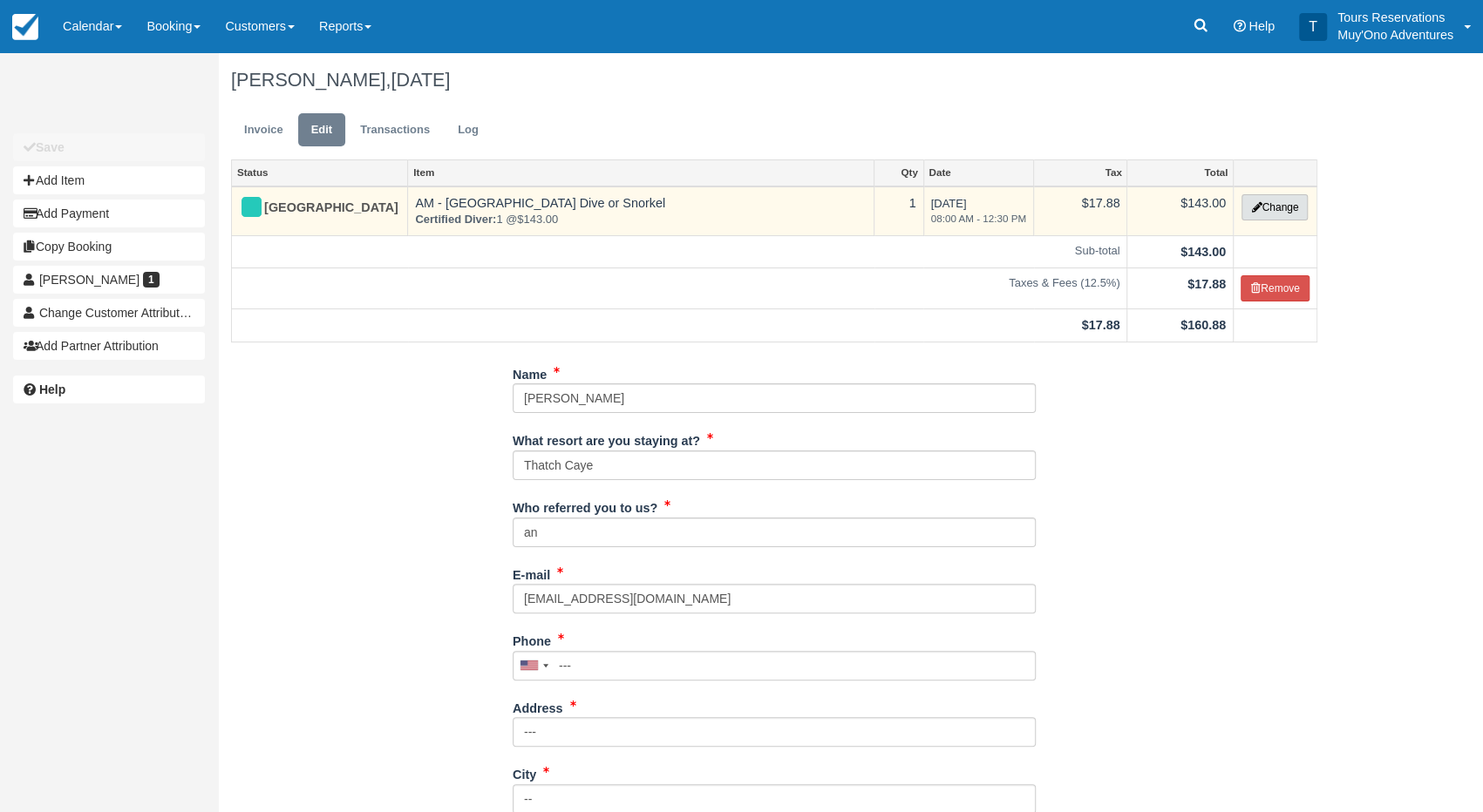
click at [1261, 204] on button "Change" at bounding box center [1275, 207] width 67 height 27
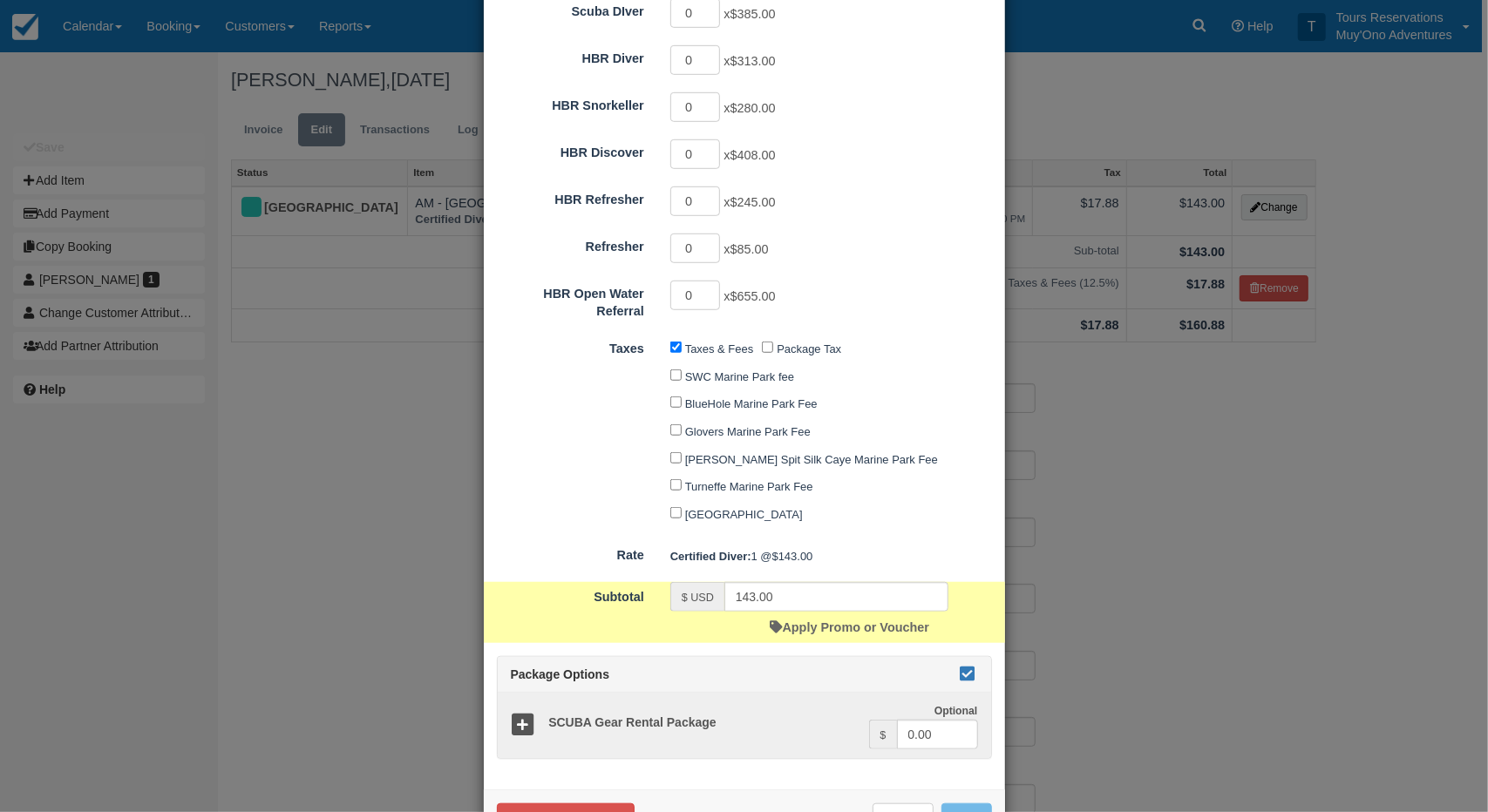
scroll to position [751, 0]
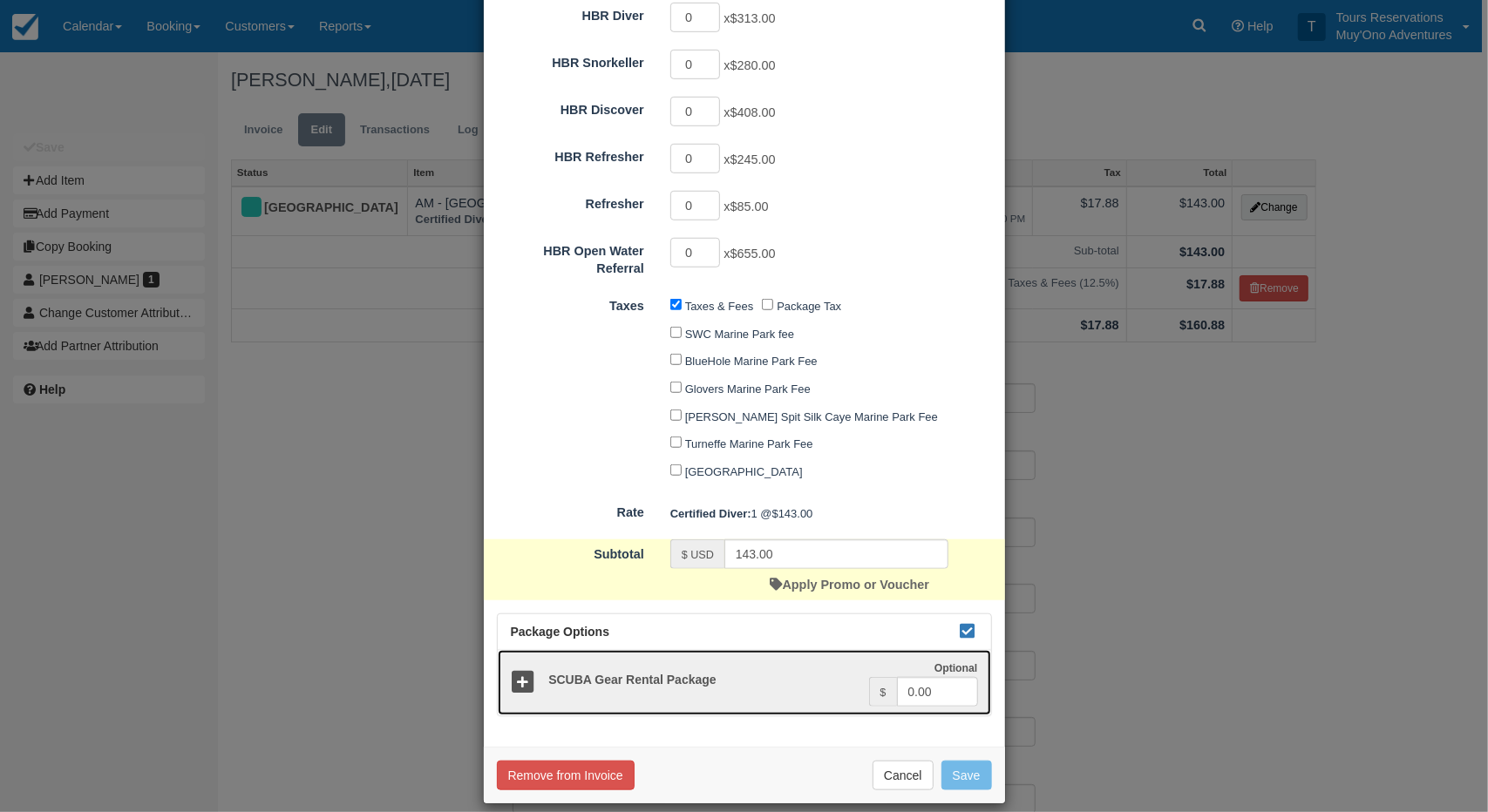
click at [518, 675] on icon at bounding box center [523, 683] width 26 height 26
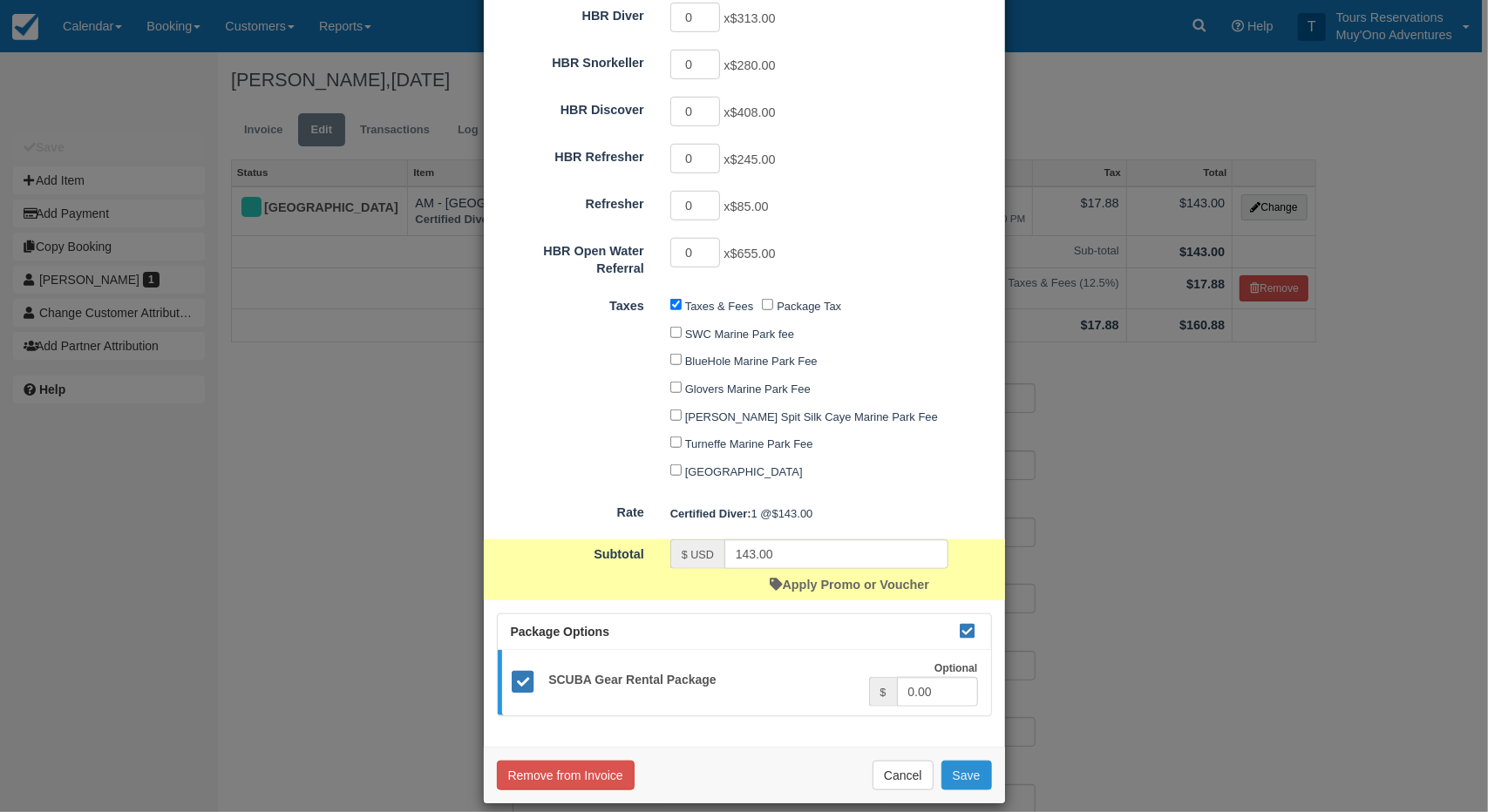
click at [959, 761] on button "Save" at bounding box center [966, 775] width 50 height 29
checkbox input "false"
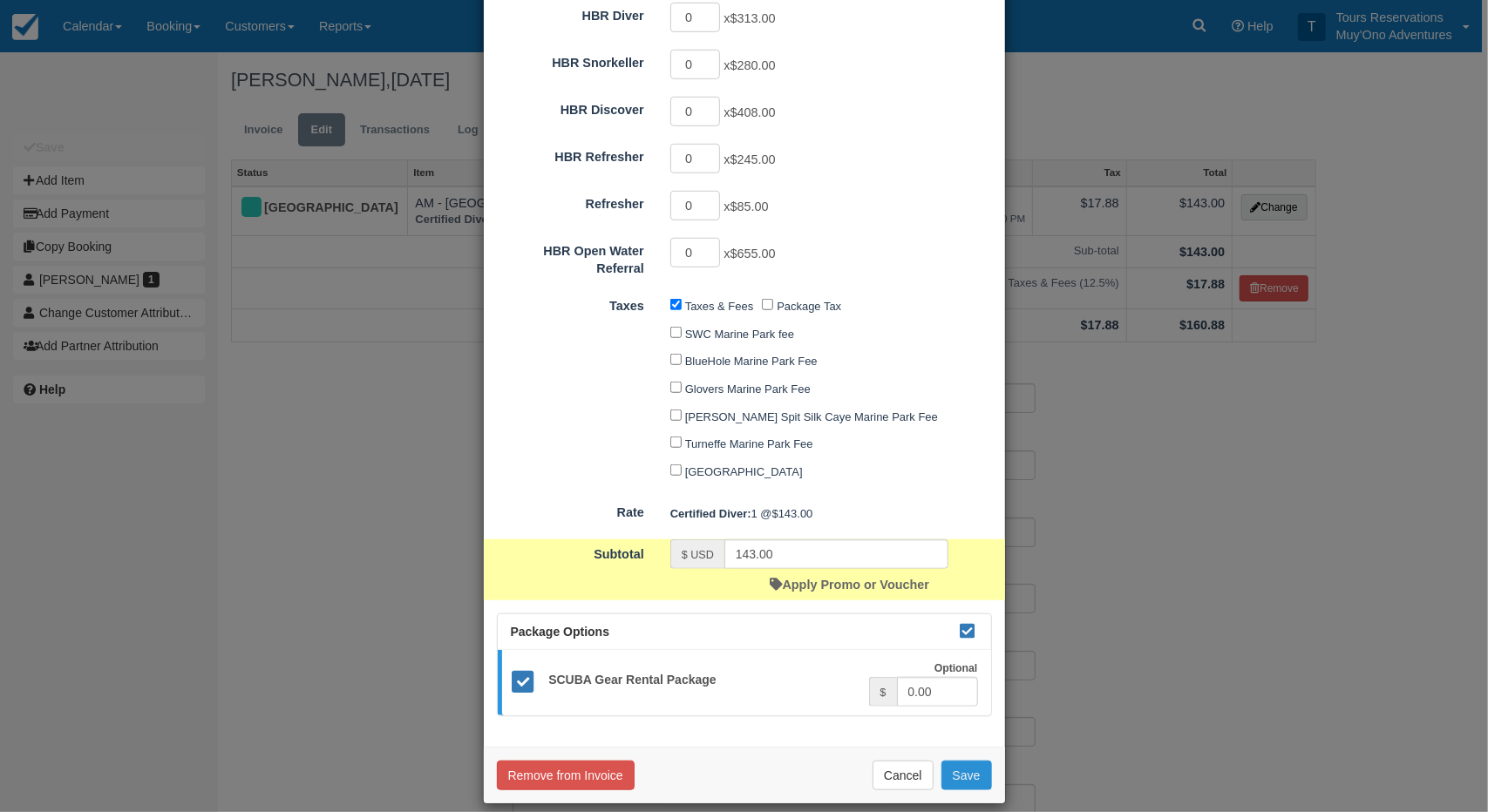
checkbox input "false"
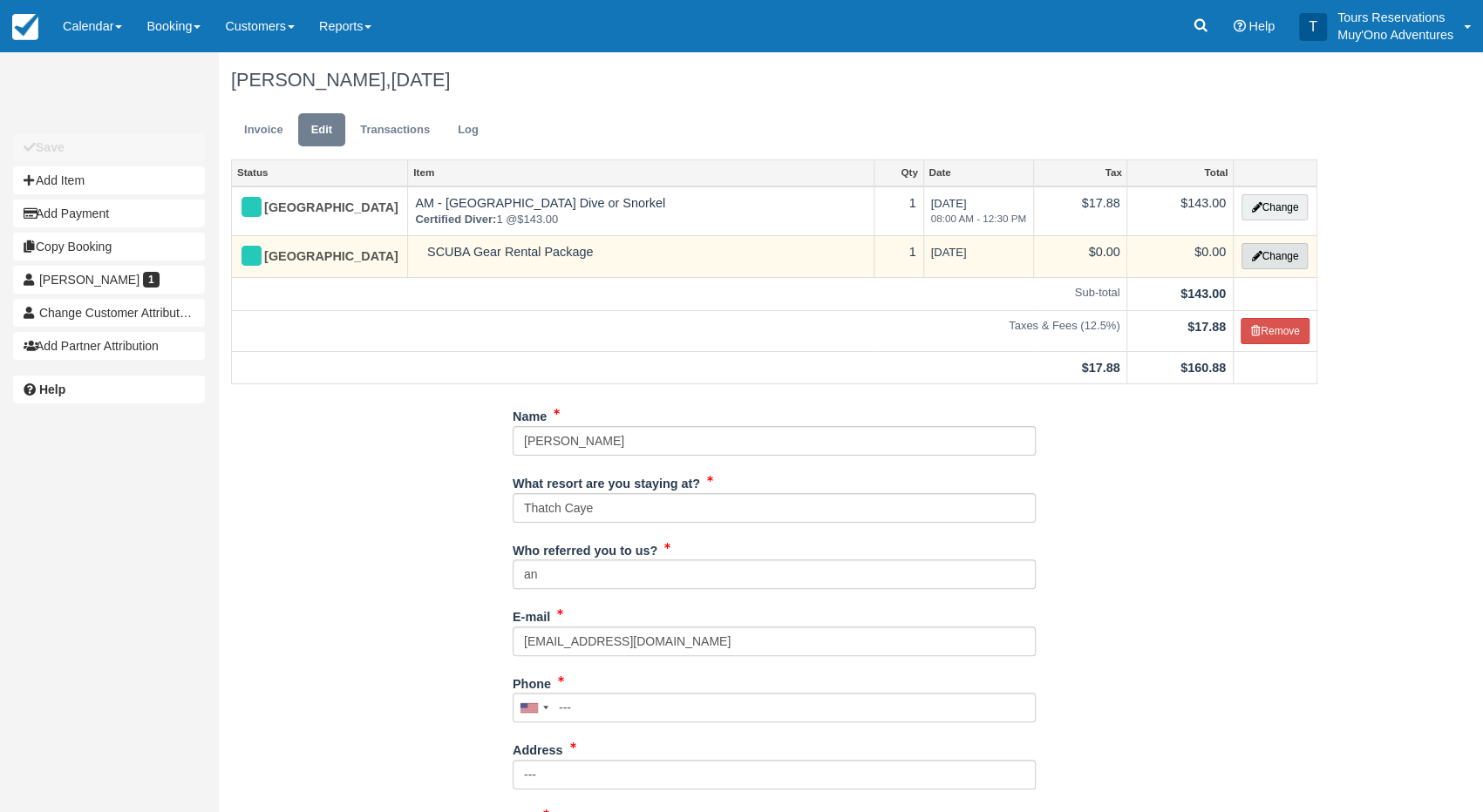
click at [1270, 260] on button "Change" at bounding box center [1275, 257] width 67 height 27
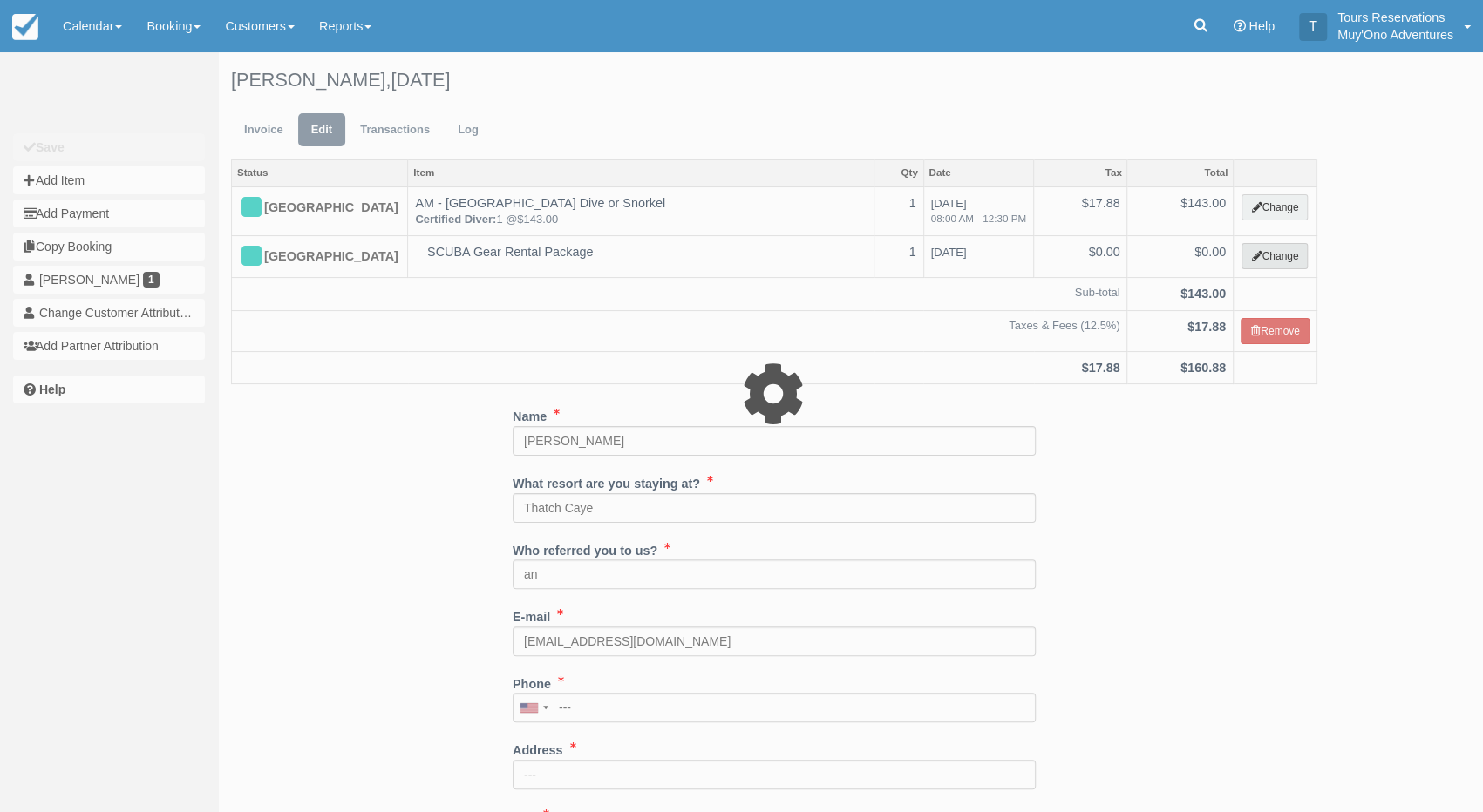
select select "64"
type input "0.00"
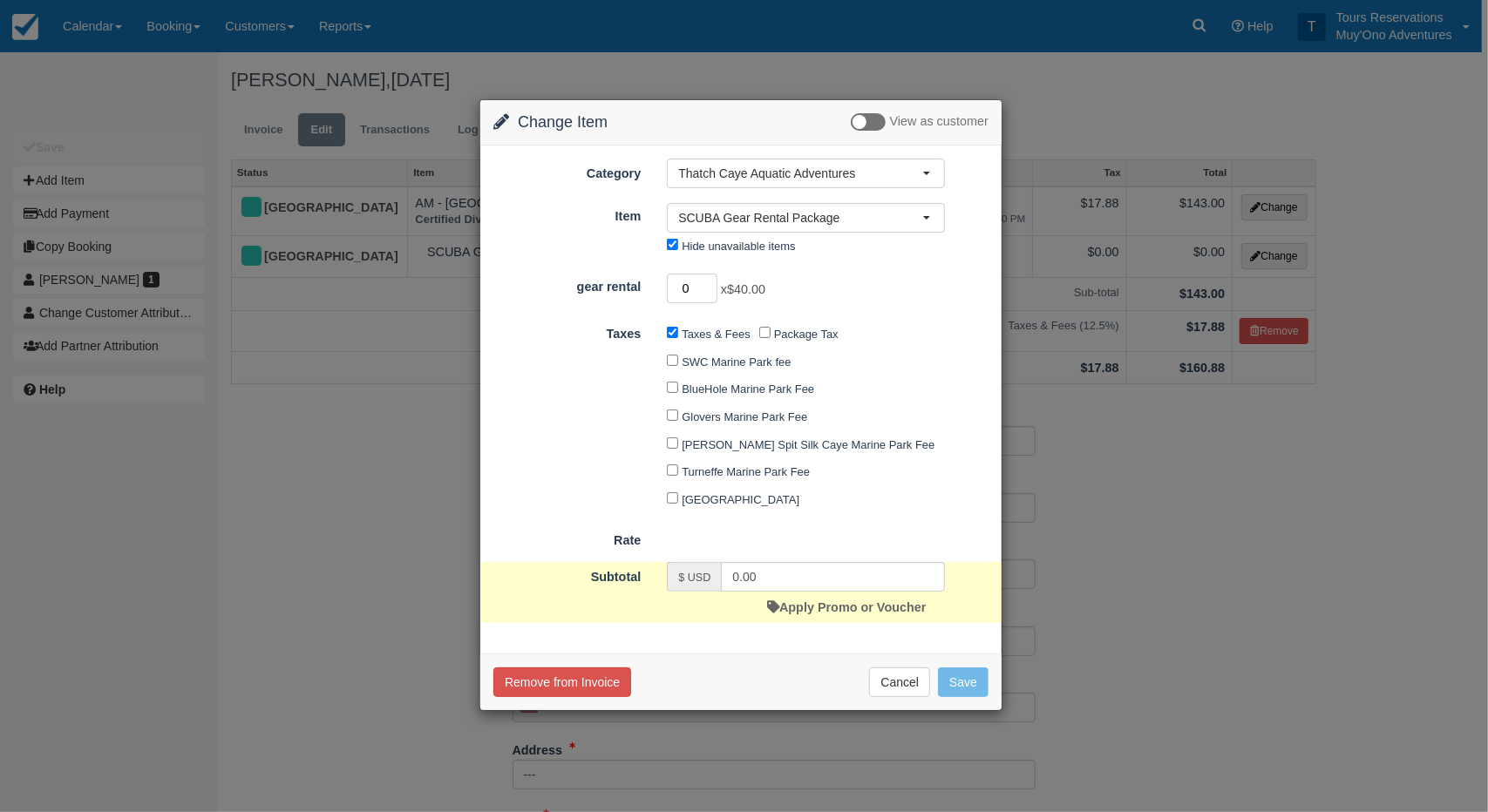
click at [707, 278] on input "0" at bounding box center [691, 288] width 50 height 29
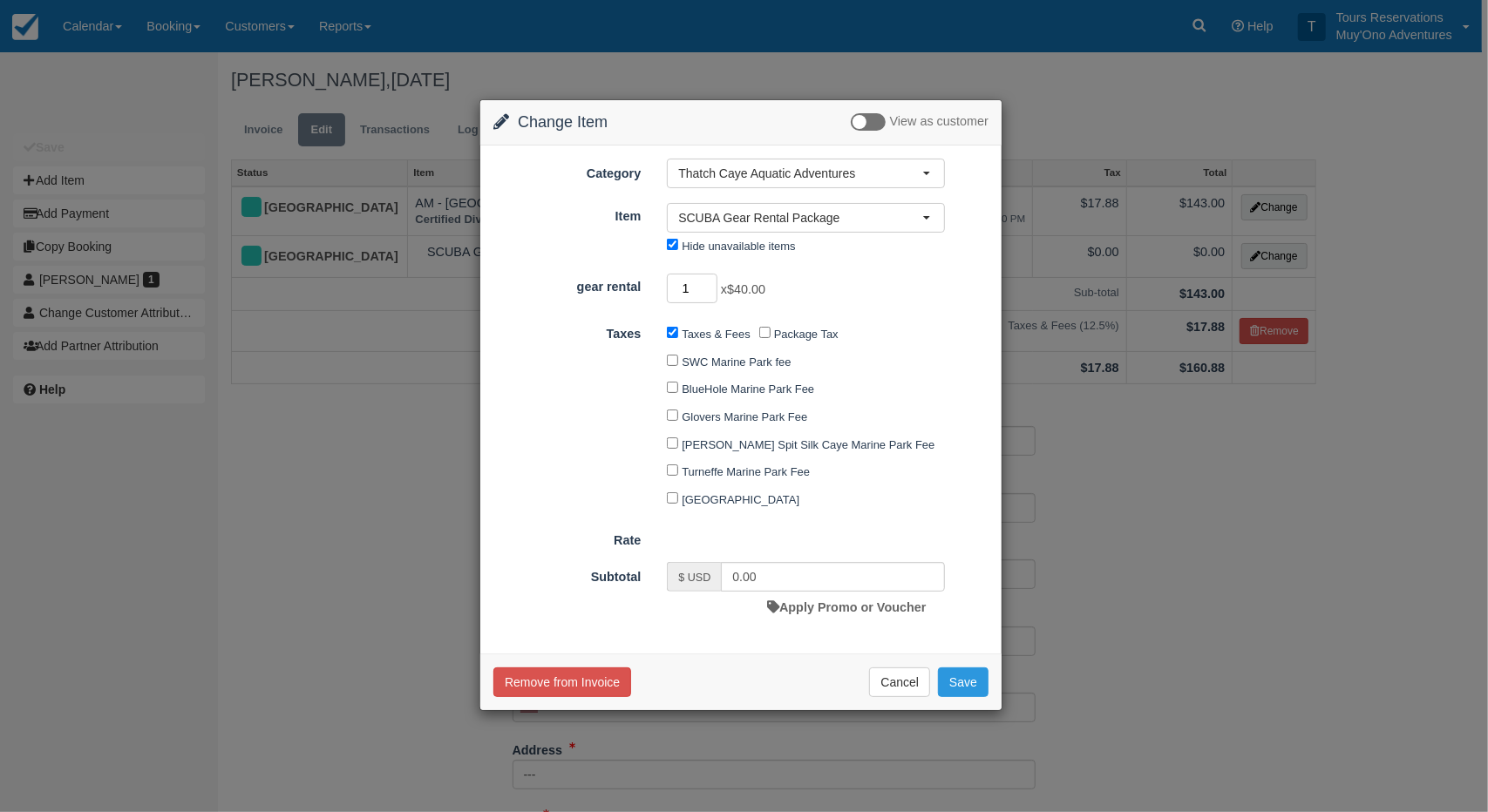
type input "1"
click at [713, 283] on input "1" at bounding box center [691, 288] width 50 height 29
type input "40.00"
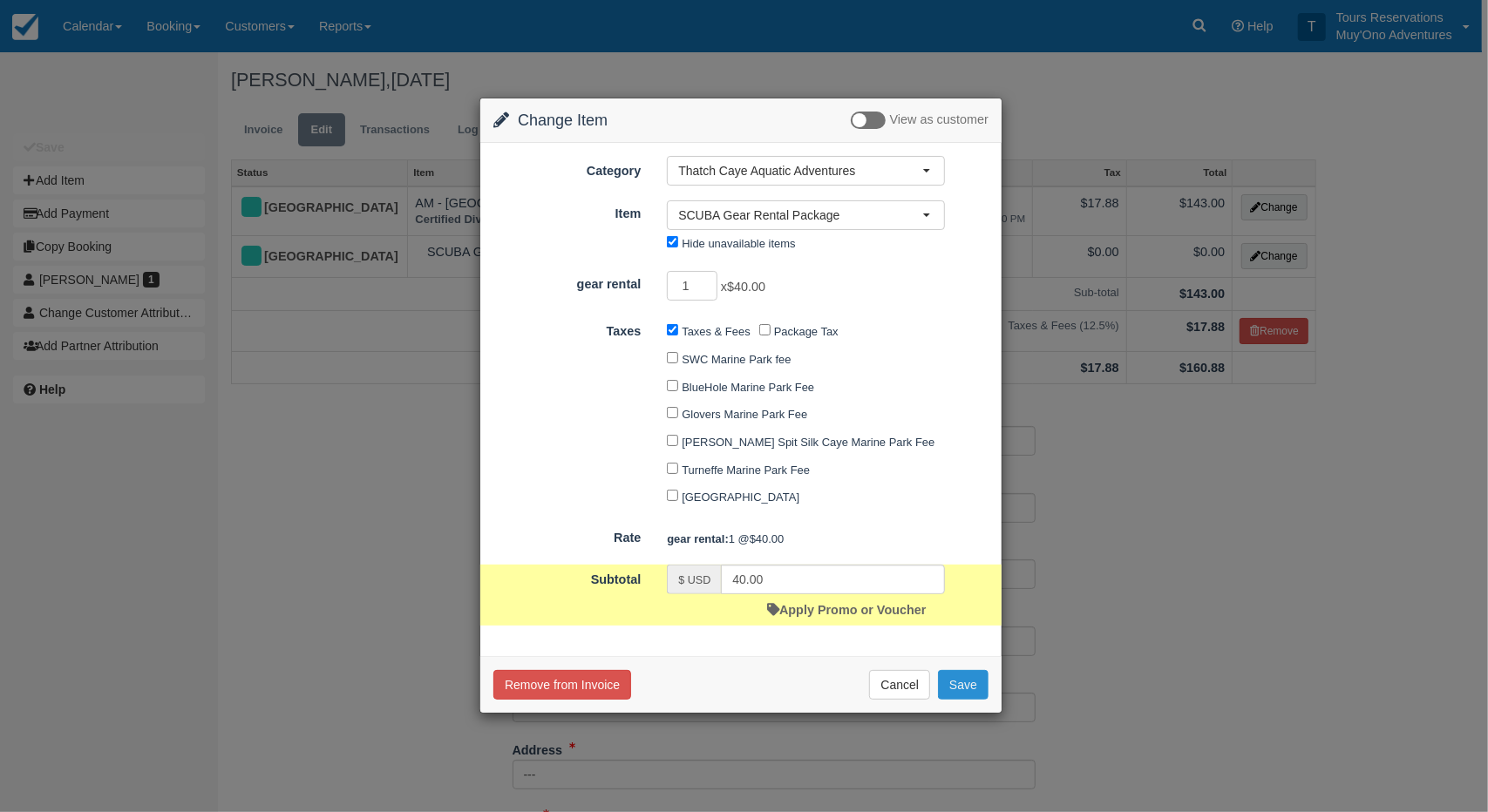
click at [979, 693] on button "Save" at bounding box center [962, 685] width 50 height 29
checkbox input "false"
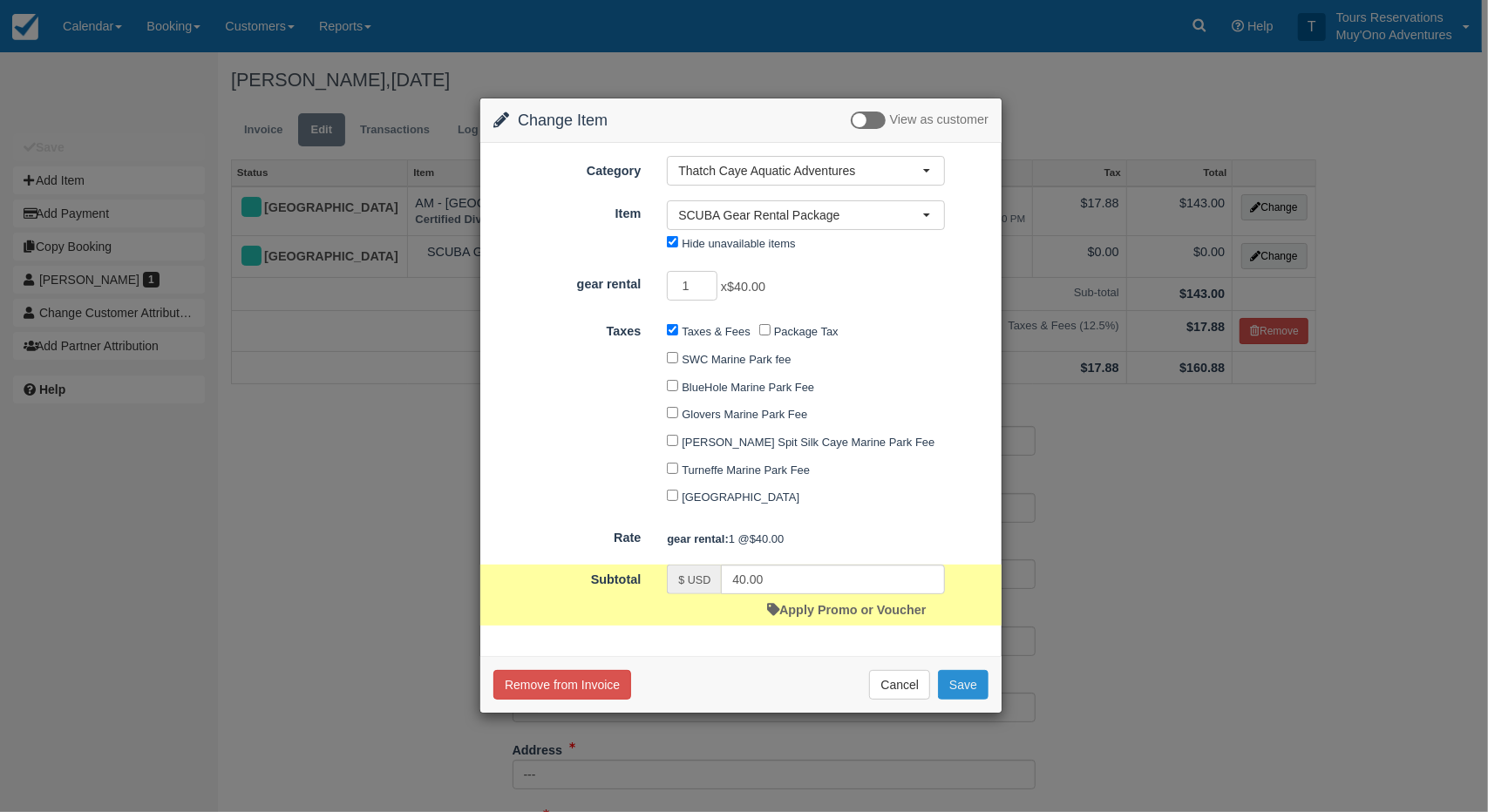
checkbox input "false"
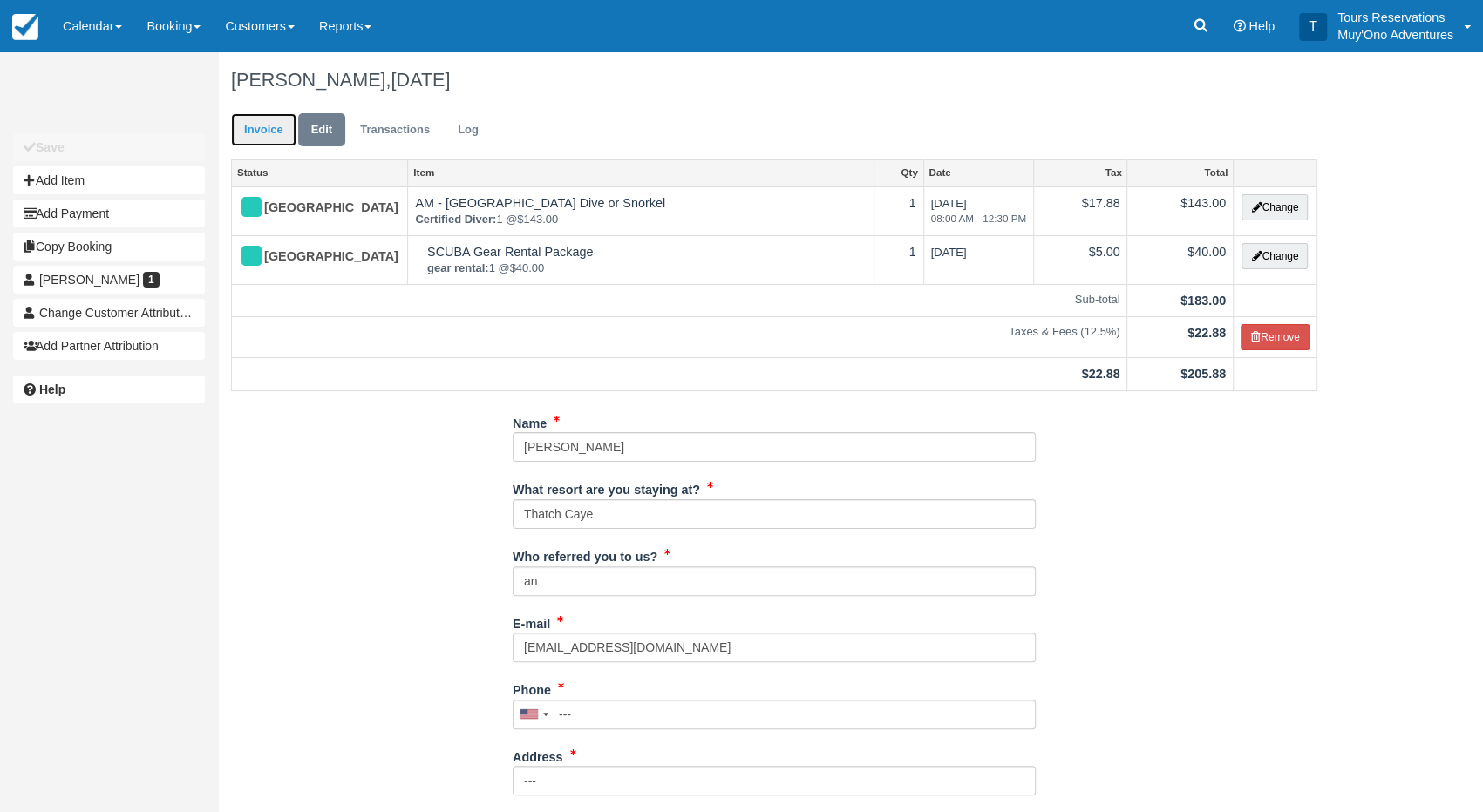
click at [262, 141] on link "Invoice" at bounding box center [263, 130] width 66 height 34
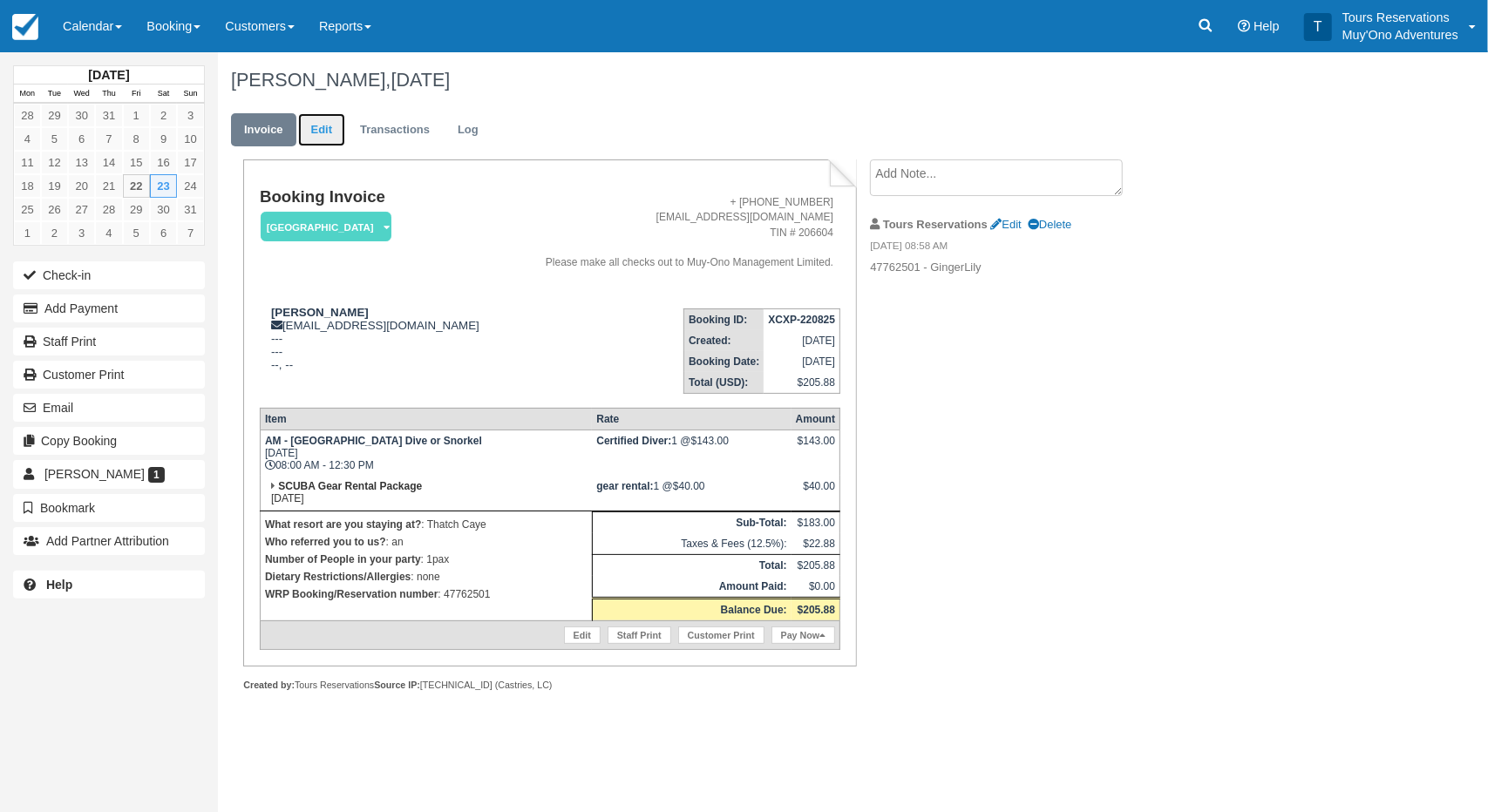
click at [327, 129] on link "Edit" at bounding box center [322, 130] width 48 height 34
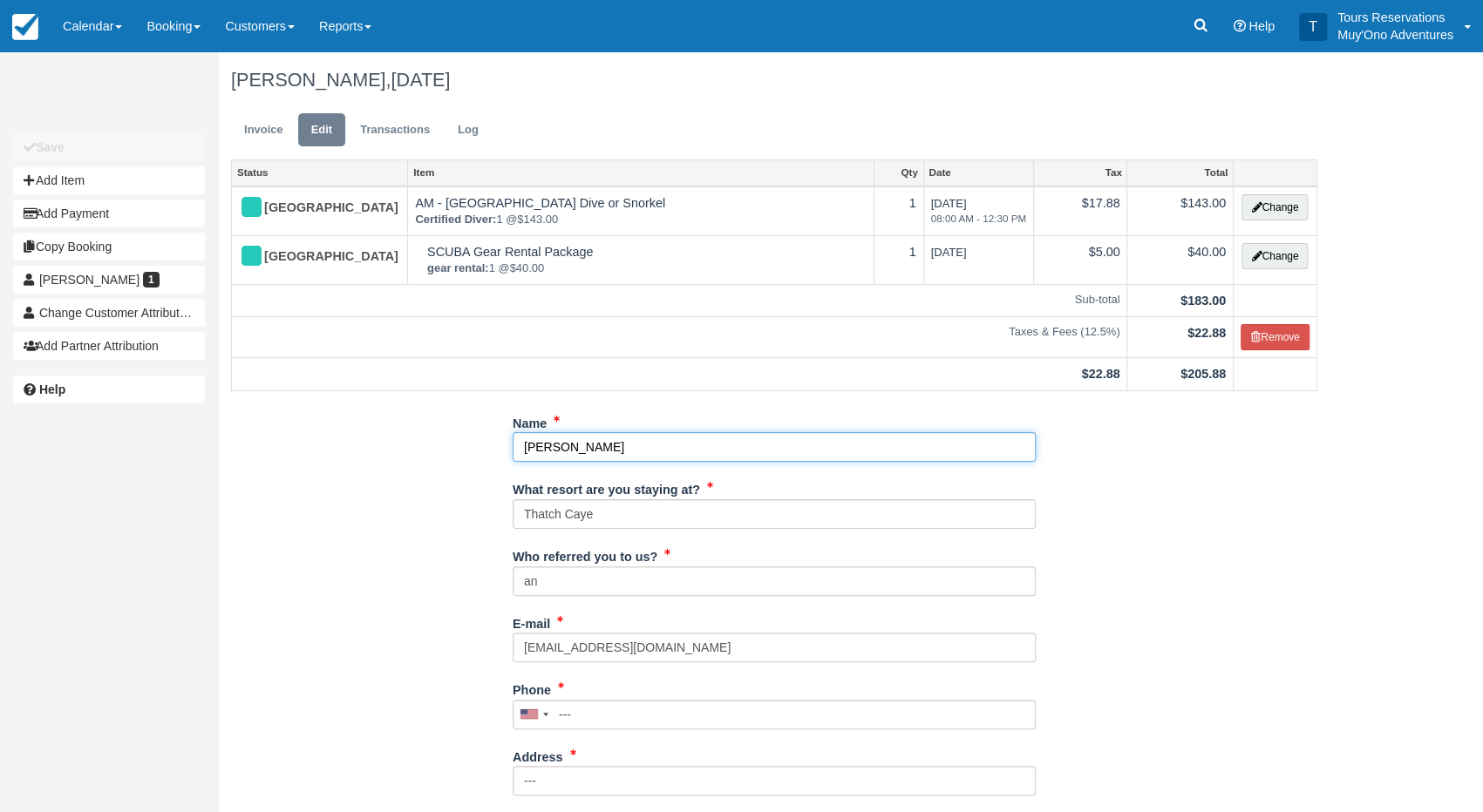
click at [608, 442] on input "[PERSON_NAME]" at bounding box center [774, 447] width 523 height 29
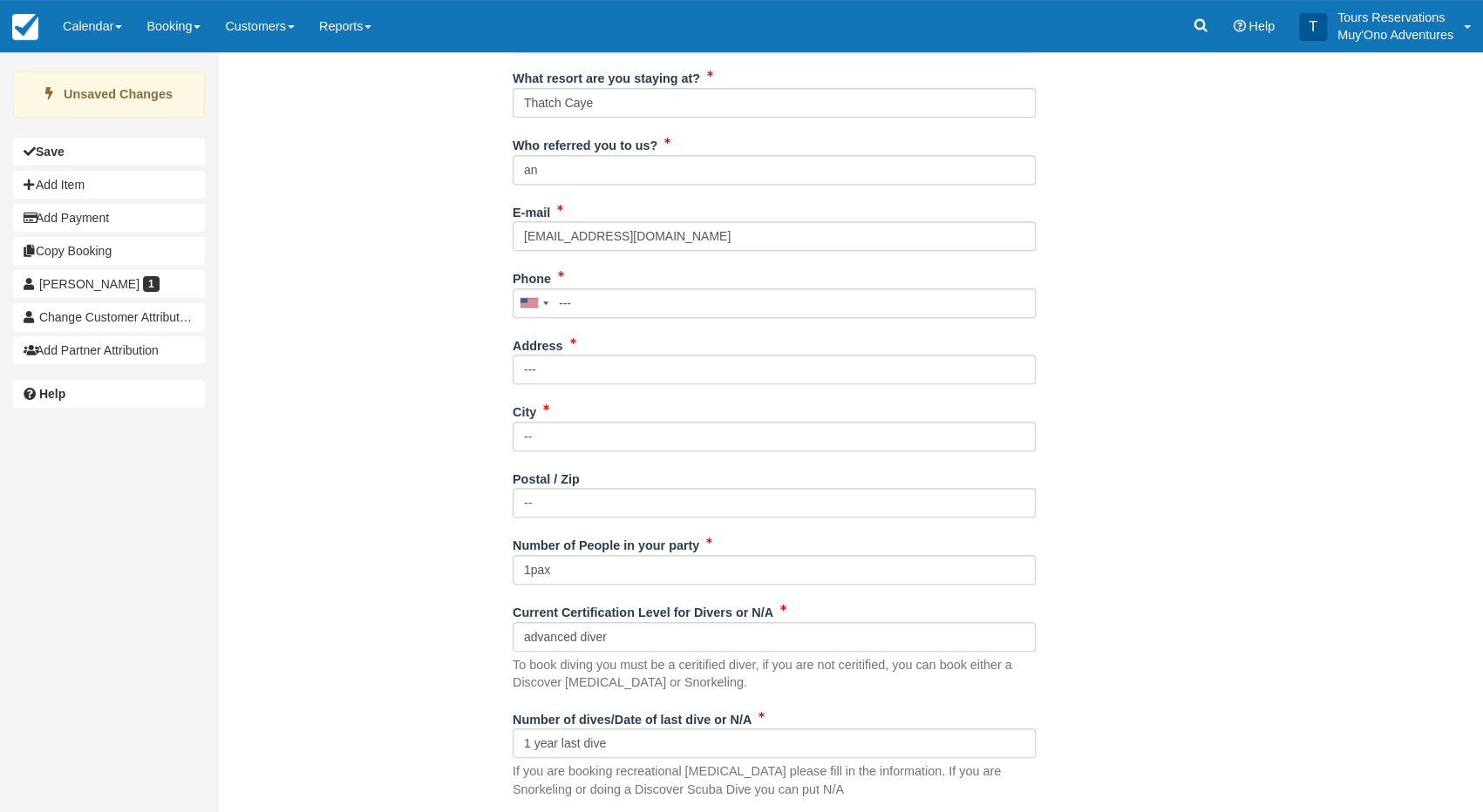
scroll to position [584, 0]
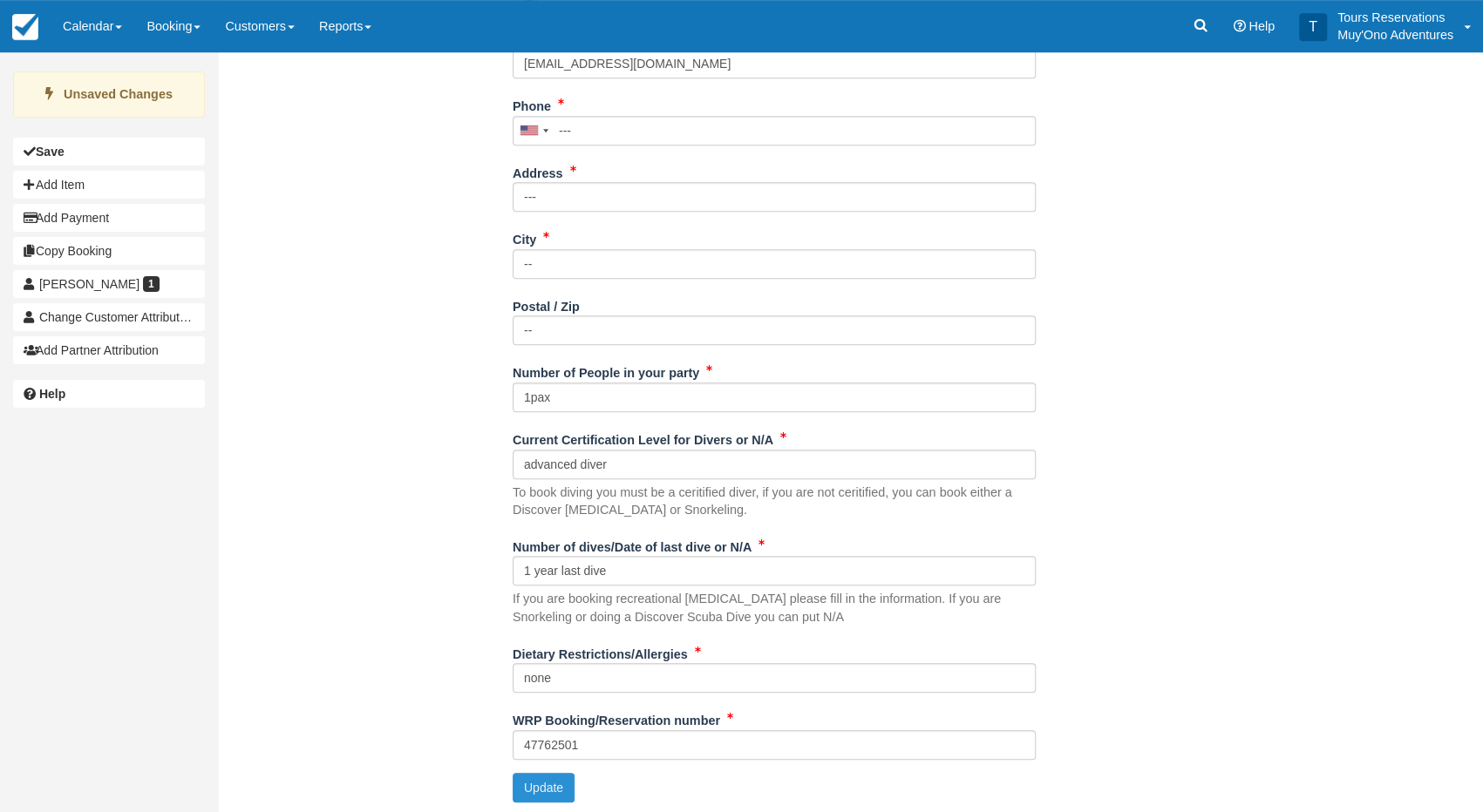
type input "[PERSON_NAME]"
click at [556, 787] on button "Update" at bounding box center [543, 787] width 62 height 29
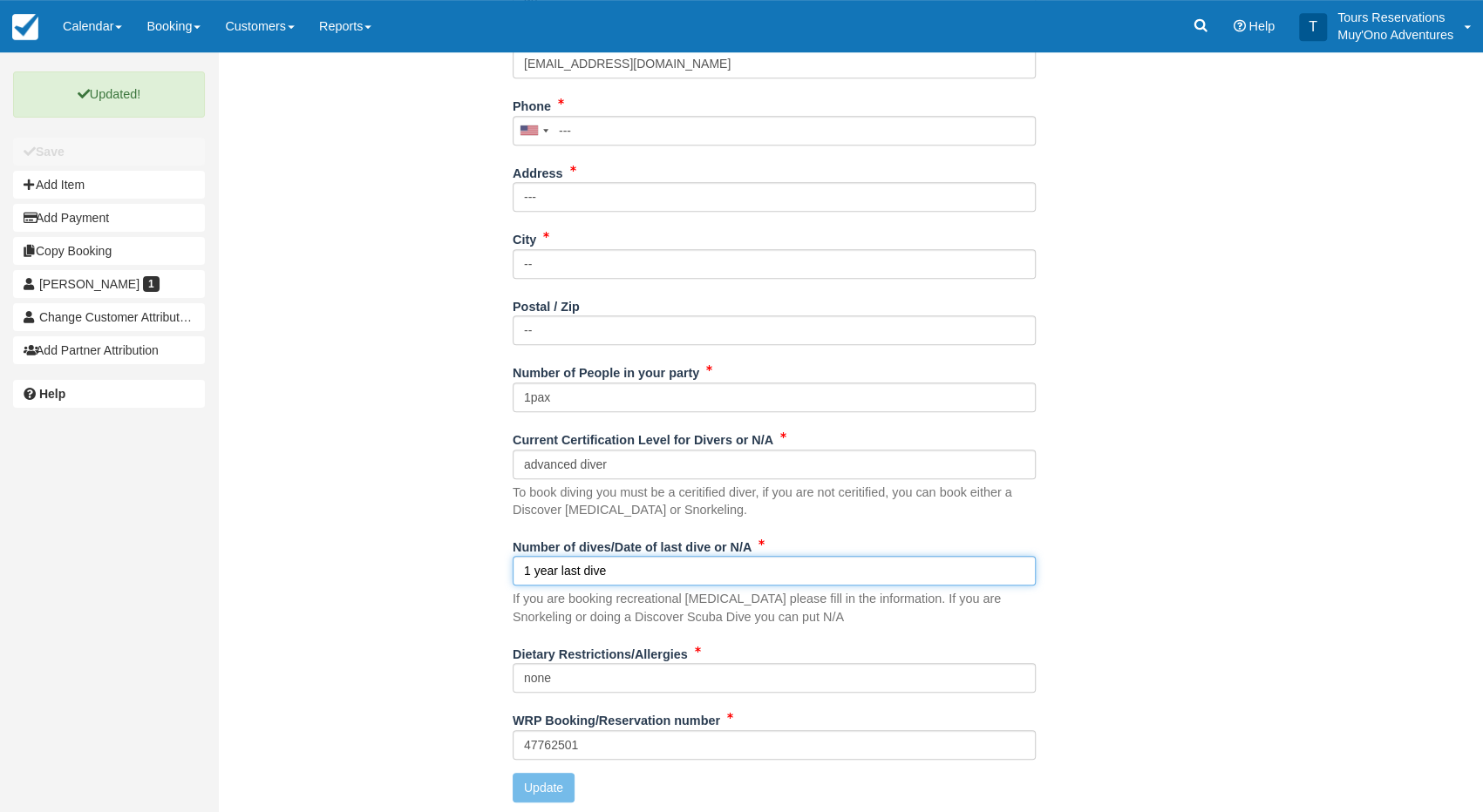
click at [611, 569] on input "1 year last dive" at bounding box center [774, 570] width 523 height 29
click at [559, 568] on input "1 year last dive" at bounding box center [774, 570] width 523 height 29
type input "1 year ago - last dive"
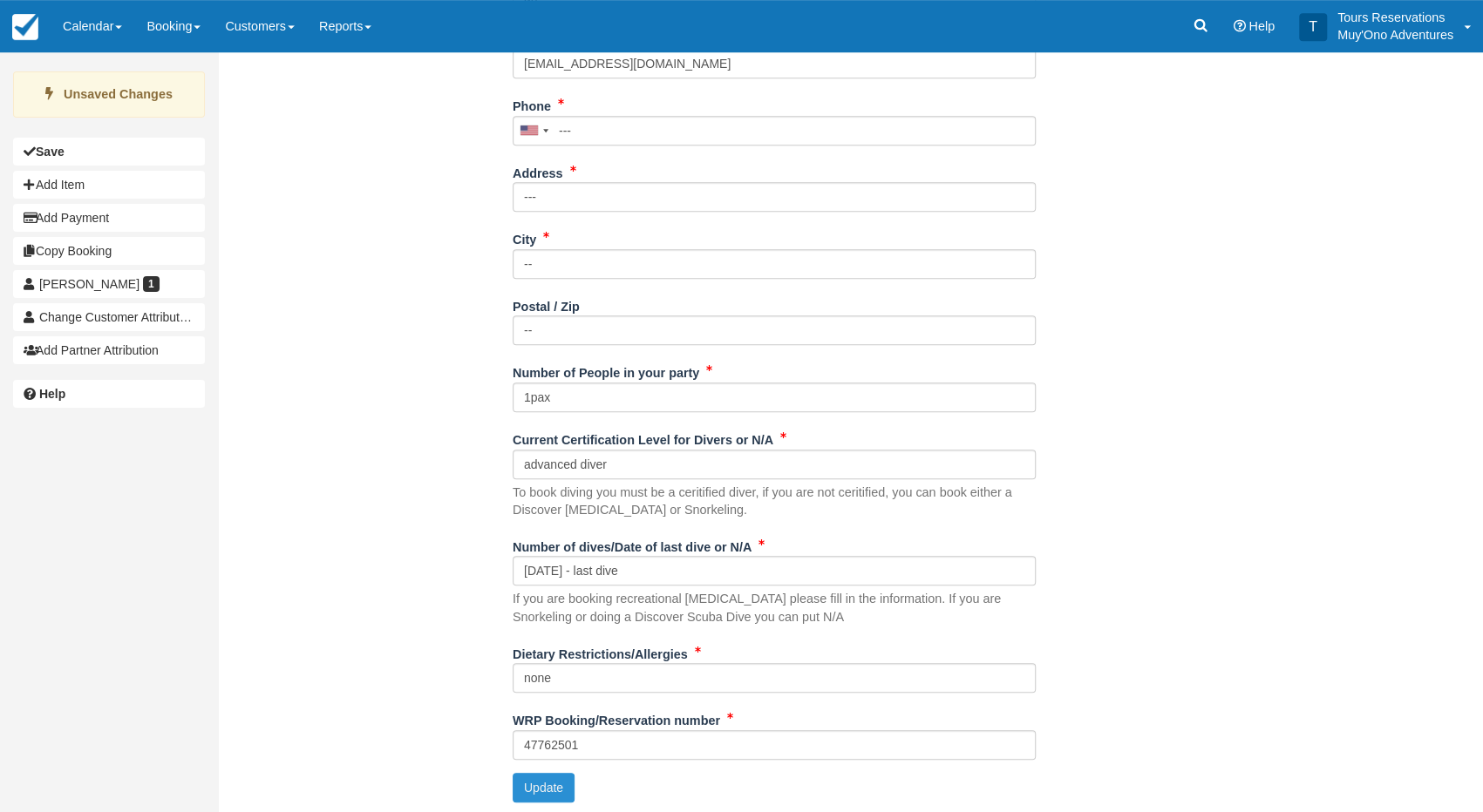
click at [562, 787] on button "Update" at bounding box center [543, 787] width 62 height 29
click at [1122, 380] on div "Name Jacob Cohen What resort are you staying at? Thatch Caye Who referred you t…" at bounding box center [774, 320] width 1113 height 991
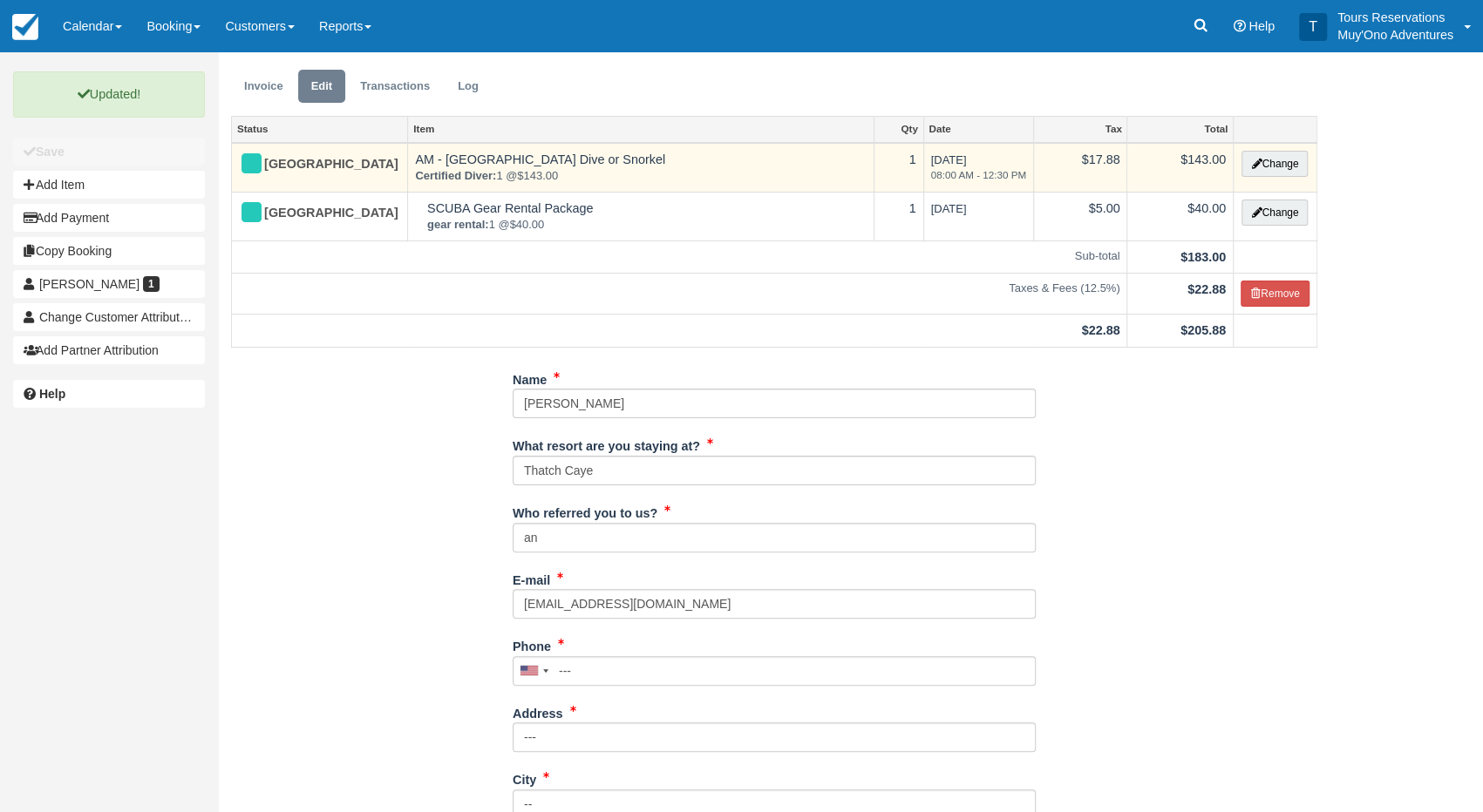
scroll to position [0, 0]
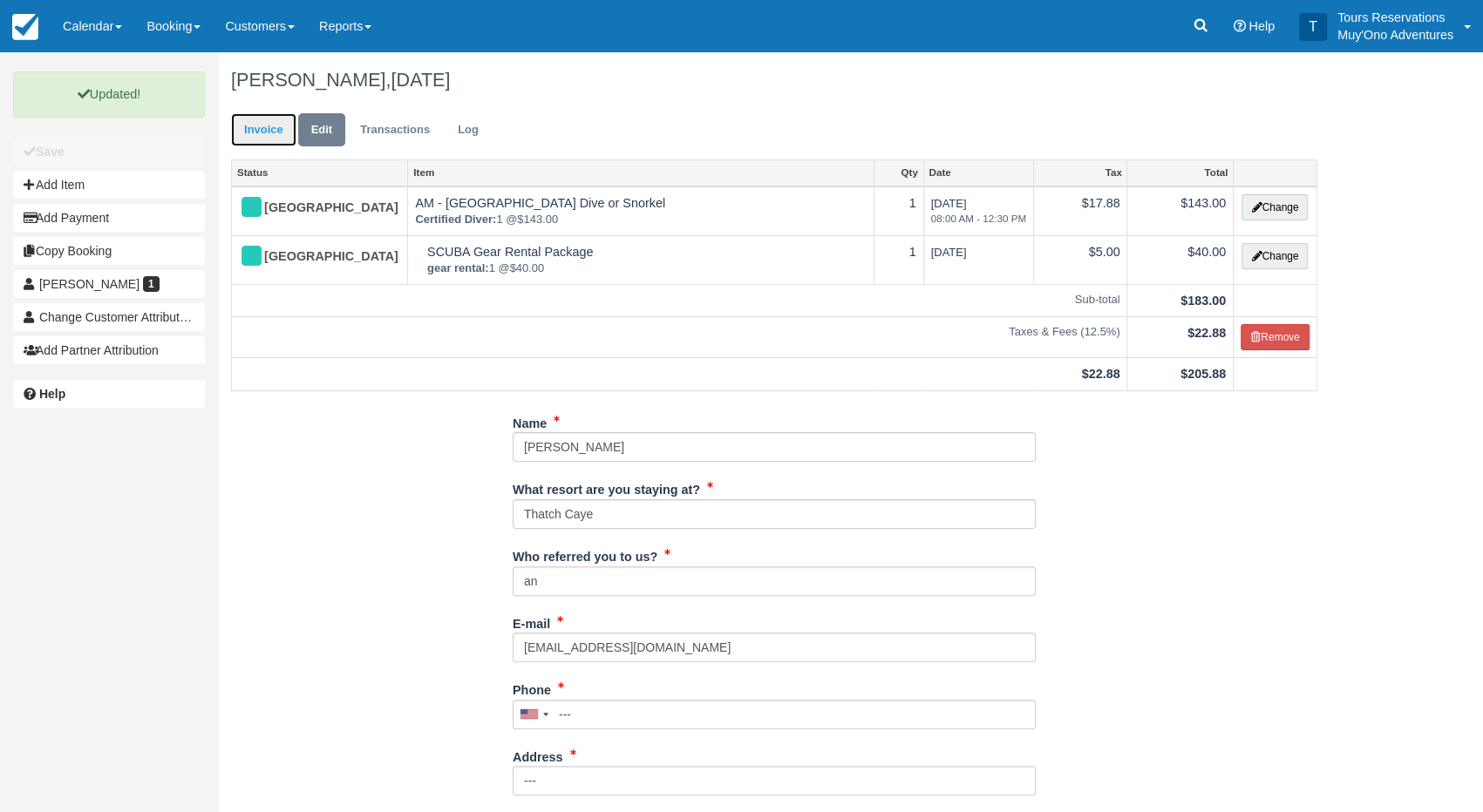
click at [257, 133] on link "Invoice" at bounding box center [263, 130] width 66 height 34
